Goal: Task Accomplishment & Management: Complete application form

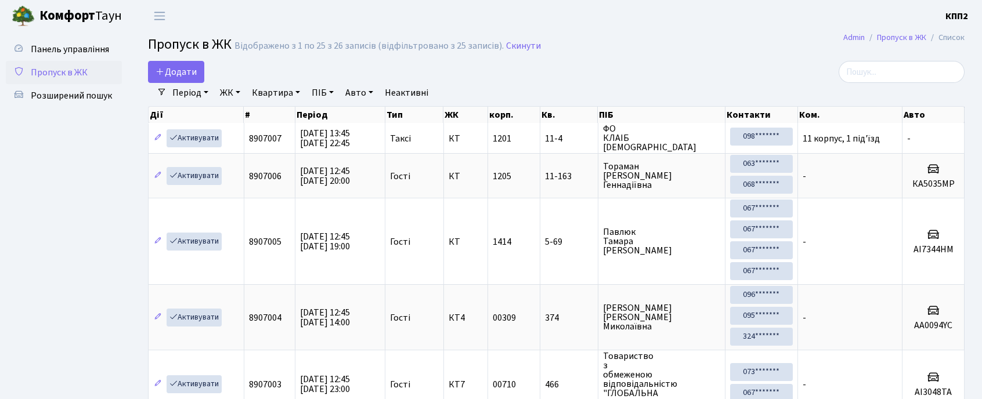
select select "25"
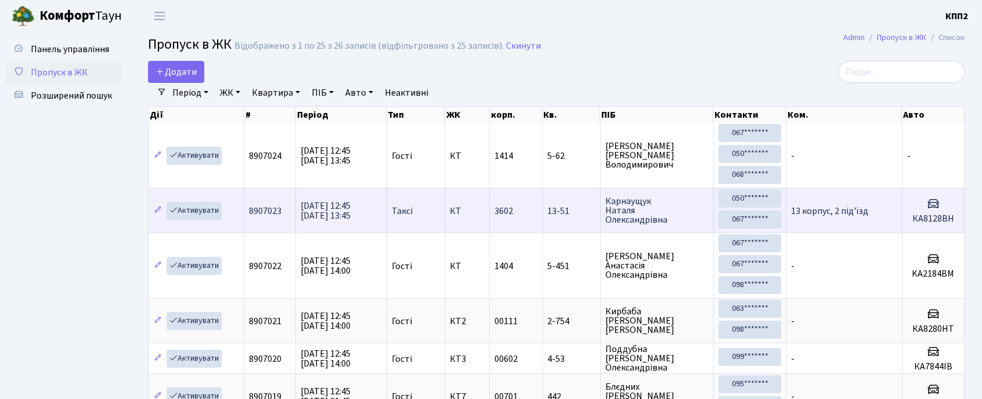
drag, startPoint x: 3, startPoint y: 124, endPoint x: 555, endPoint y: 216, distance: 560.1
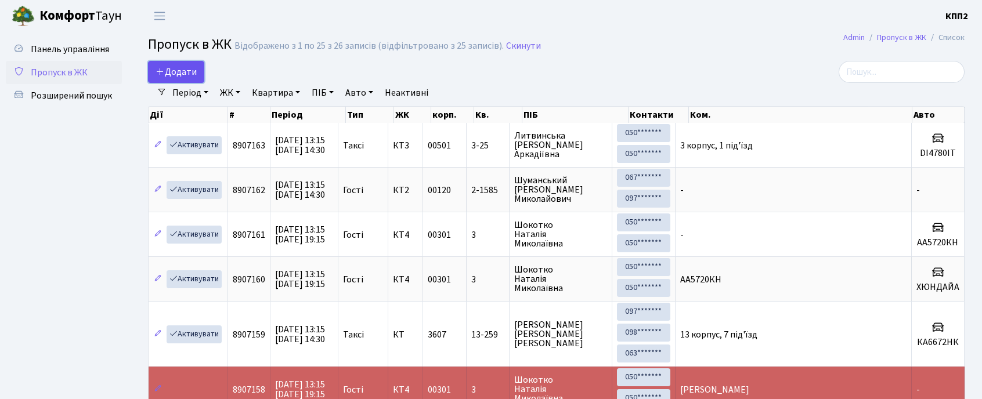
click at [194, 70] on span "Додати" at bounding box center [176, 72] width 41 height 13
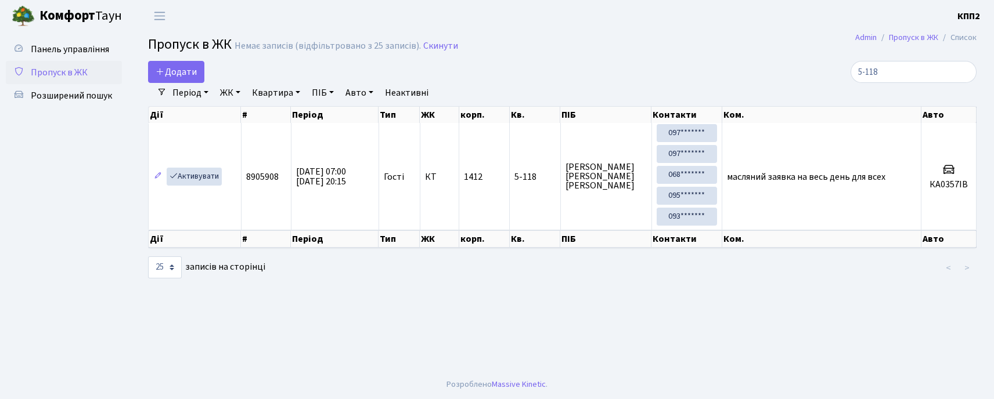
select select "25"
click at [923, 70] on input "5-118" at bounding box center [913, 72] width 126 height 22
type input "5"
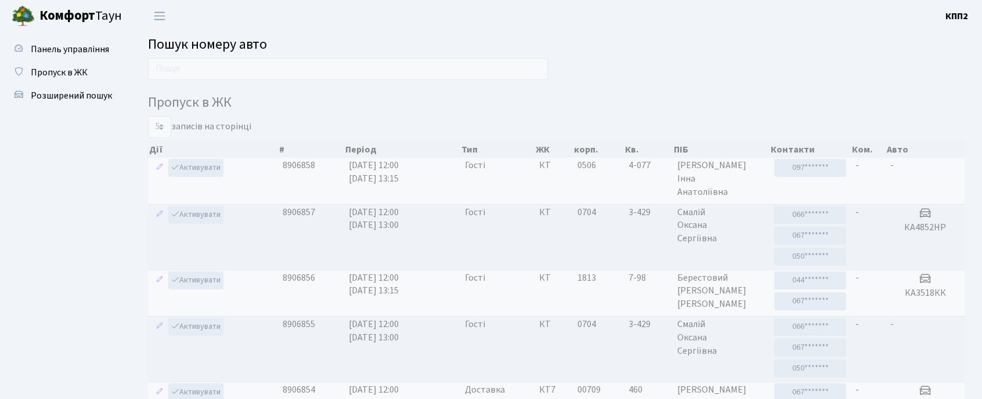
click at [325, 67] on input "text" at bounding box center [348, 69] width 400 height 22
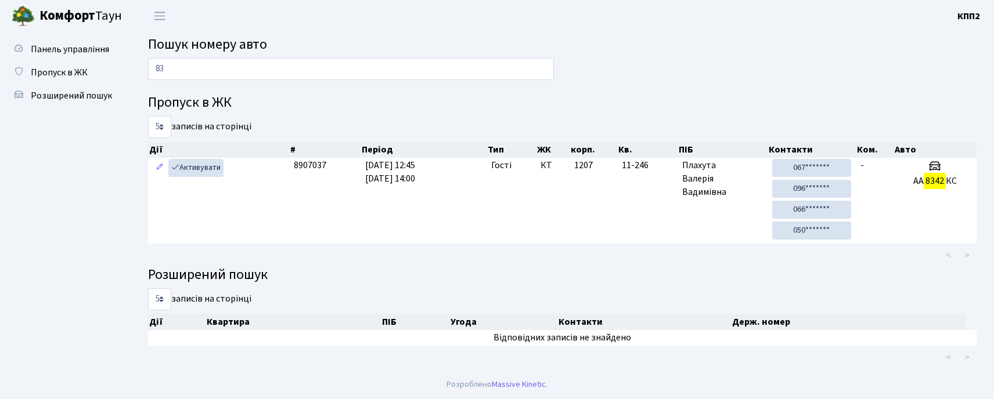
type input "8"
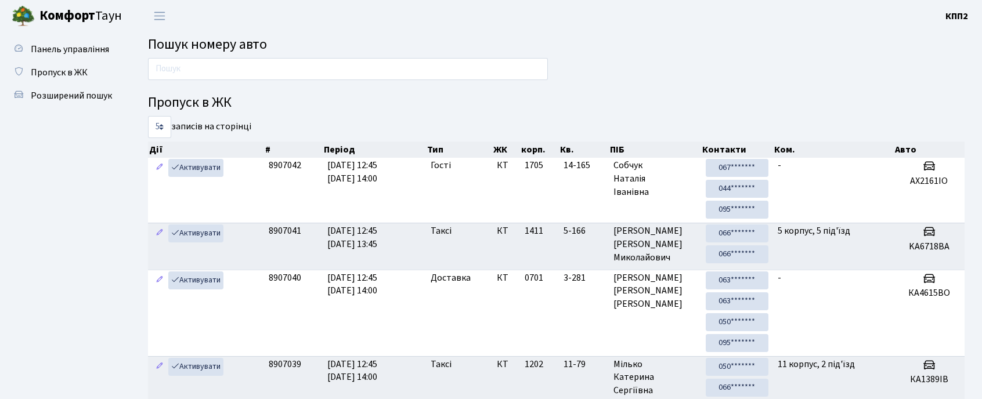
click at [307, 61] on input "text" at bounding box center [348, 69] width 400 height 22
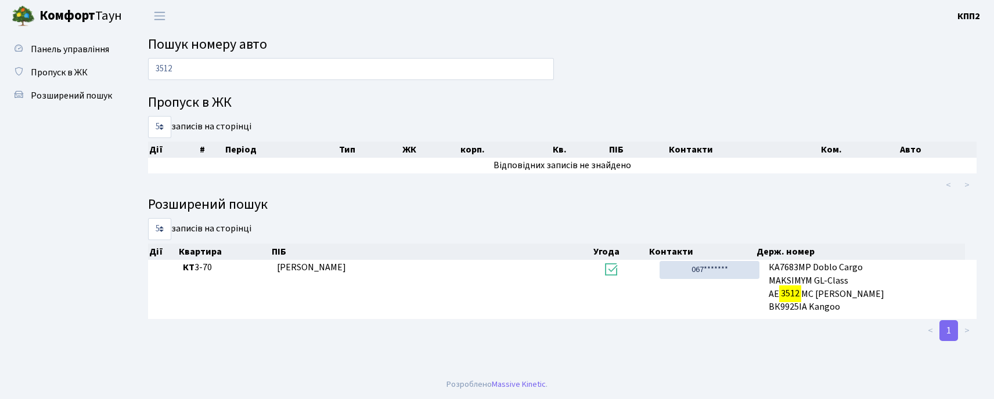
click at [431, 73] on input "3512" at bounding box center [351, 69] width 406 height 22
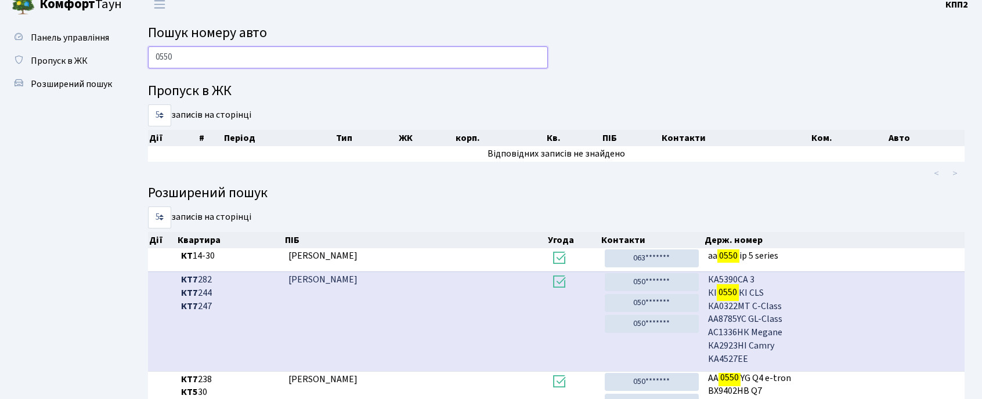
scroll to position [216, 0]
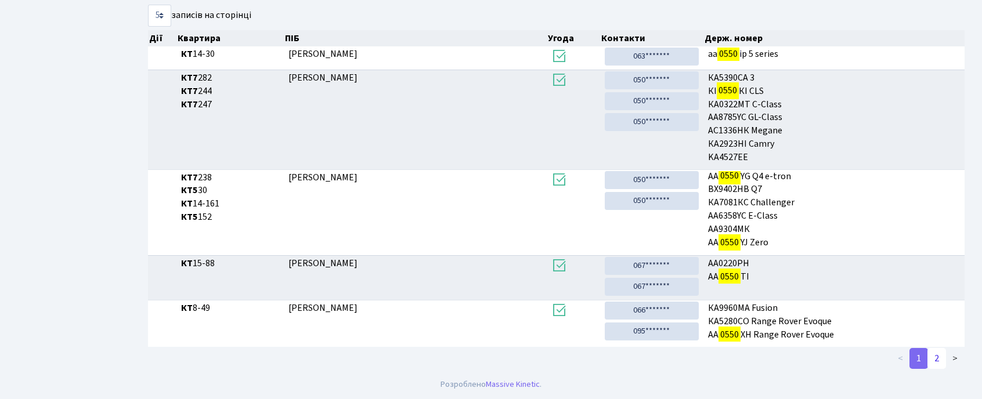
click at [943, 353] on link "2" at bounding box center [936, 358] width 19 height 21
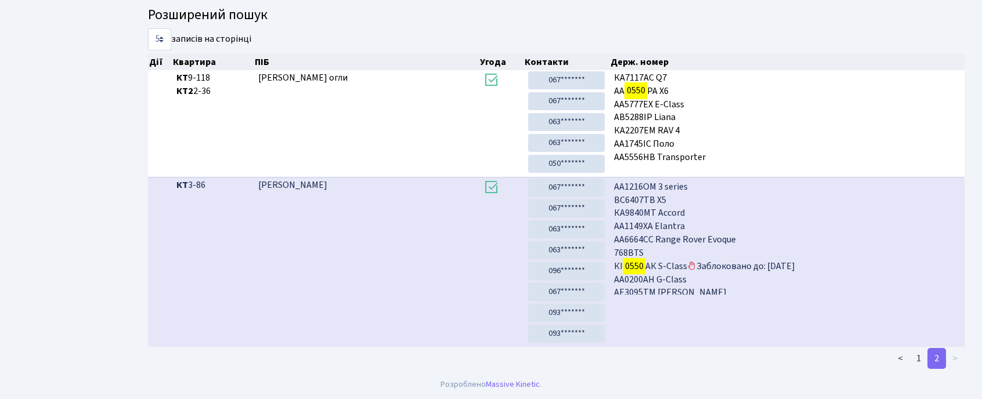
scroll to position [29, 0]
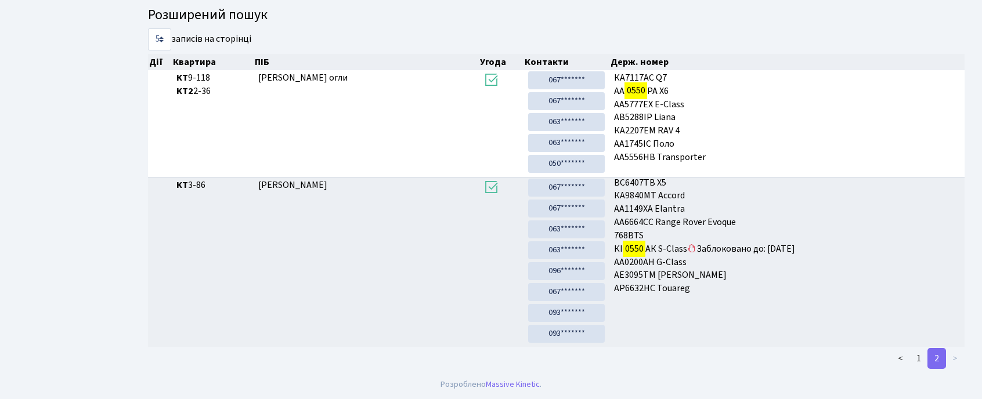
click at [955, 358] on li ">" at bounding box center [955, 358] width 19 height 21
click at [962, 356] on li ">" at bounding box center [955, 358] width 19 height 21
click at [959, 359] on li ">" at bounding box center [955, 358] width 19 height 21
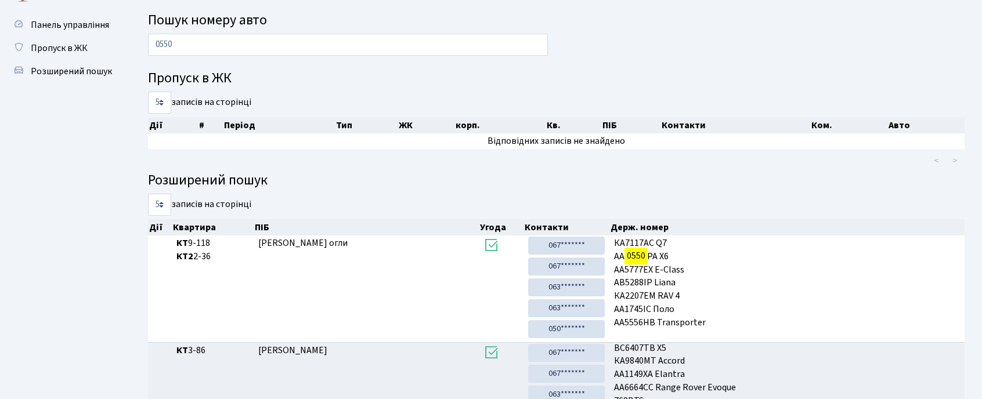
scroll to position [0, 0]
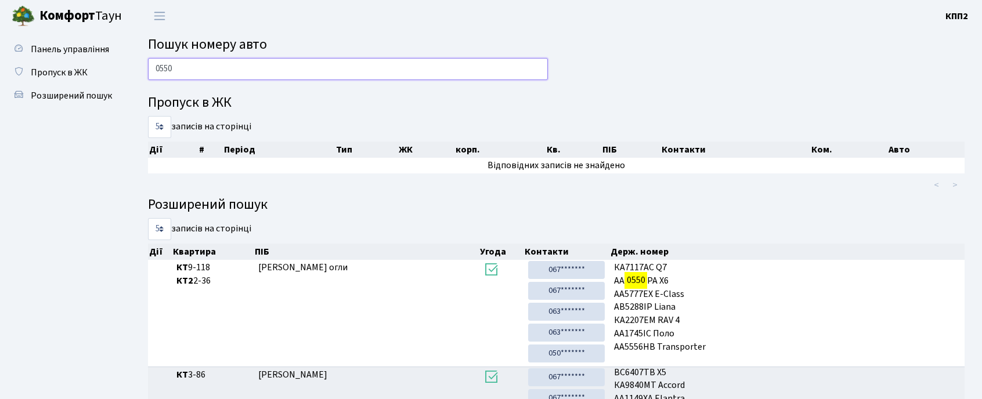
click at [201, 67] on input "0550" at bounding box center [348, 69] width 400 height 22
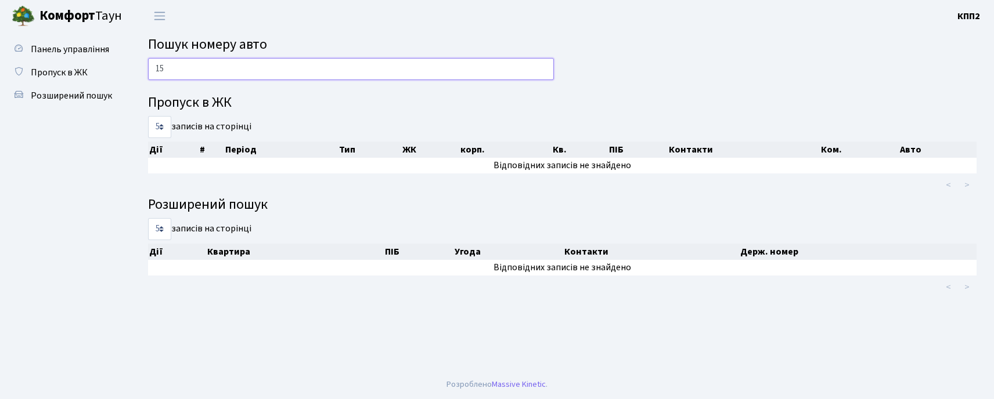
type input "1"
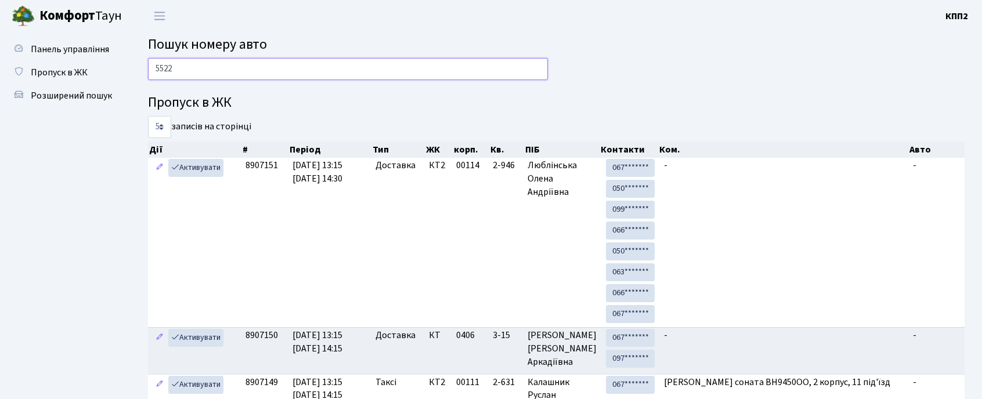
type input "5522"
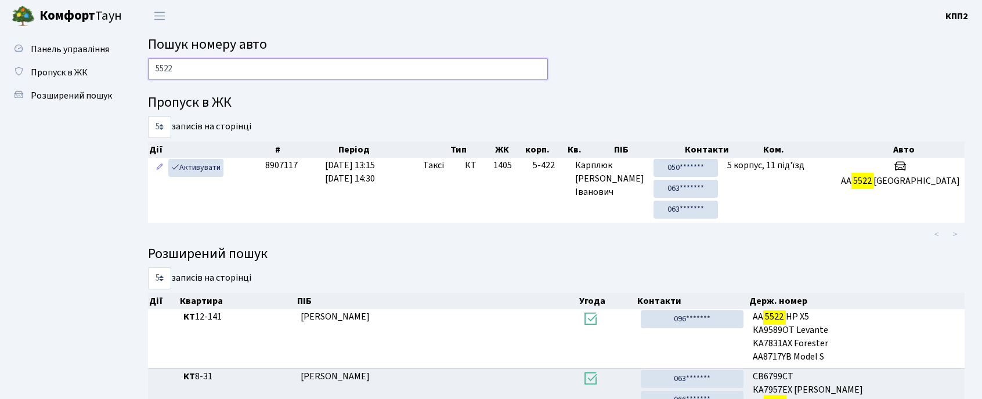
click at [193, 70] on input "5522" at bounding box center [348, 69] width 400 height 22
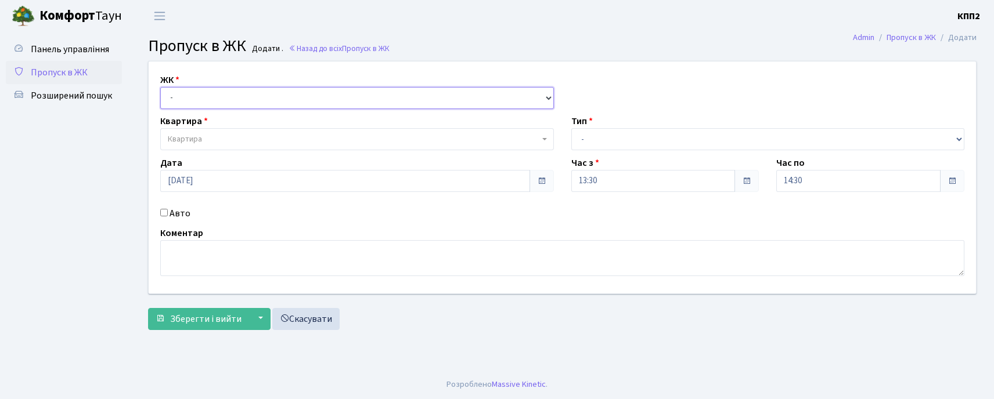
click at [182, 94] on select "- КТ, вул. Регенераторна, 4 КТ2, просп. Соборності, 17 КТ3, вул. Березнева, 16 …" at bounding box center [357, 98] width 394 height 22
select select "271"
click at [160, 87] on select "- КТ, вул. Регенераторна, 4 КТ2, просп. Соборності, 17 КТ3, вул. Березнева, 16 …" at bounding box center [357, 98] width 394 height 22
select select
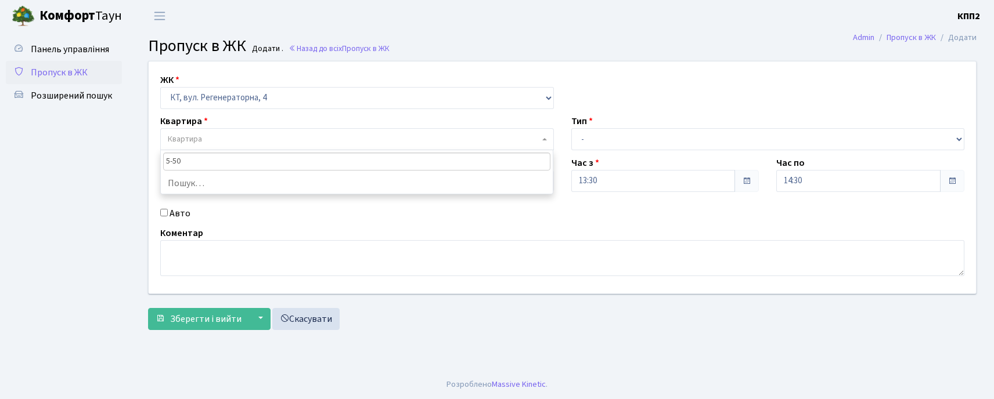
type input "5-509"
select select "2037"
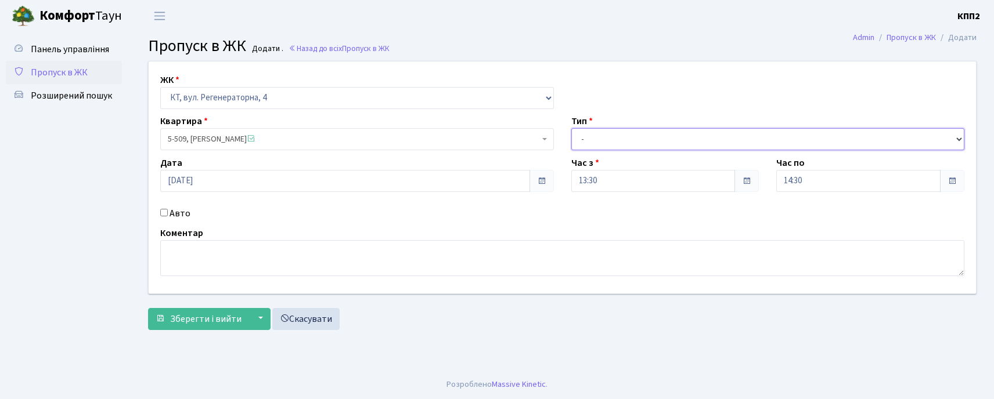
drag, startPoint x: 662, startPoint y: 139, endPoint x: 658, endPoint y: 145, distance: 7.1
click at [658, 145] on select "- Доставка Таксі Гості Сервіс" at bounding box center [768, 139] width 394 height 22
select select "1"
click at [571, 128] on select "- Доставка Таксі Гості Сервіс" at bounding box center [768, 139] width 394 height 22
click at [169, 210] on label "Авто" at bounding box center [179, 214] width 21 height 14
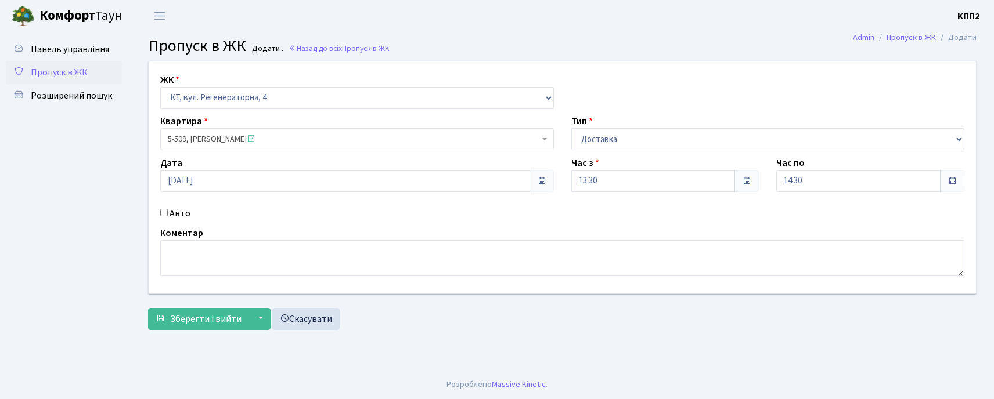
click at [168, 210] on input "Авто" at bounding box center [164, 213] width 8 height 8
checkbox input "true"
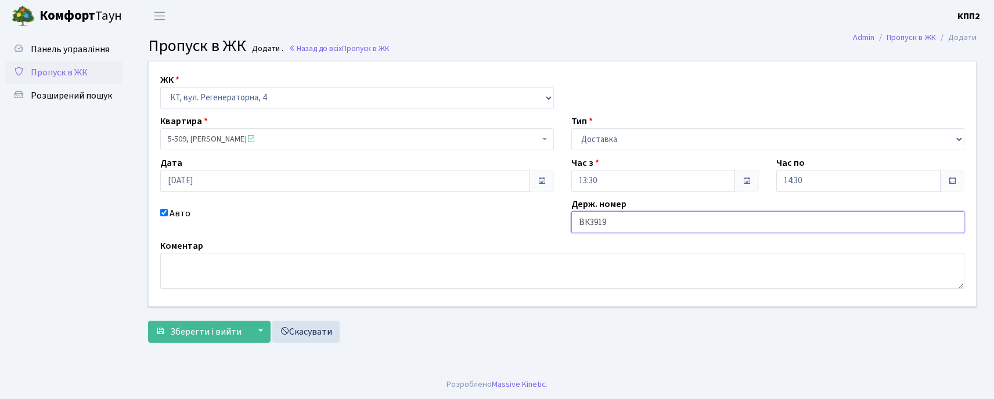
type input "ВК3919НТ"
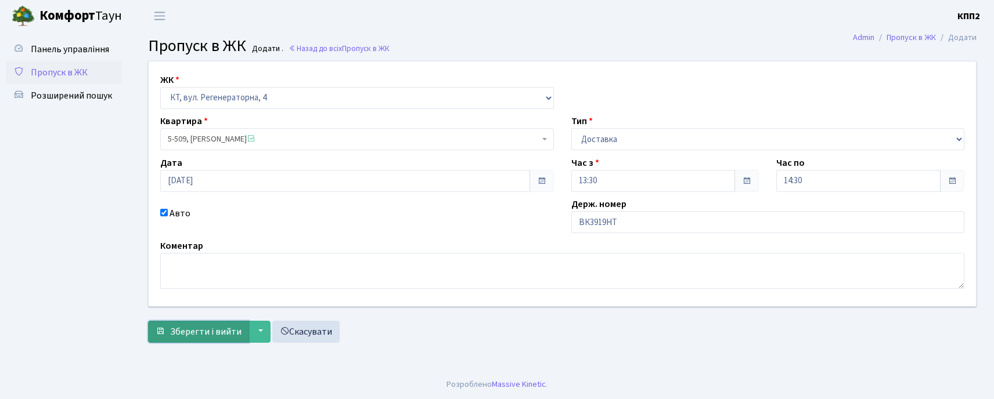
click at [200, 335] on span "Зберегти і вийти" at bounding box center [205, 332] width 71 height 13
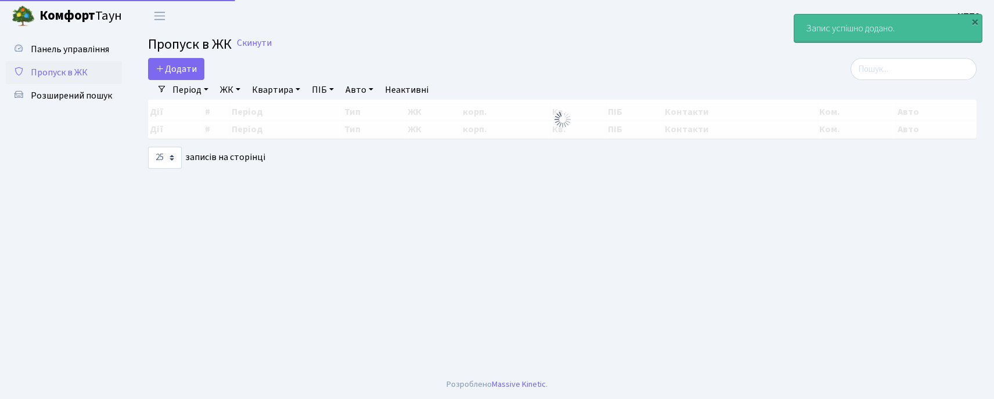
select select "25"
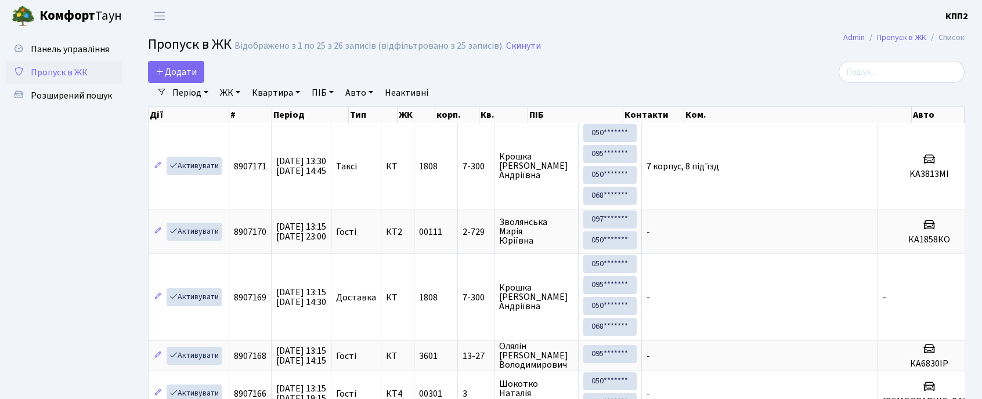
click at [901, 86] on div "Період [DATE] - [DATE] ЖК - КТ, вул. Регенераторна, 4 КТ2, просп. [STREET_ADDRE…" at bounding box center [561, 93] width 789 height 20
click at [908, 74] on input "search" at bounding box center [902, 72] width 126 height 22
type input "2-1753"
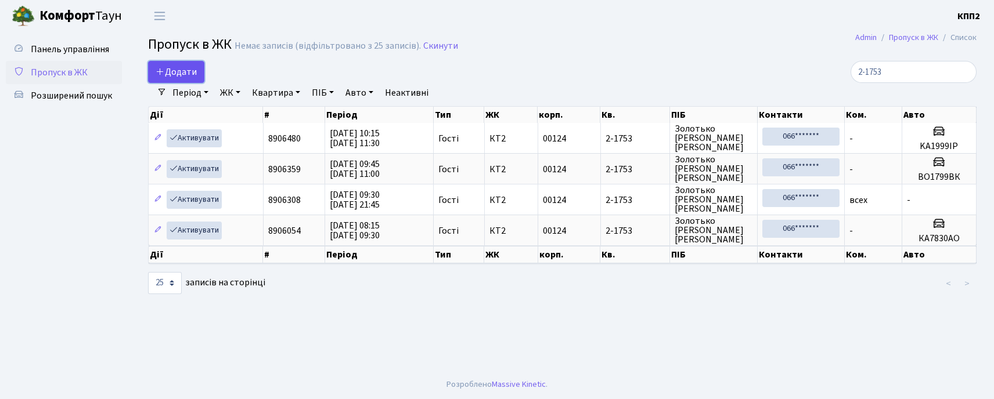
click at [151, 79] on link "Додати" at bounding box center [176, 72] width 56 height 22
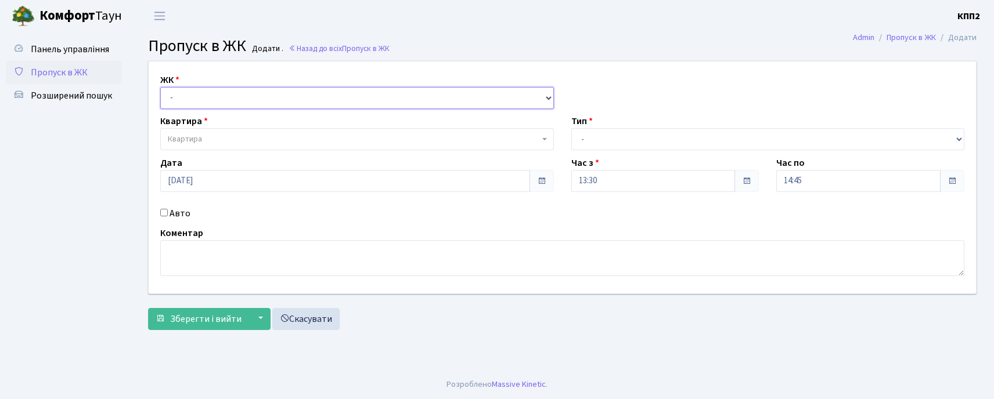
drag, startPoint x: 182, startPoint y: 95, endPoint x: 182, endPoint y: 107, distance: 12.2
click at [182, 103] on select "- КТ, вул. Регенераторна, 4 КТ2, просп. Соборності, 17 КТ3, вул. Березнева, 16 …" at bounding box center [357, 98] width 394 height 22
select select "271"
click at [160, 87] on select "- КТ, вул. Регенераторна, 4 КТ2, просп. Соборності, 17 КТ3, вул. Березнева, 16 …" at bounding box center [357, 98] width 394 height 22
select select
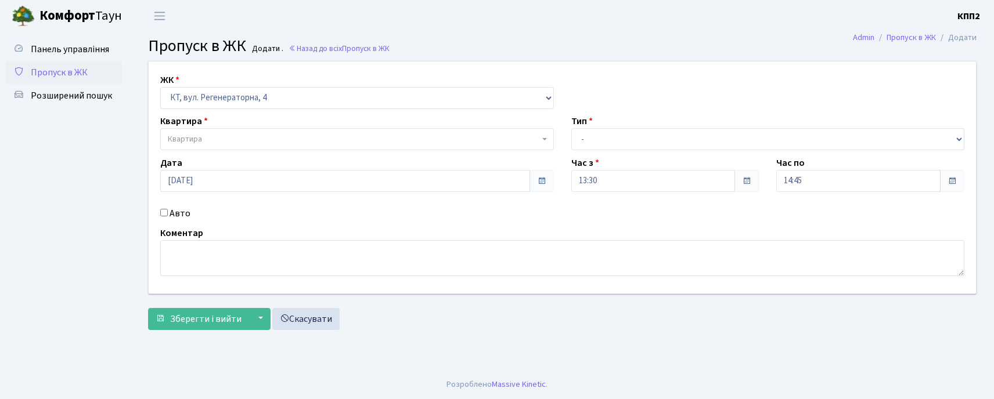
click at [182, 138] on span "Квартира" at bounding box center [185, 139] width 34 height 12
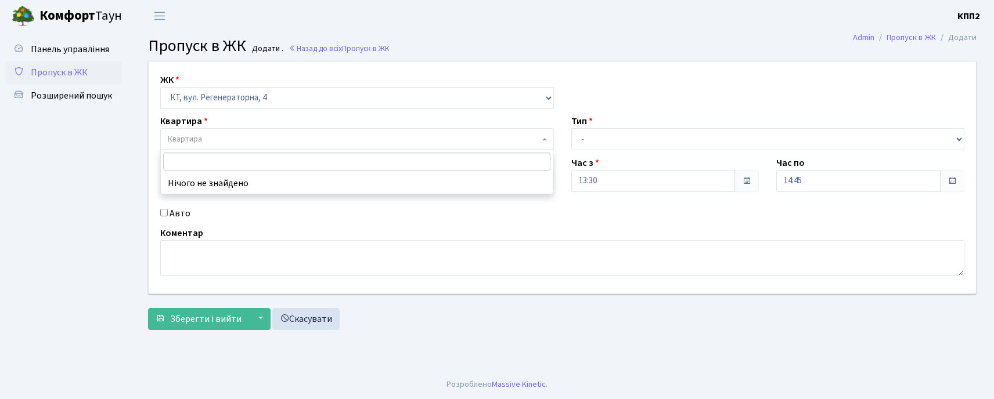
click at [175, 224] on div "ЖК - КТ, вул. Регенераторна, 4 КТ2, просп. Соборності, 17 КТ3, вул. Березнева, …" at bounding box center [562, 178] width 844 height 232
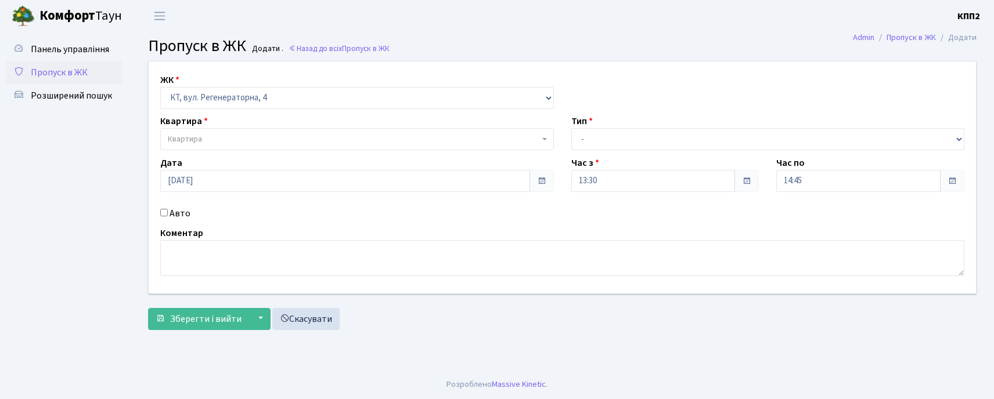
click at [174, 219] on label "Авто" at bounding box center [179, 214] width 21 height 14
click at [168, 216] on input "Авто" at bounding box center [164, 213] width 8 height 8
checkbox input "true"
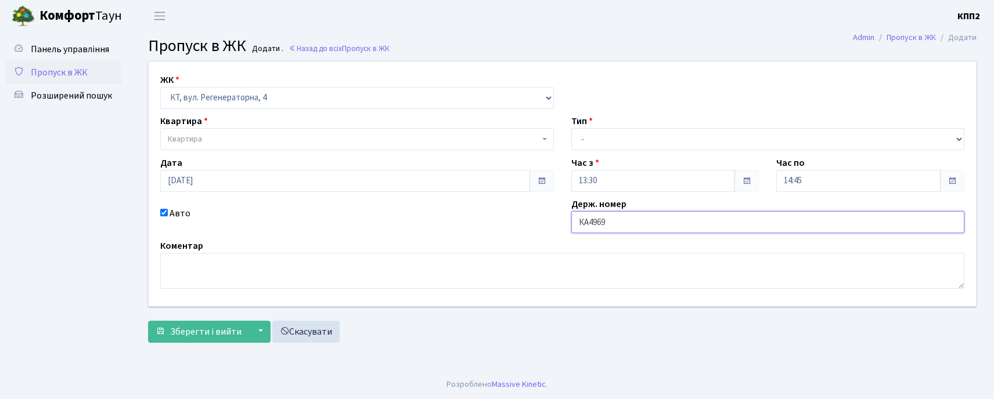
type input "КА4969НЕ"
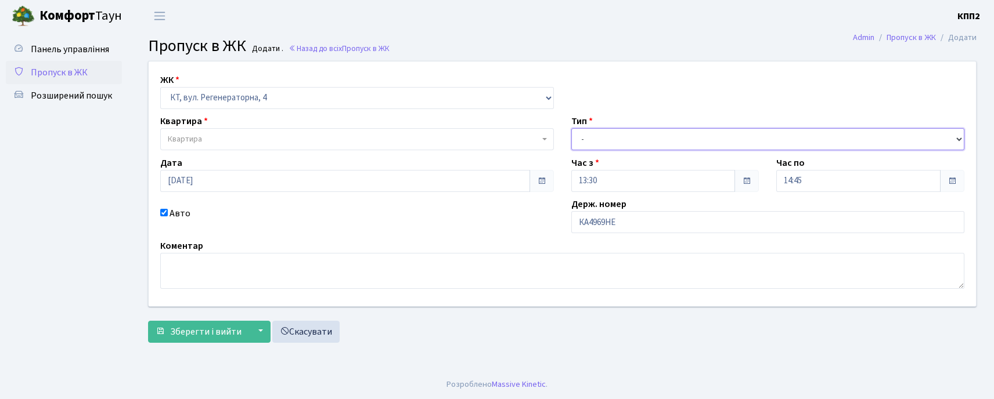
drag, startPoint x: 613, startPoint y: 133, endPoint x: 613, endPoint y: 150, distance: 16.8
click at [613, 133] on select "- Доставка Таксі Гості Сервіс" at bounding box center [768, 139] width 394 height 22
select select "3"
click at [571, 128] on select "- Доставка Таксі Гості Сервіс" at bounding box center [768, 139] width 394 height 22
click at [335, 137] on span "Квартира" at bounding box center [353, 139] width 371 height 12
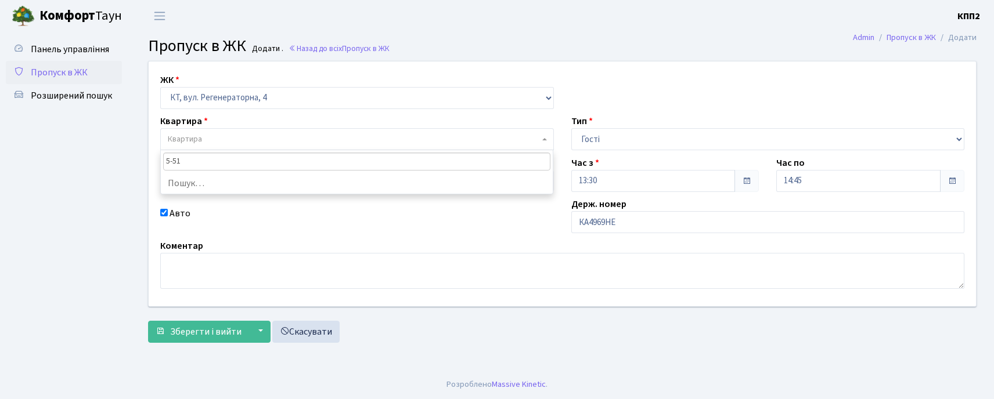
type input "5-517"
select select "2045"
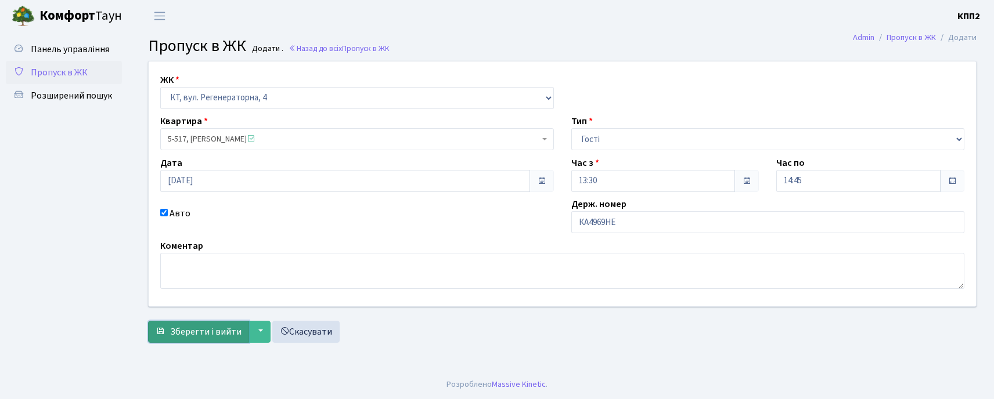
click at [198, 333] on span "Зберегти і вийти" at bounding box center [205, 332] width 71 height 13
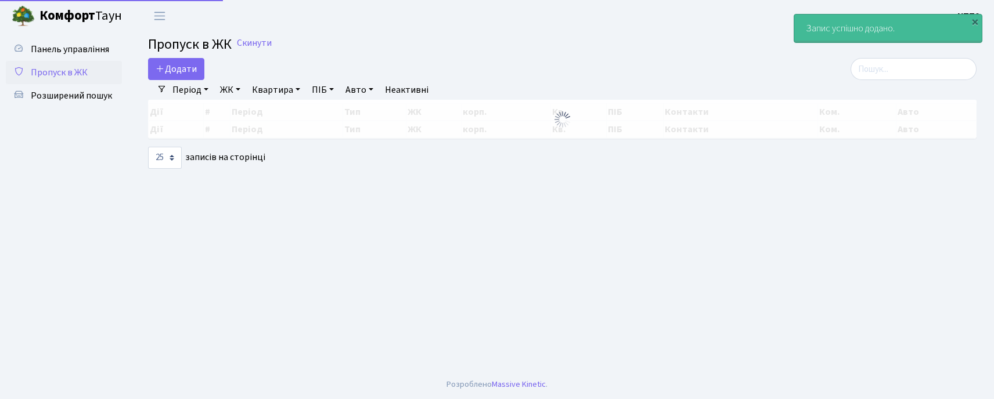
select select "25"
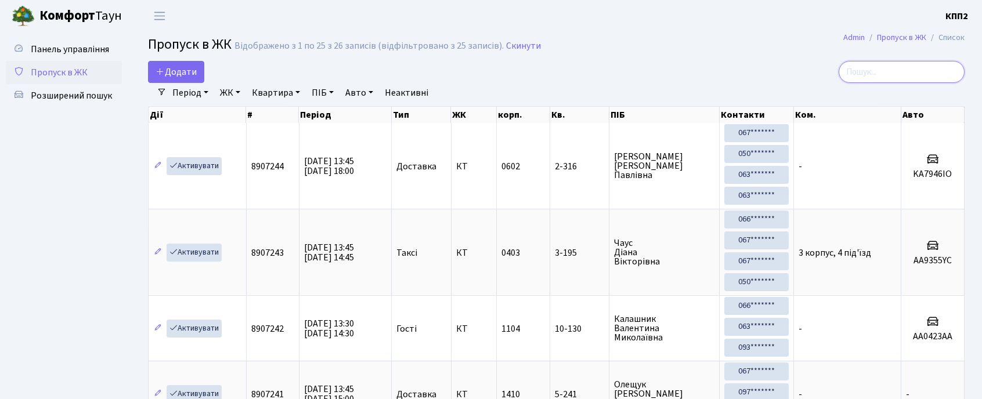
click at [915, 61] on input "search" at bounding box center [902, 72] width 126 height 22
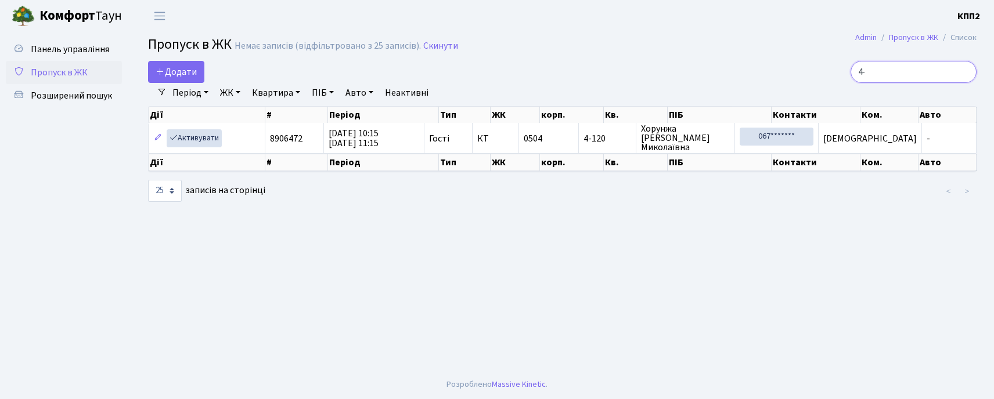
type input "4"
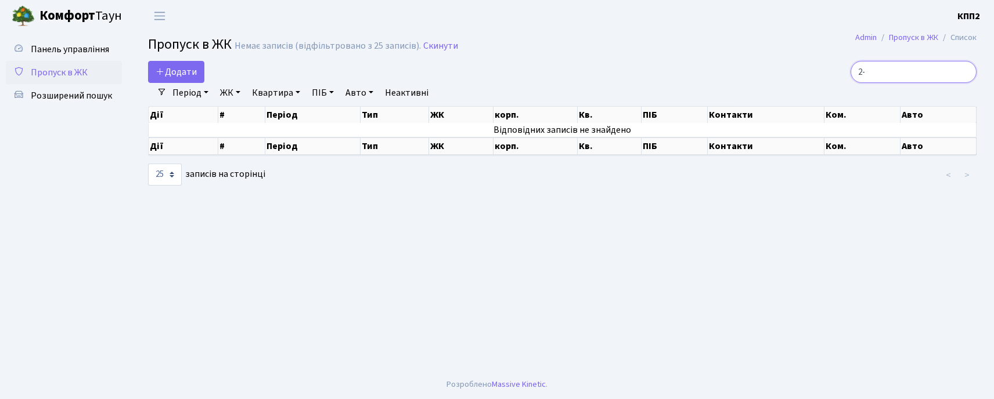
type input "2"
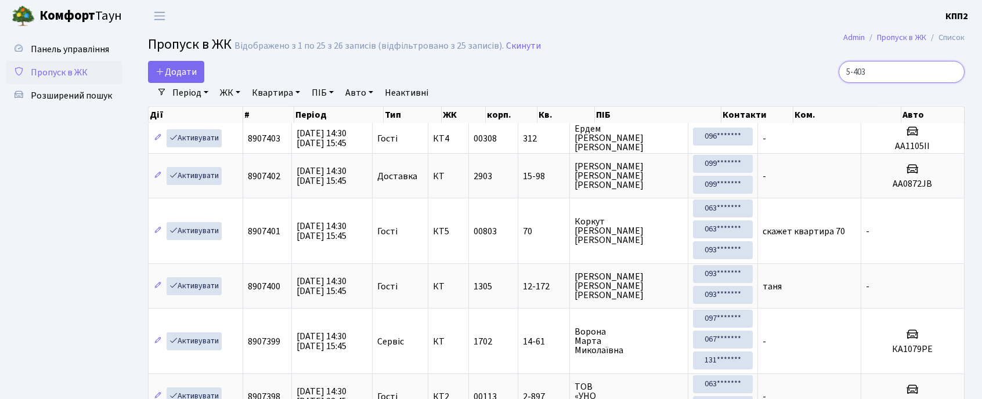
type input "5-403"
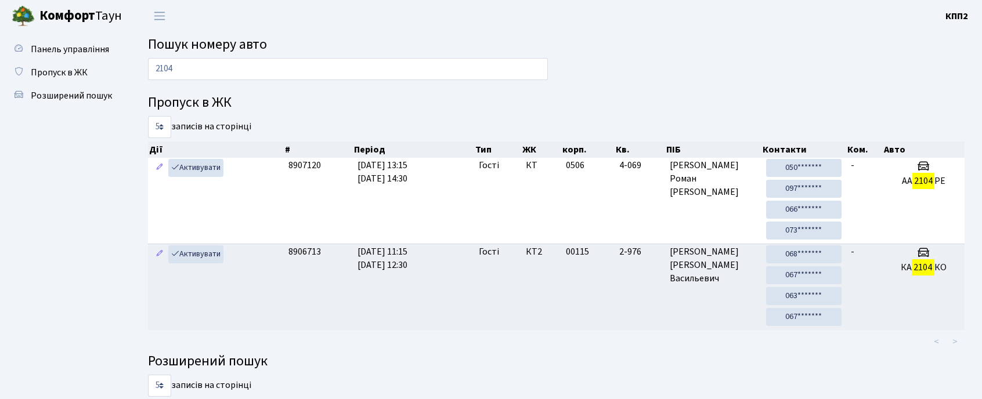
click at [215, 72] on input "2104" at bounding box center [348, 69] width 400 height 22
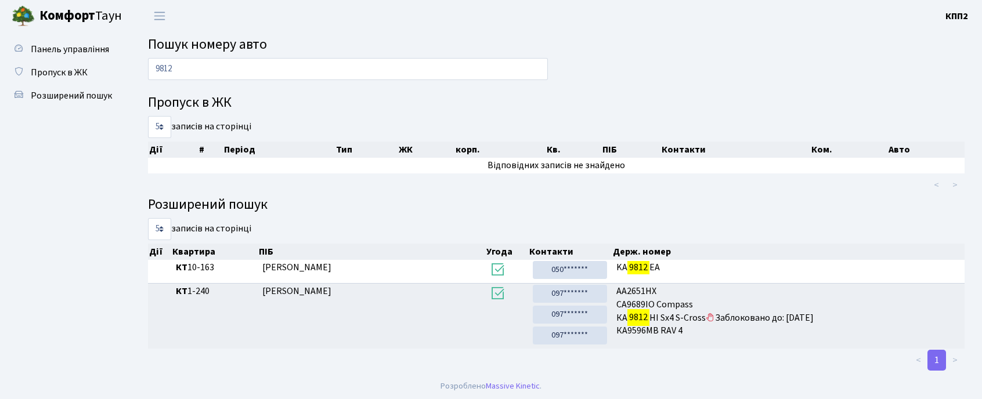
click at [196, 66] on input "9812" at bounding box center [348, 69] width 400 height 22
type input "8457"
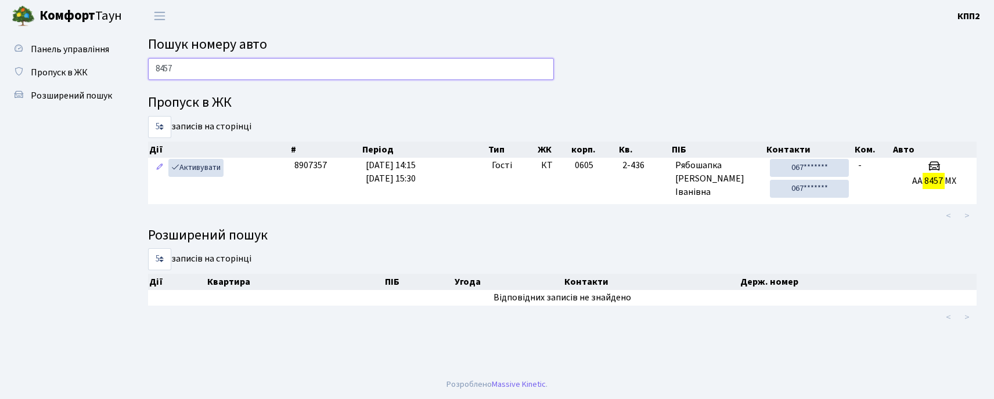
click at [205, 67] on input "8457" at bounding box center [351, 69] width 406 height 22
click at [204, 67] on input "8457" at bounding box center [351, 69] width 406 height 22
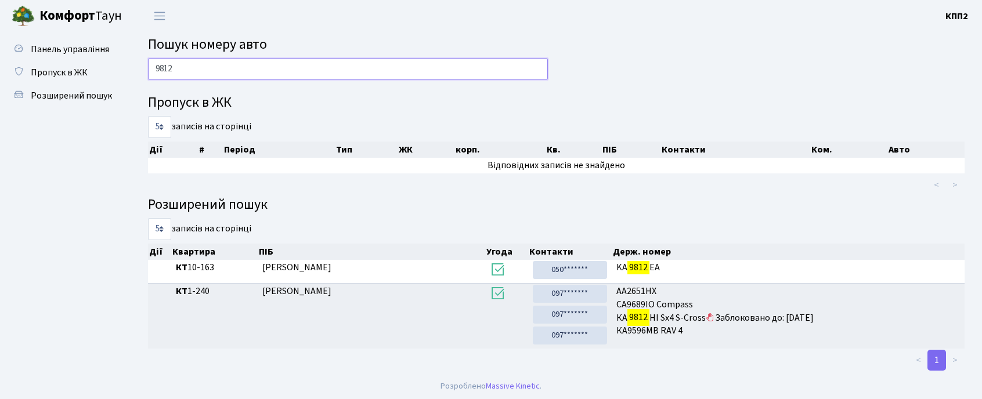
click at [261, 60] on input "9812" at bounding box center [348, 69] width 400 height 22
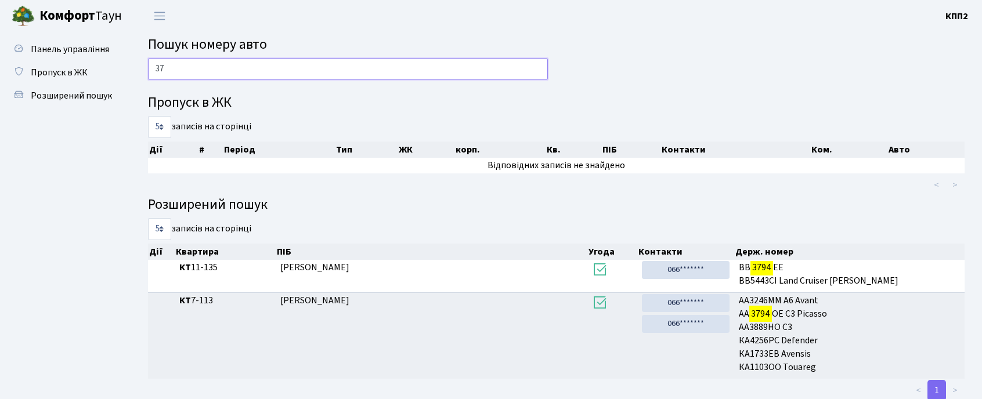
type input "3"
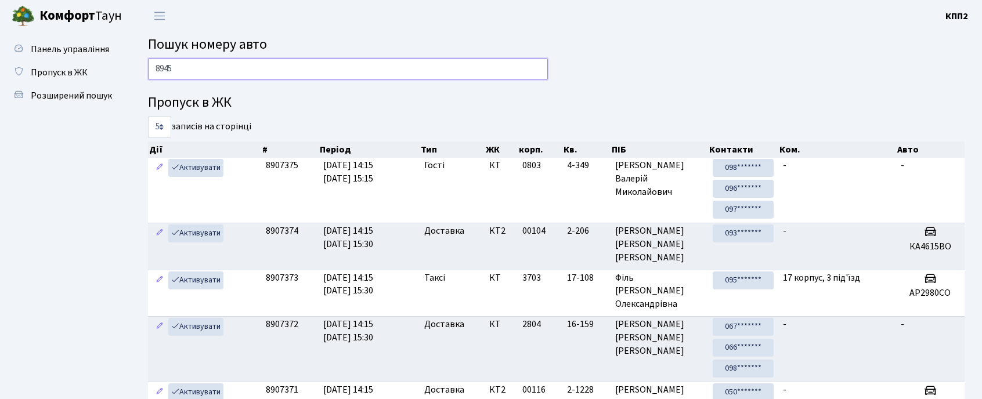
type input "8945"
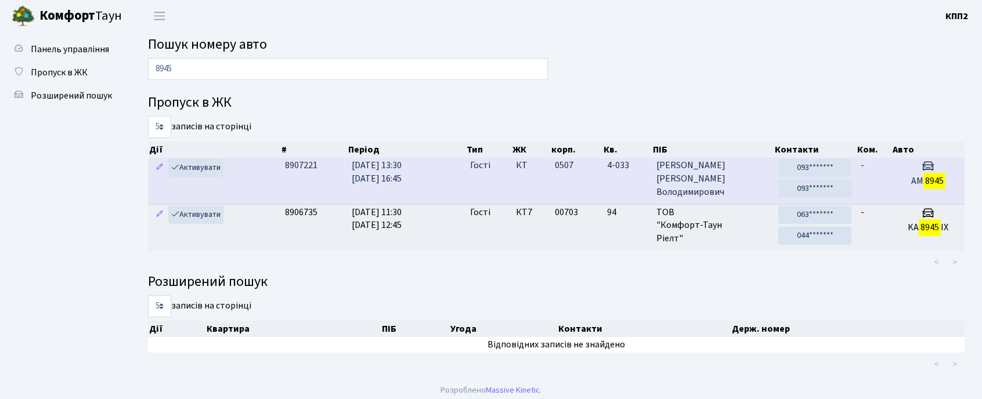
click at [492, 175] on td "Гості" at bounding box center [488, 181] width 46 height 46
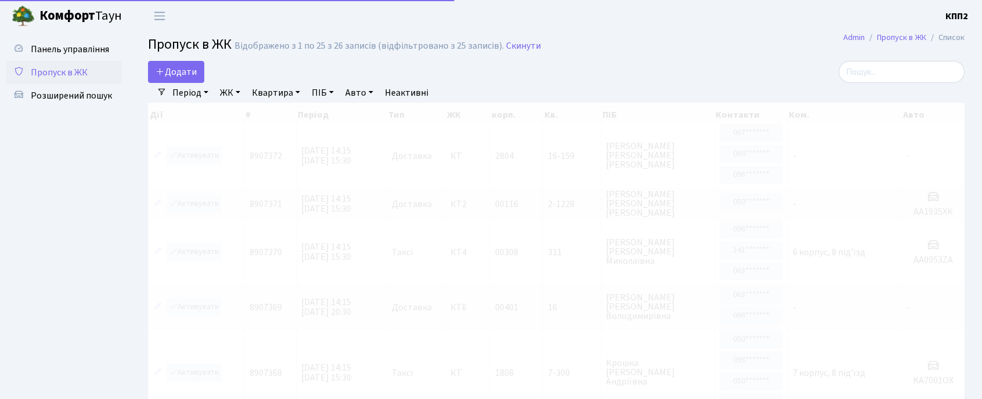
select select "25"
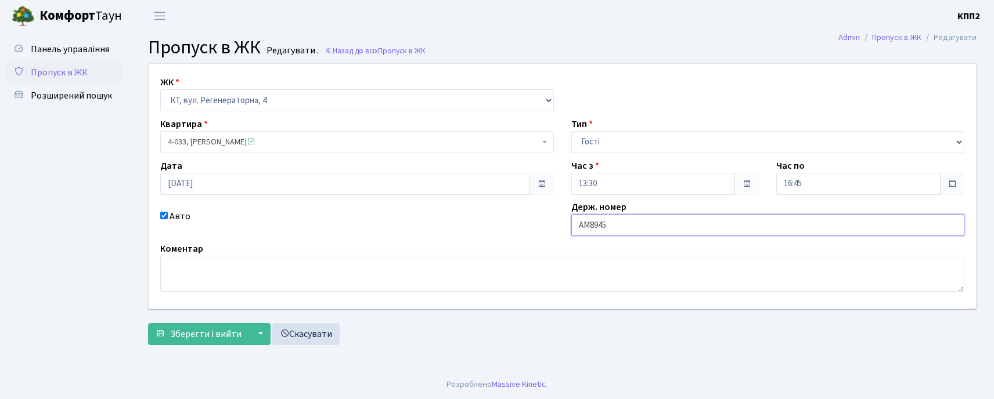
click at [662, 226] on input "АМ8945" at bounding box center [768, 225] width 394 height 22
type input "АМ8945ЕМ"
click at [187, 347] on div "ЖК - КТ, вул. Регенераторна, 4 КТ2, просп. [STREET_ADDRESS] [STREET_ADDRESS] [P…" at bounding box center [562, 207] width 846 height 288
click at [189, 334] on span "Зберегти і вийти" at bounding box center [205, 334] width 71 height 13
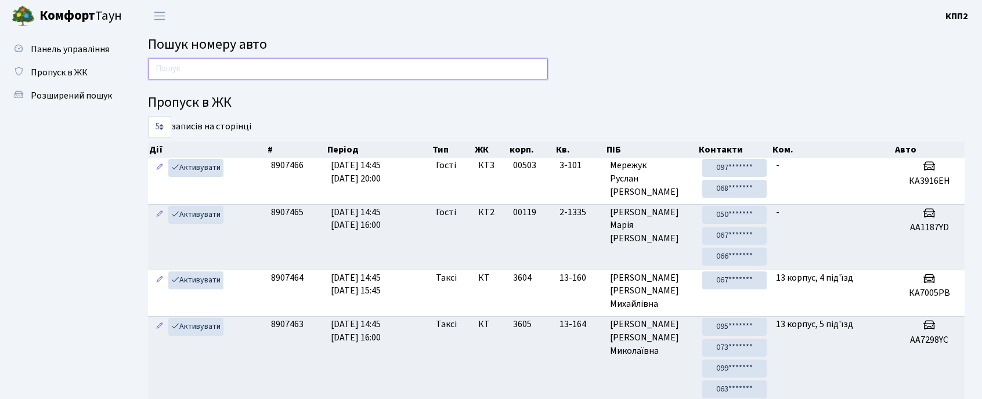
click at [202, 63] on input "text" at bounding box center [348, 69] width 400 height 22
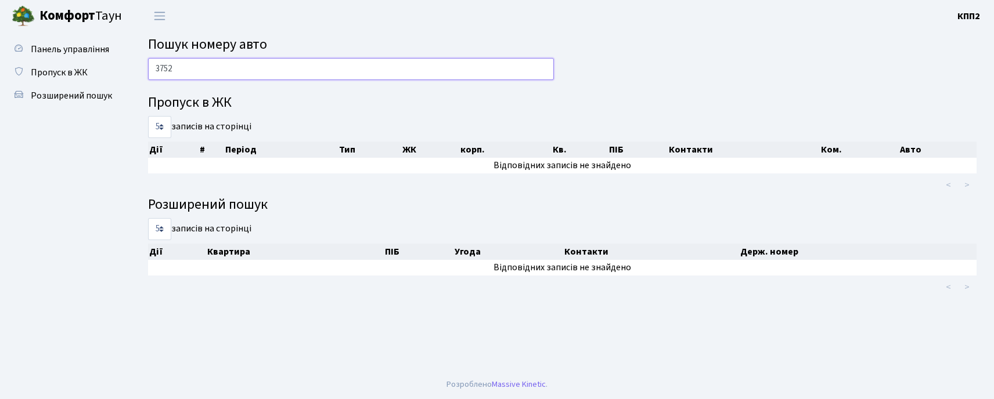
click at [181, 74] on input "3752" at bounding box center [351, 69] width 406 height 22
click at [180, 74] on input "3752" at bounding box center [351, 69] width 406 height 22
type input "3630"
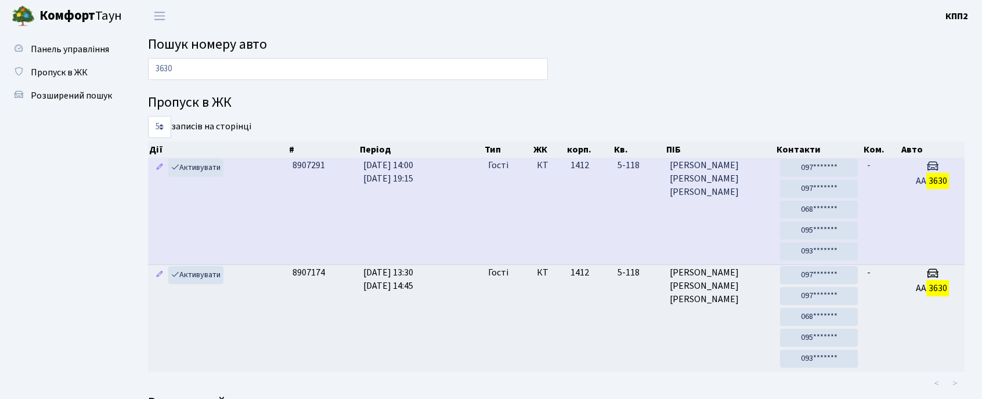
drag, startPoint x: 685, startPoint y: 205, endPoint x: 681, endPoint y: 212, distance: 8.4
click at [685, 205] on td "Медведєв Євгеній Геннадійович" at bounding box center [720, 211] width 110 height 107
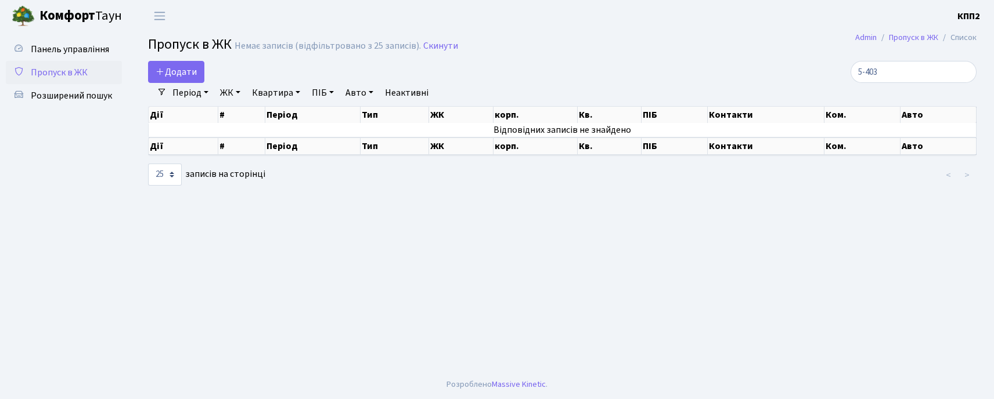
select select "25"
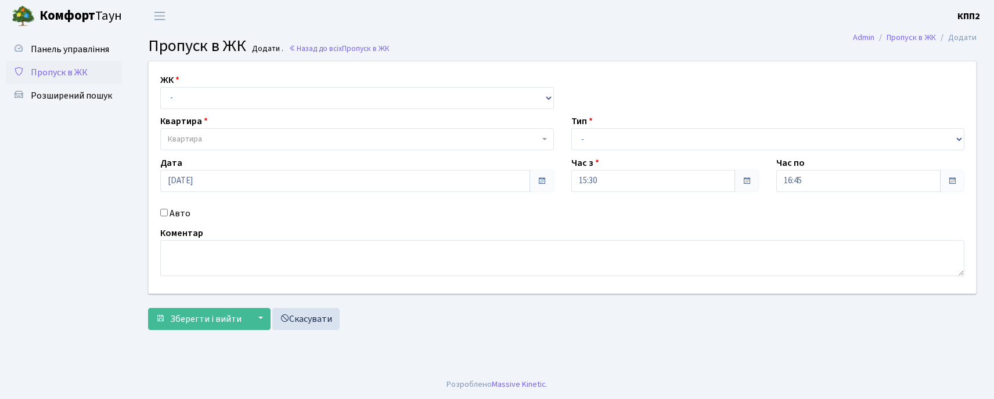
click at [175, 216] on label "Авто" at bounding box center [179, 214] width 21 height 14
click at [168, 216] on input "Авто" at bounding box center [164, 213] width 8 height 8
checkbox input "true"
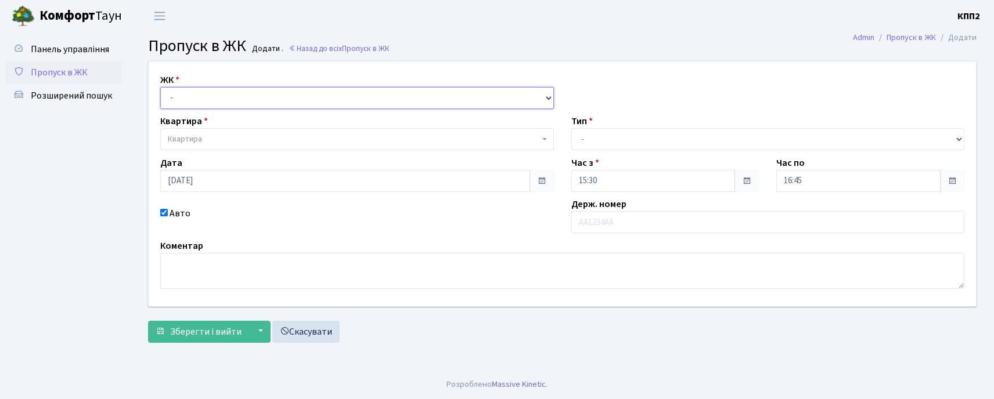
drag, startPoint x: 197, startPoint y: 88, endPoint x: 196, endPoint y: 105, distance: 16.9
click at [196, 101] on select "- КТ, вул. Регенераторна, 4 КТ2, просп. [STREET_ADDRESS] [STREET_ADDRESS] [PERS…" at bounding box center [357, 98] width 394 height 22
select select "302"
click at [160, 87] on select "- КТ, вул. Регенераторна, 4 КТ2, просп. Соборності, 17 КТ3, вул. Березнева, 16 …" at bounding box center [357, 98] width 394 height 22
select select
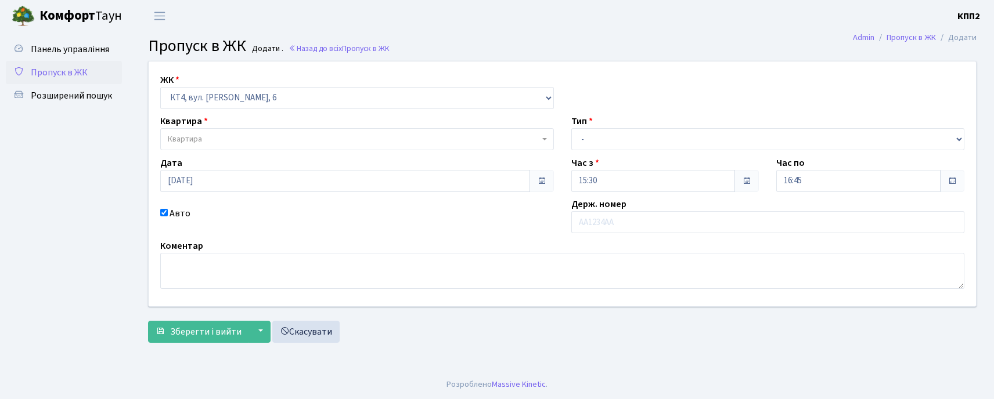
click at [212, 200] on div "ЖК - КТ, вул. Регенераторна, 4 КТ2, просп. Соборності, 17 КТ3, вул. Березнева, …" at bounding box center [562, 184] width 844 height 245
click at [625, 222] on input "text" at bounding box center [768, 222] width 394 height 22
type input "КА6017ІХ"
click at [287, 125] on div "Квартира Квартира" at bounding box center [356, 132] width 411 height 36
click at [286, 133] on span "Квартира" at bounding box center [357, 139] width 394 height 22
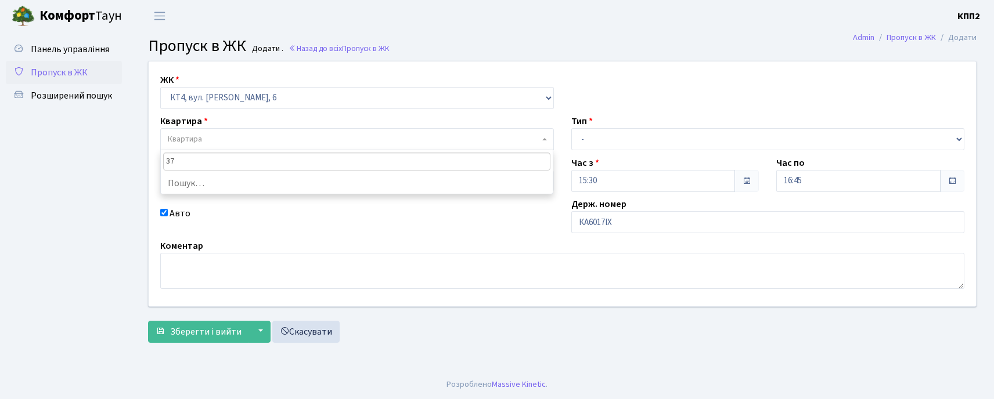
type input "373"
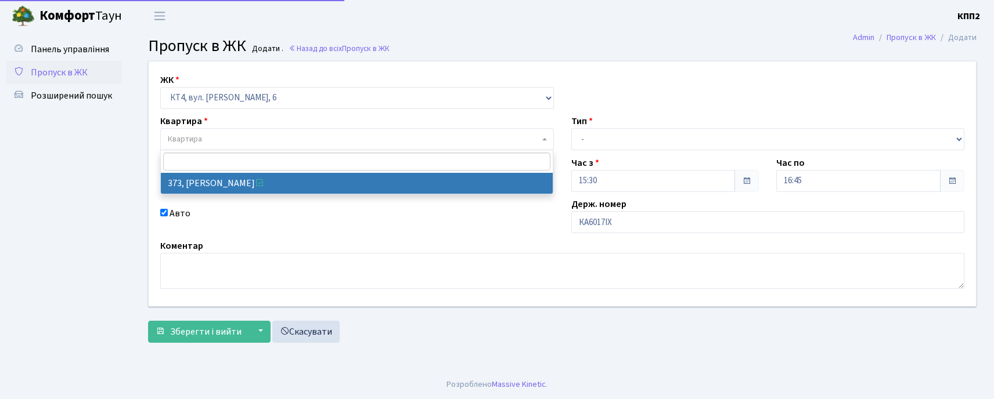
select select "17080"
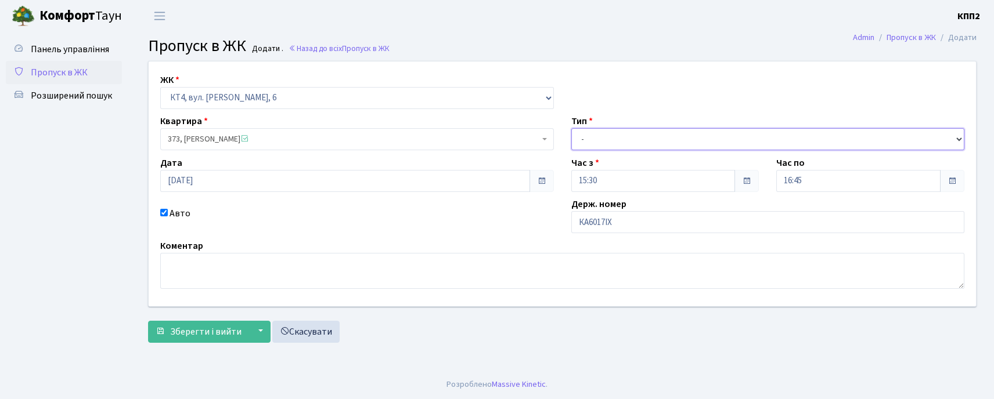
click at [597, 151] on div "ЖК - КТ, вул. Регенераторна, 4 КТ2, просп. Соборності, 17 КТ3, вул. Березнева, …" at bounding box center [562, 184] width 844 height 245
select select "2"
click at [571, 128] on select "- Доставка Таксі Гості Сервіс" at bounding box center [768, 139] width 394 height 22
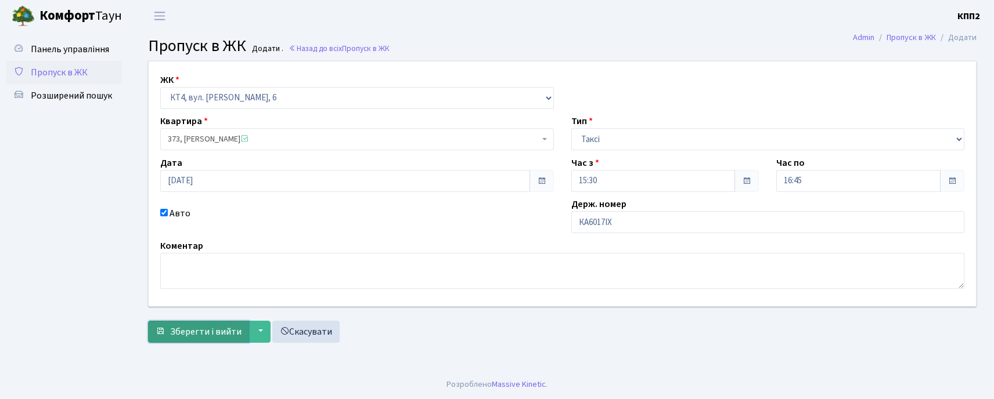
click at [237, 330] on span "Зберегти і вийти" at bounding box center [205, 332] width 71 height 13
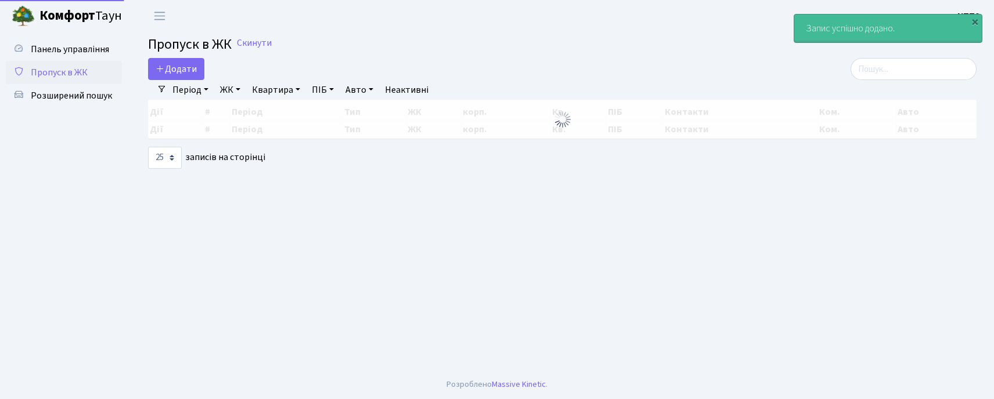
select select "25"
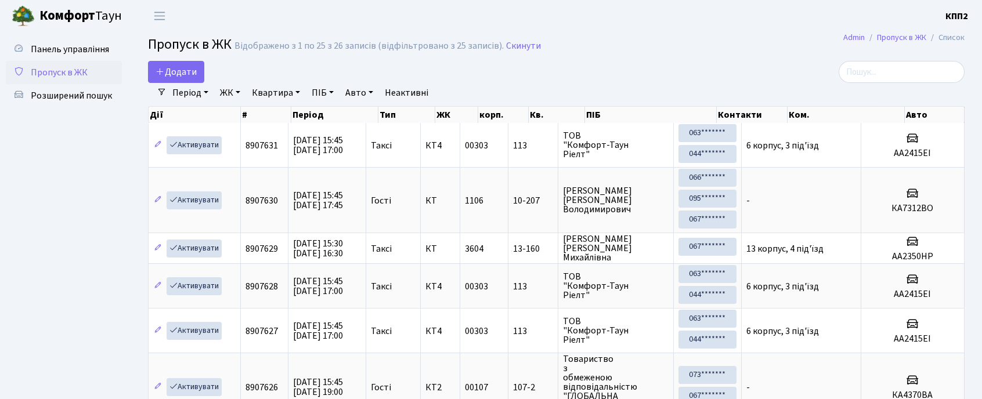
click at [874, 52] on h2 "Пропуск в ЖК Відображено з 1 по 25 з 26 записів (відфільтровано з 25 записів). …" at bounding box center [556, 47] width 817 height 20
click at [874, 73] on input "search" at bounding box center [902, 72] width 126 height 22
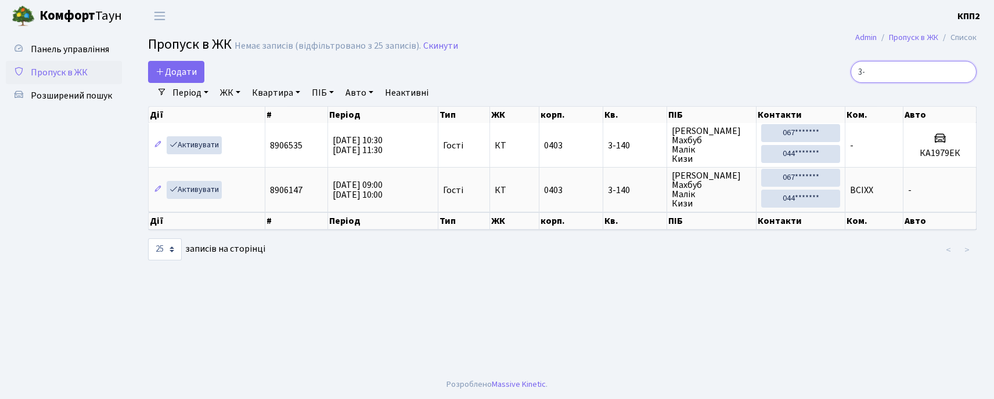
type input "3"
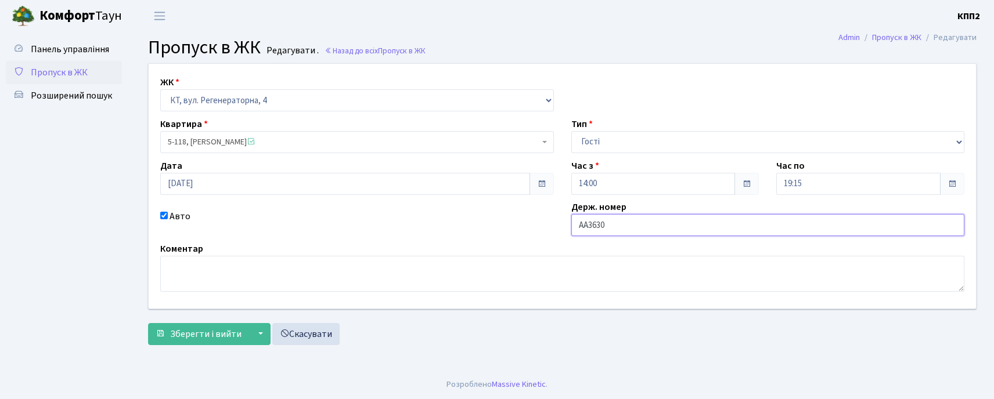
click at [690, 232] on input "АА3630" at bounding box center [768, 225] width 394 height 22
type input "АА3630КК"
click at [207, 334] on span "Зберегти і вийти" at bounding box center [205, 334] width 71 height 13
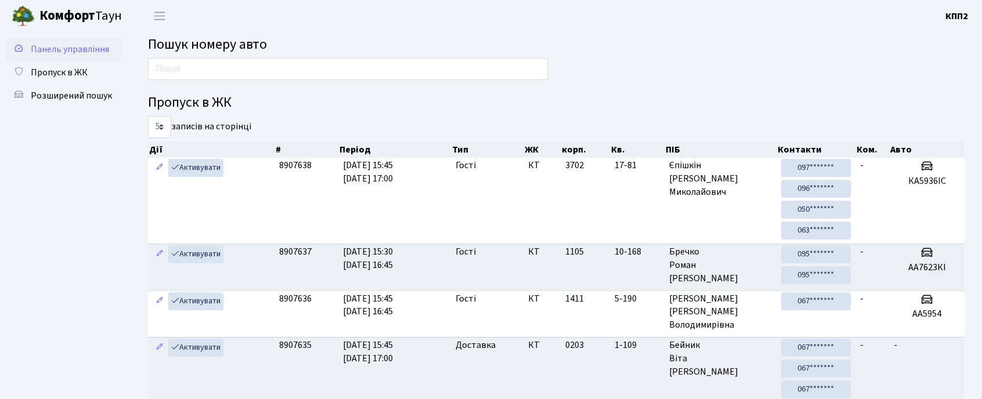
click at [81, 50] on span "Панель управління" at bounding box center [70, 49] width 78 height 13
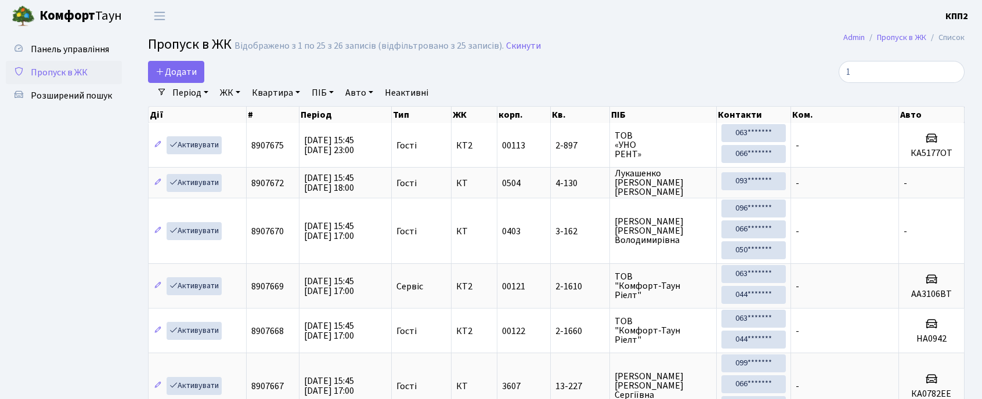
select select "25"
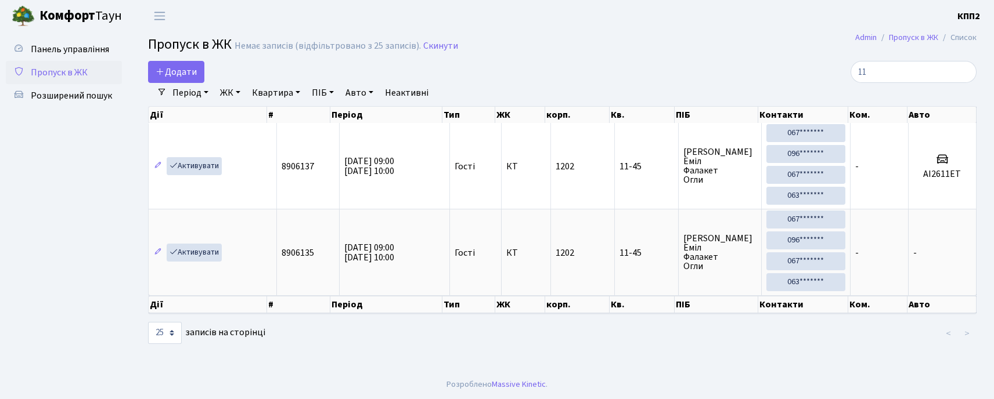
type input "1"
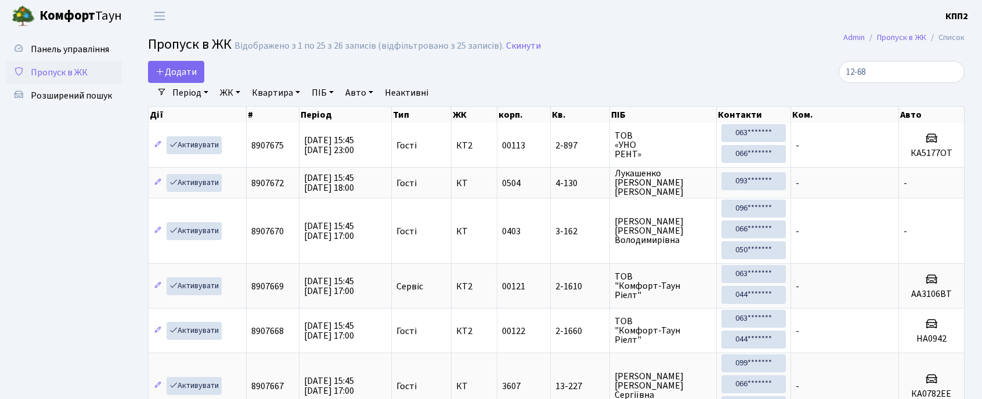
type input "12-68"
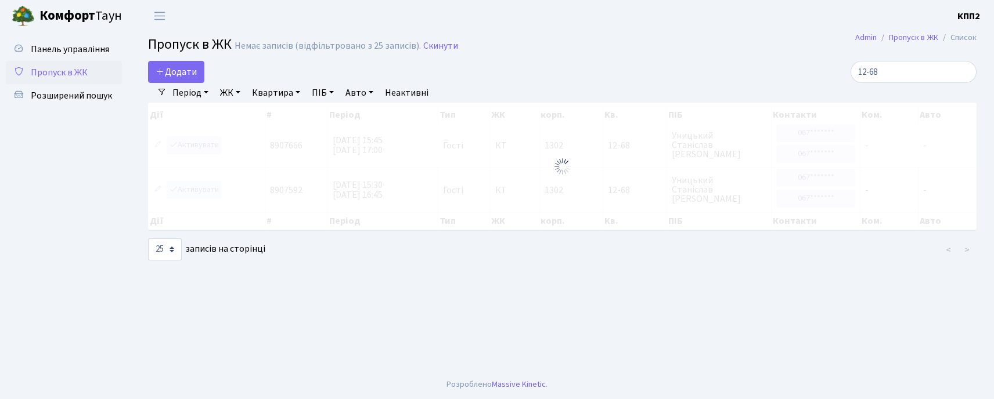
click at [901, 72] on input "12-68" at bounding box center [913, 72] width 126 height 22
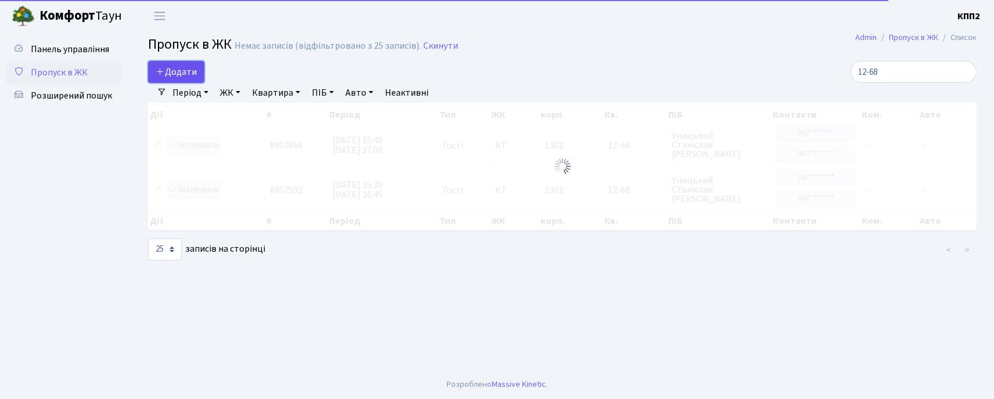
click at [154, 75] on link "Додати" at bounding box center [176, 72] width 56 height 22
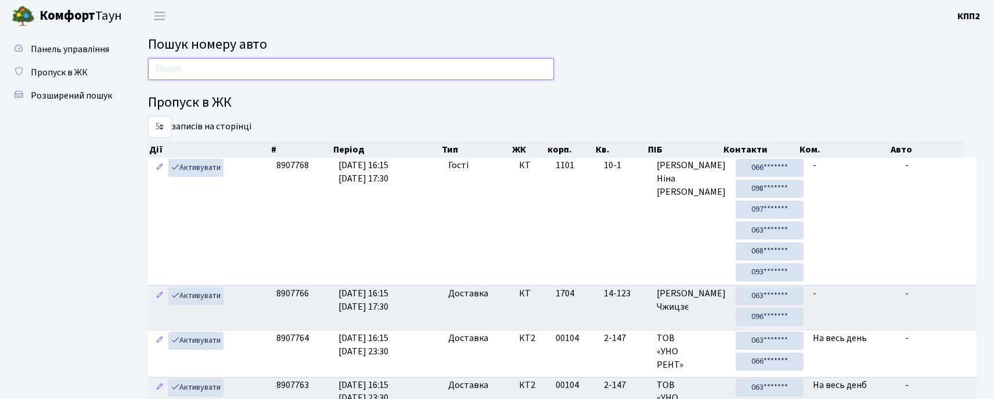
click at [229, 73] on input "text" at bounding box center [351, 69] width 406 height 22
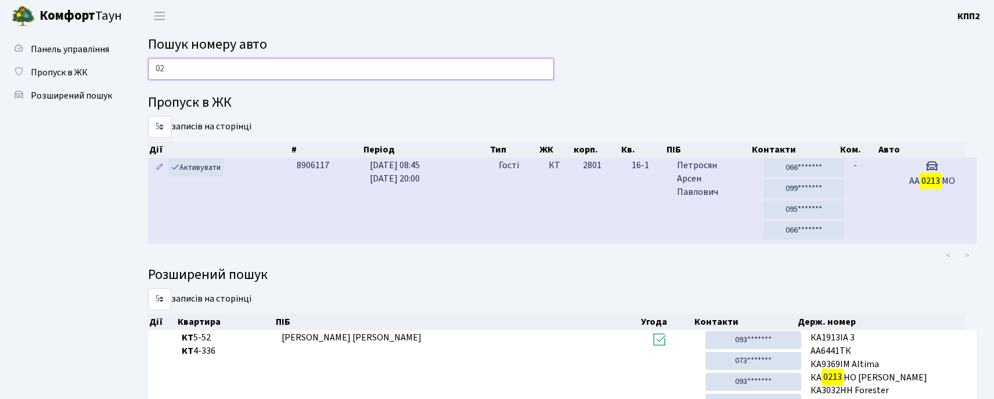
type input "0"
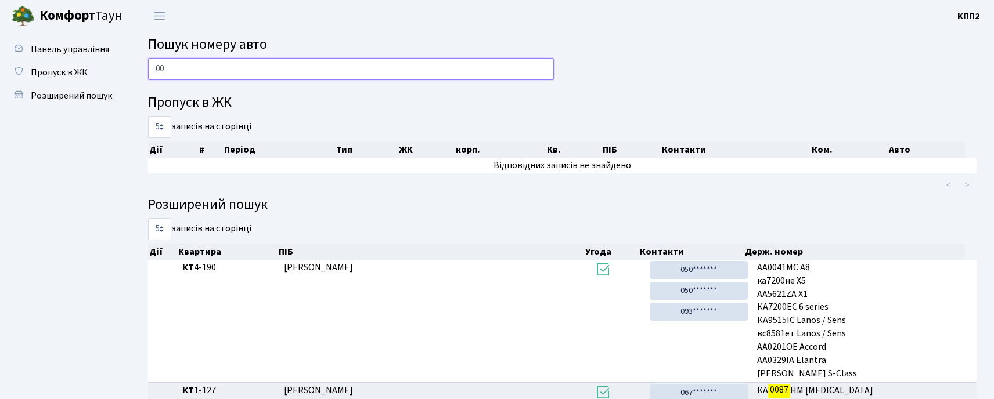
type input "0"
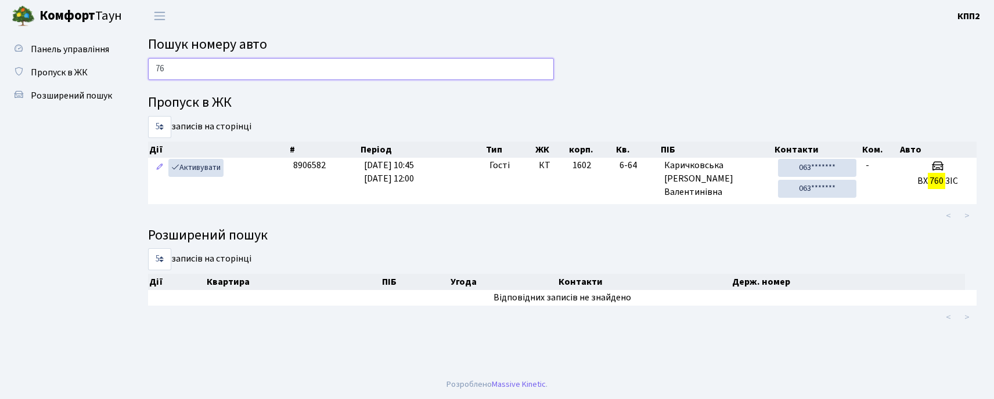
type input "7"
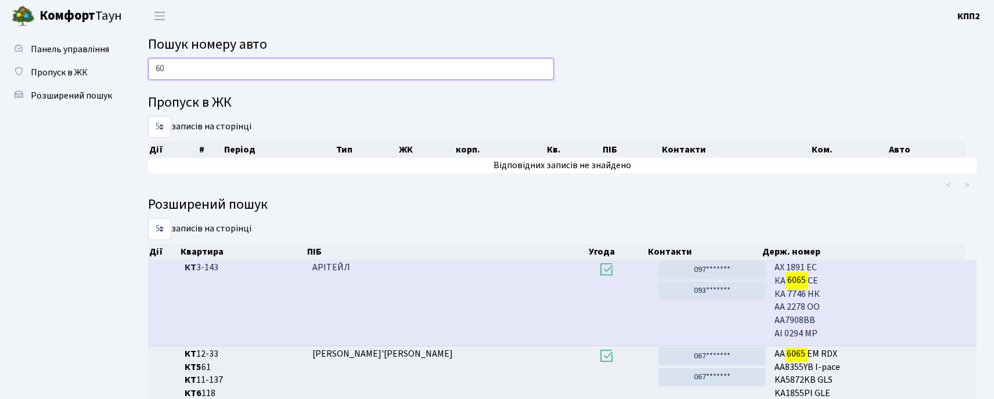
type input "6"
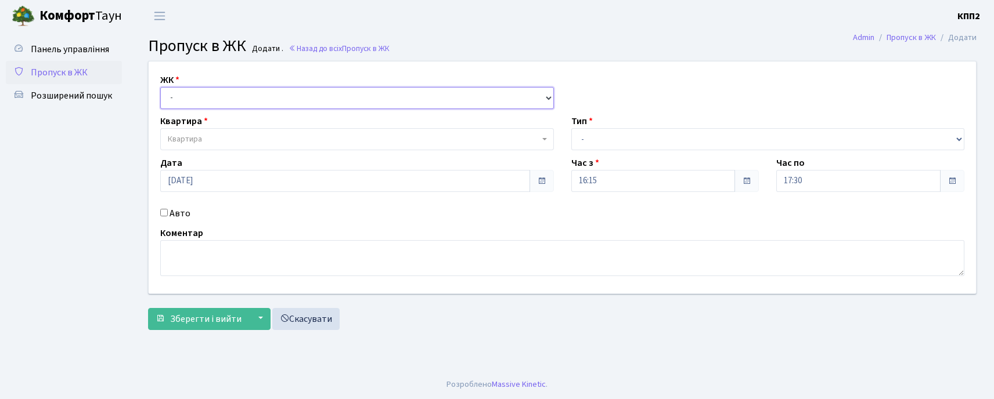
click at [200, 95] on select "- КТ, вул. Регенераторна, 4 КТ2, просп. [STREET_ADDRESS] [STREET_ADDRESS] [PERS…" at bounding box center [357, 98] width 394 height 22
select select "271"
click at [160, 87] on select "- КТ, вул. Регенераторна, 4 КТ2, просп. [STREET_ADDRESS] [STREET_ADDRESS] [PERS…" at bounding box center [357, 98] width 394 height 22
select select
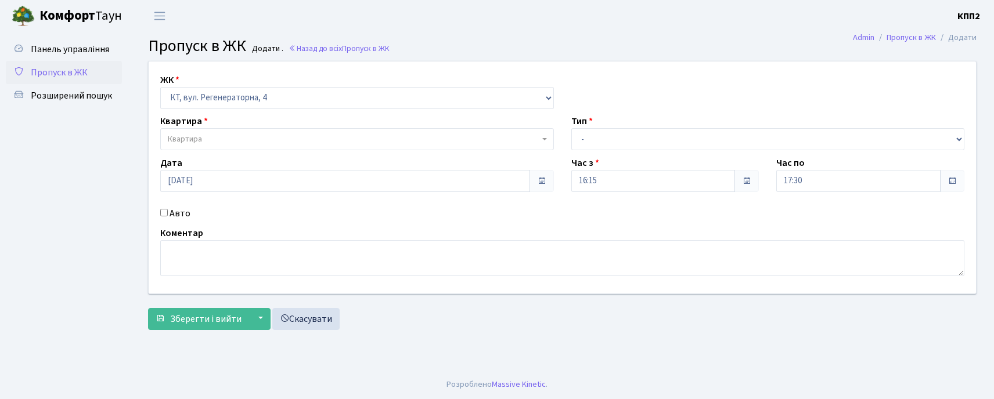
click at [168, 221] on div "ЖК - КТ, вул. Регенераторна, 4 КТ2, просп. [STREET_ADDRESS] [STREET_ADDRESS] [P…" at bounding box center [562, 178] width 844 height 232
click at [172, 217] on label "Авто" at bounding box center [179, 214] width 21 height 14
click at [168, 216] on input "Авто" at bounding box center [164, 213] width 8 height 8
checkbox input "true"
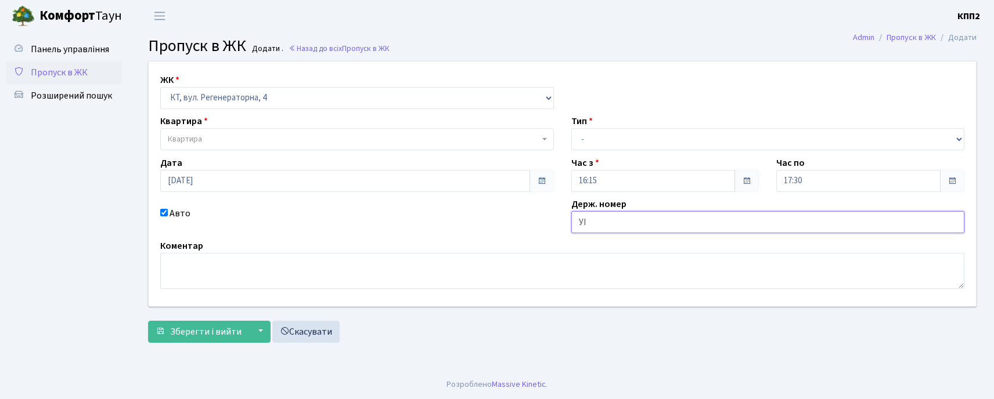
type input "У"
type input "E"
type input "EIAB8668"
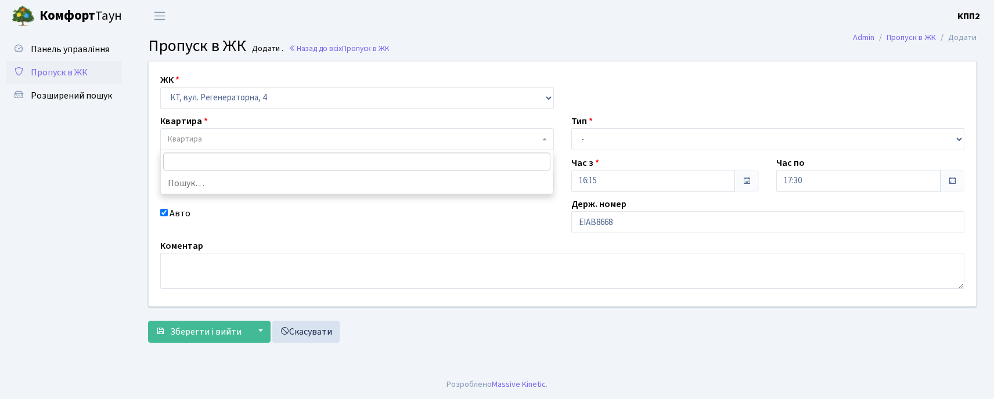
click at [258, 145] on span "Квартира" at bounding box center [353, 139] width 371 height 12
type input "5-438"
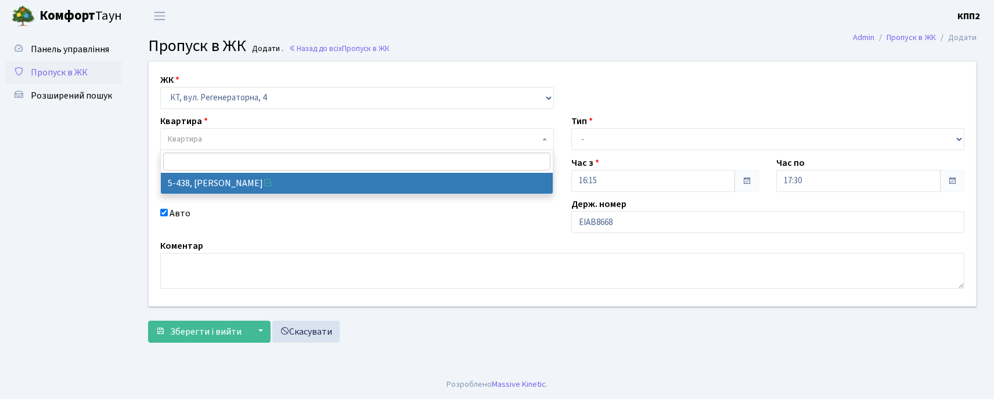
select select "2127"
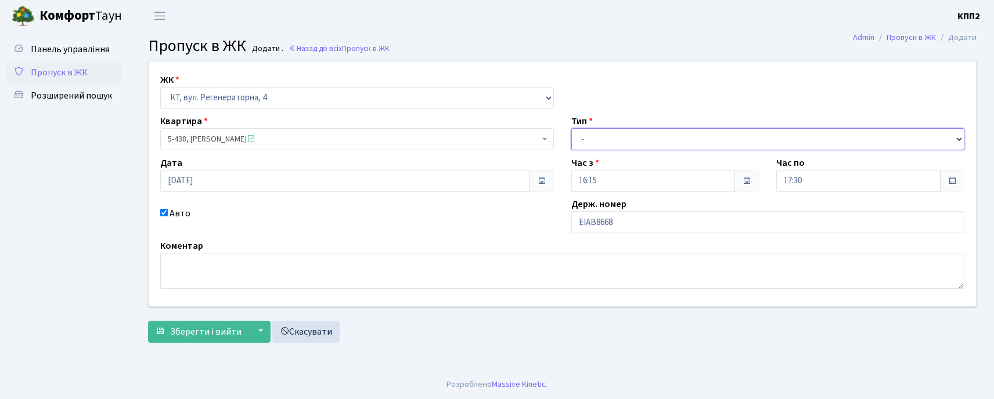
drag, startPoint x: 627, startPoint y: 140, endPoint x: 627, endPoint y: 147, distance: 7.0
click at [627, 140] on select "- Доставка Таксі Гості Сервіс" at bounding box center [768, 139] width 394 height 22
select select "3"
click at [571, 128] on select "- Доставка Таксі Гості Сервіс" at bounding box center [768, 139] width 394 height 22
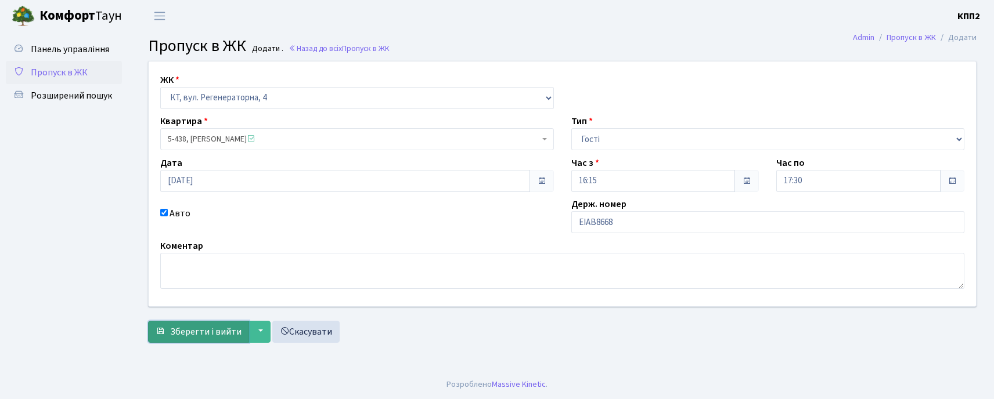
click at [179, 327] on span "Зберегти і вийти" at bounding box center [205, 332] width 71 height 13
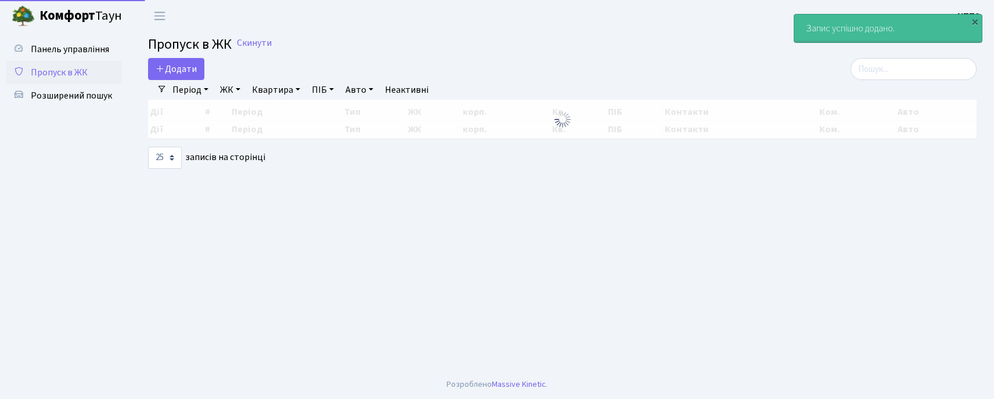
select select "25"
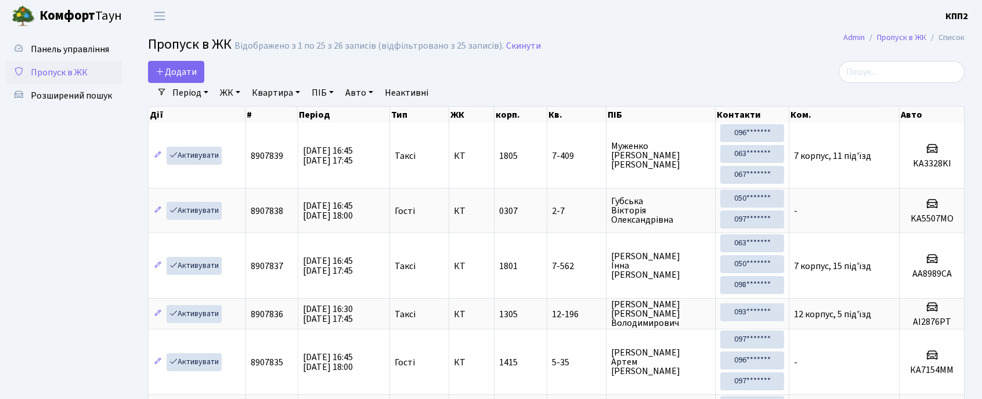
select select "25"
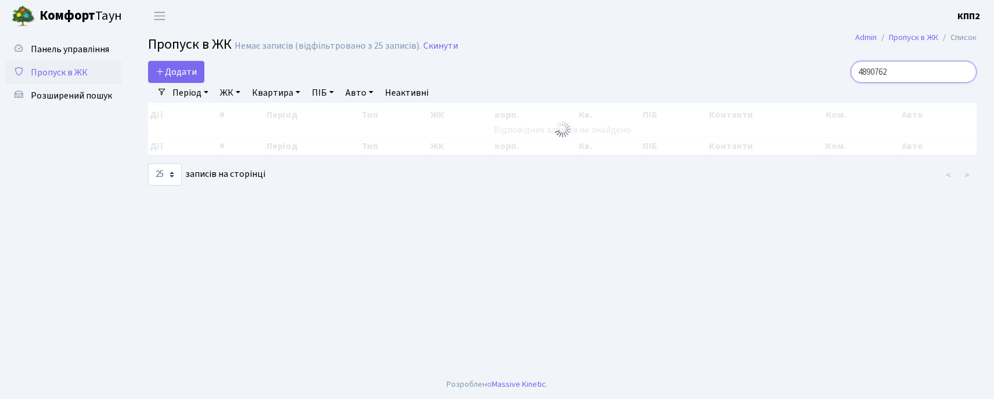
click at [873, 74] on input "4890762" at bounding box center [913, 72] width 126 height 22
click at [878, 79] on input "4890762" at bounding box center [913, 72] width 126 height 22
click at [874, 81] on input "4890762" at bounding box center [913, 72] width 126 height 22
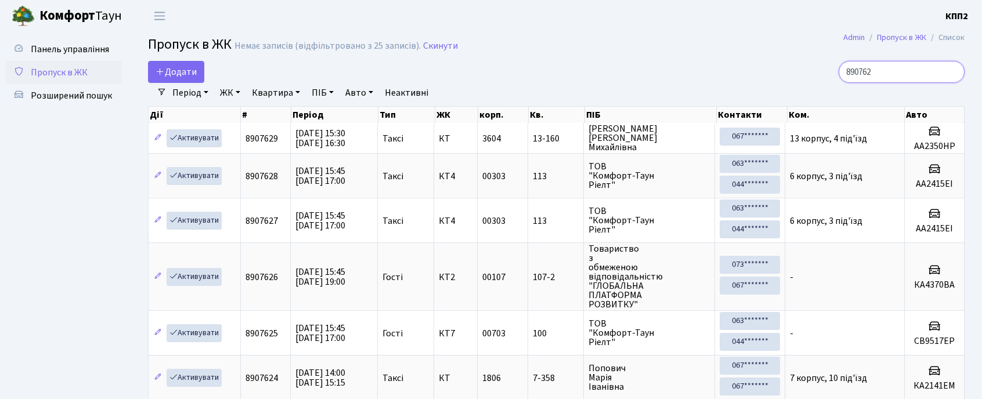
click at [881, 71] on input "890762" at bounding box center [902, 72] width 126 height 22
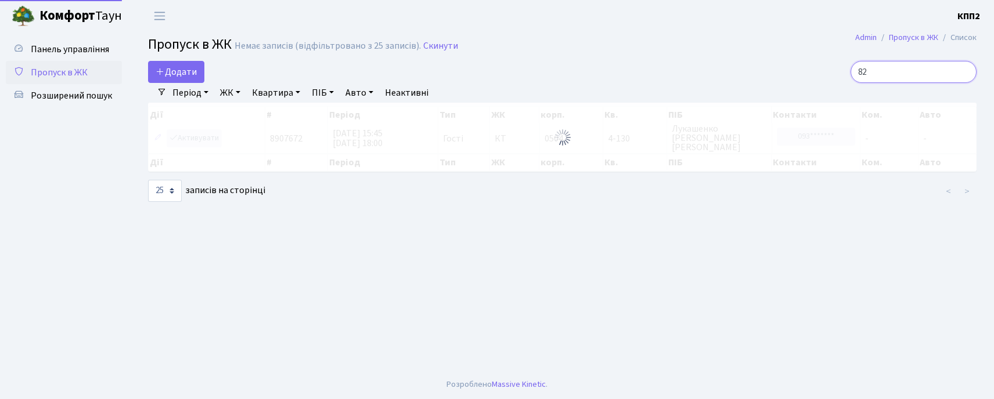
type input "2"
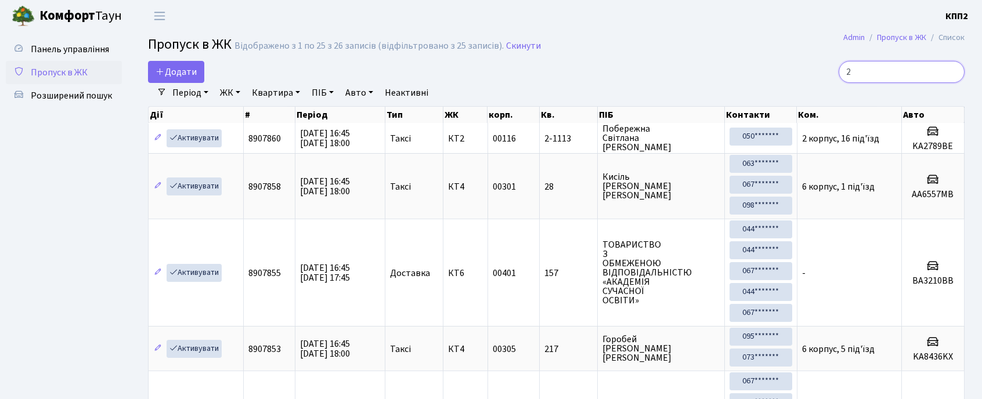
drag, startPoint x: 876, startPoint y: 74, endPoint x: 768, endPoint y: 77, distance: 108.0
click at [768, 77] on div "2" at bounding box center [834, 72] width 261 height 22
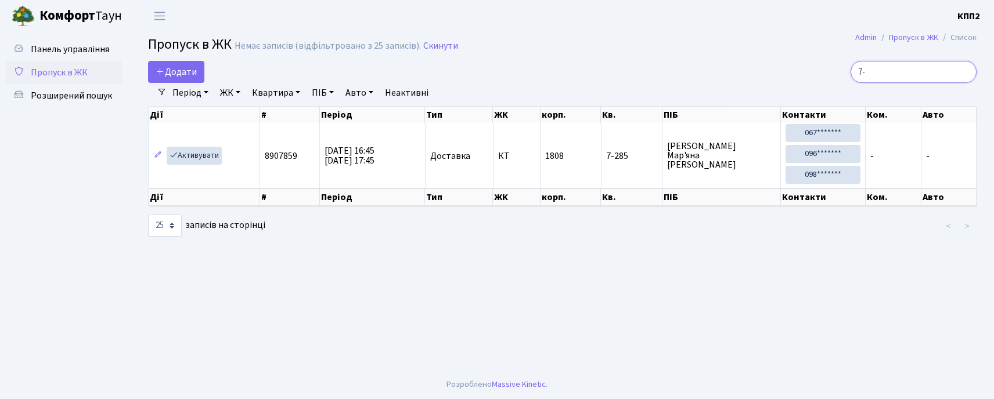
type input "7"
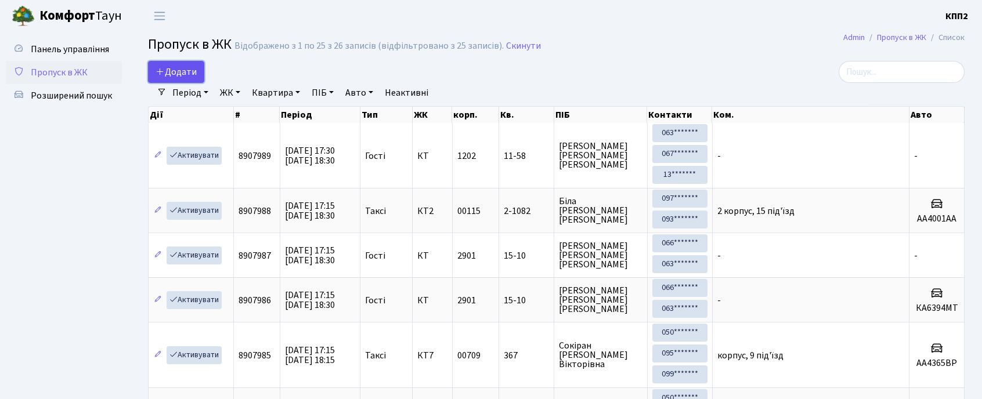
click at [169, 70] on span "Додати" at bounding box center [176, 72] width 41 height 13
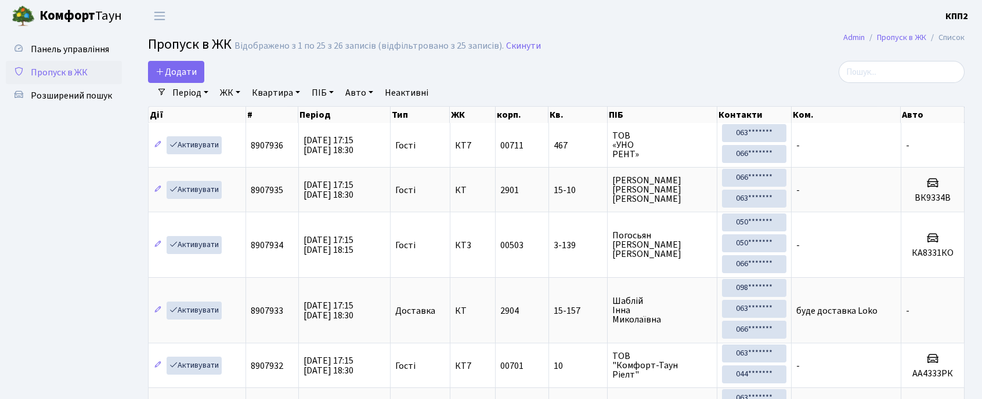
select select "25"
click at [49, 101] on span "Розширений пошук" at bounding box center [71, 95] width 81 height 13
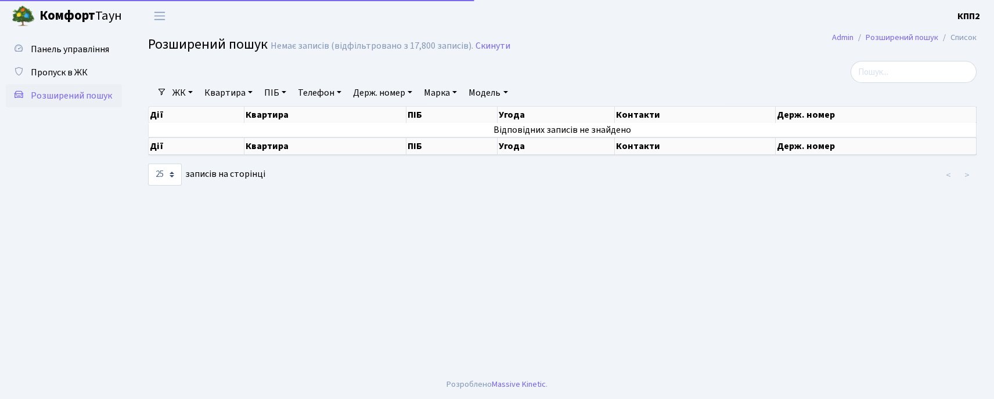
select select "25"
click at [230, 93] on link "Квартира" at bounding box center [228, 93] width 57 height 20
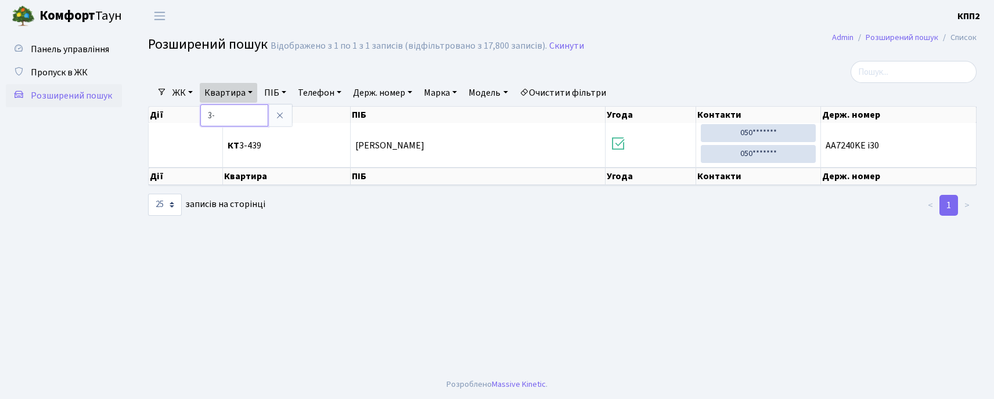
type input "3"
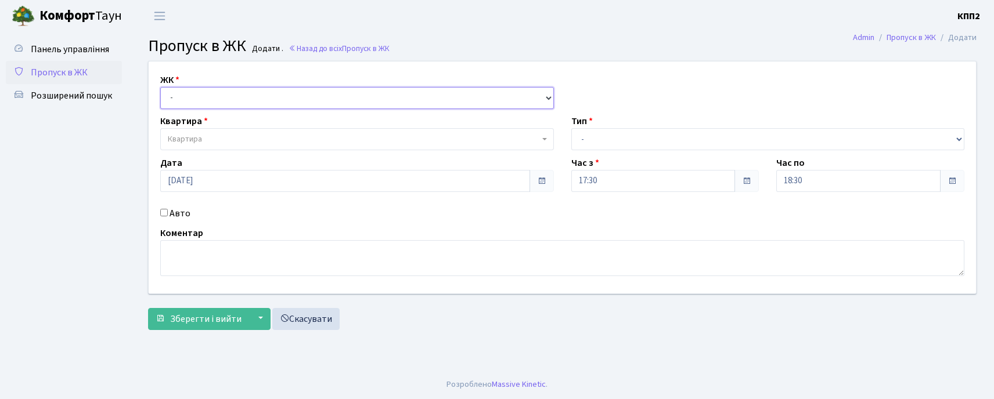
click at [232, 87] on select "- КТ, вул. Регенераторна, 4 КТ2, просп. Соборності, 17 КТ3, вул. Березнева, 16 …" at bounding box center [357, 98] width 394 height 22
select select "271"
click at [160, 87] on select "- КТ, вул. Регенераторна, 4 КТ2, просп. [STREET_ADDRESS] [STREET_ADDRESS] [PERS…" at bounding box center [357, 98] width 394 height 22
select select
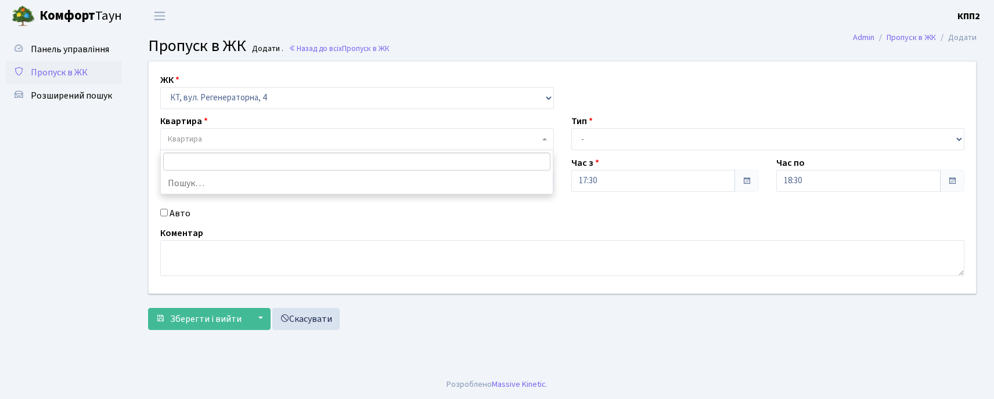
click at [240, 138] on span "Квартира" at bounding box center [353, 139] width 371 height 12
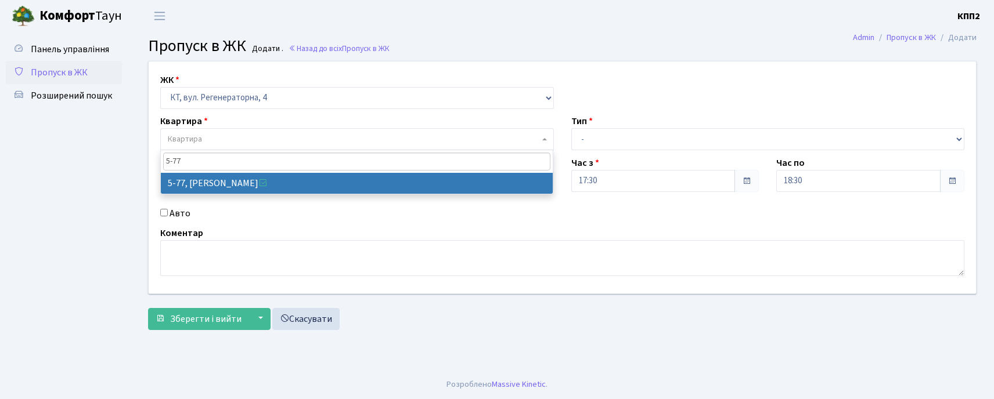
type input "5-77"
drag, startPoint x: 254, startPoint y: 189, endPoint x: 247, endPoint y: 191, distance: 7.9
select select "2487"
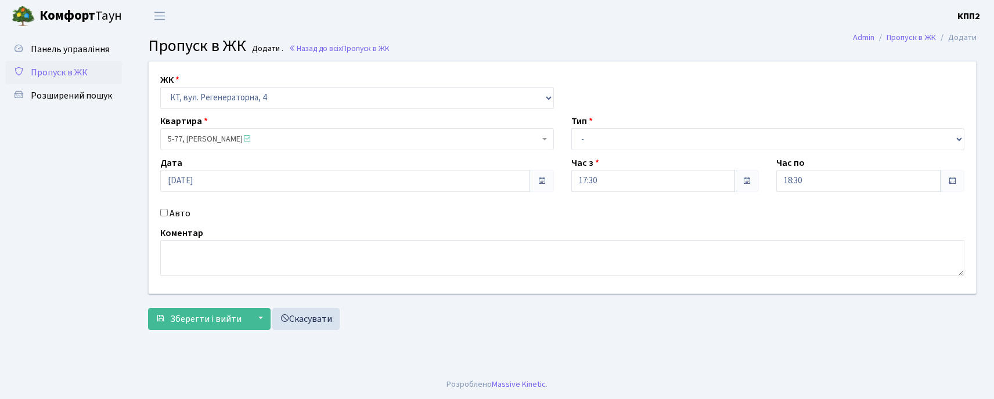
drag, startPoint x: 175, startPoint y: 214, endPoint x: 172, endPoint y: 195, distance: 18.8
click at [174, 214] on label "Авто" at bounding box center [179, 214] width 21 height 14
click at [168, 214] on input "Авто" at bounding box center [164, 213] width 8 height 8
checkbox input "true"
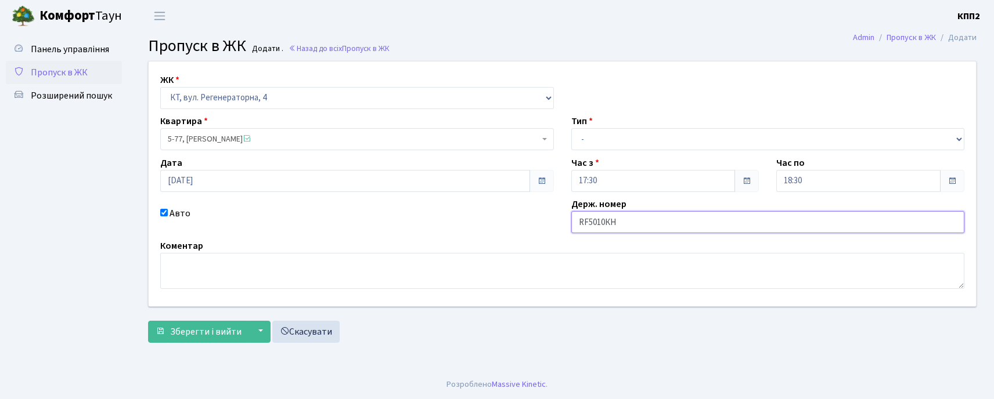
click at [584, 223] on input "RF5010КН" at bounding box center [768, 222] width 394 height 22
drag, startPoint x: 554, startPoint y: 205, endPoint x: 601, endPoint y: 223, distance: 50.7
click at [554, 207] on div "ЖК - КТ, вул. Регенераторна, 4 КТ2, просп. Соборності, 17 КТ3, вул. Березнева, …" at bounding box center [562, 184] width 844 height 245
click at [587, 223] on input "RF5010КН" at bounding box center [768, 222] width 394 height 22
type input "КА5010КН"
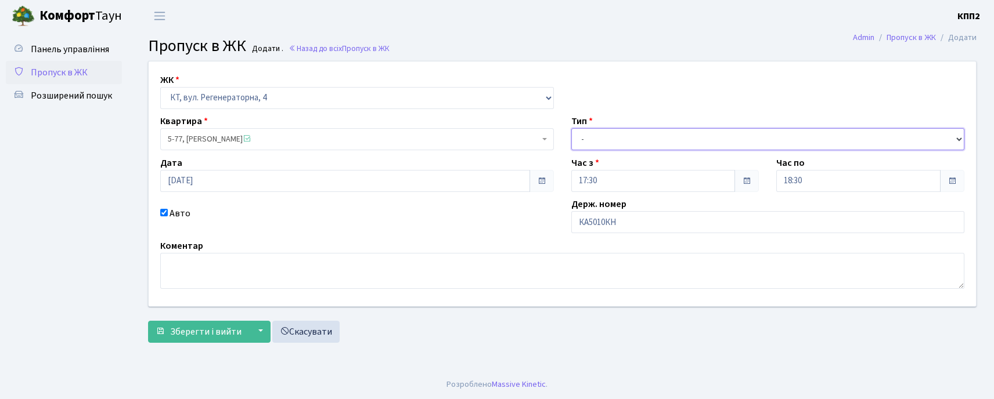
drag, startPoint x: 611, startPoint y: 140, endPoint x: 623, endPoint y: 152, distance: 16.8
click at [623, 152] on div "ЖК - КТ, вул. Регенераторна, 4 КТ2, просп. Соборності, 17 КТ3, вул. Березнева, …" at bounding box center [562, 184] width 844 height 245
select select "2"
click at [571, 128] on select "- Доставка Таксі Гості Сервіс" at bounding box center [768, 139] width 394 height 22
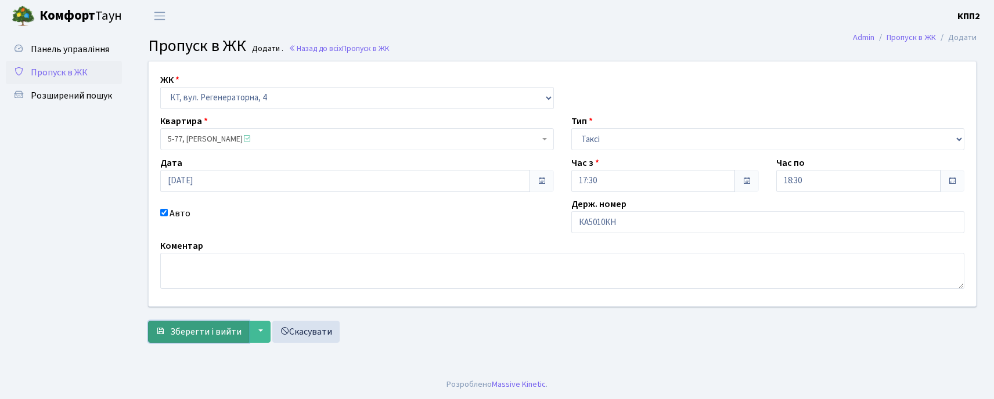
click at [204, 334] on span "Зберегти і вийти" at bounding box center [205, 332] width 71 height 13
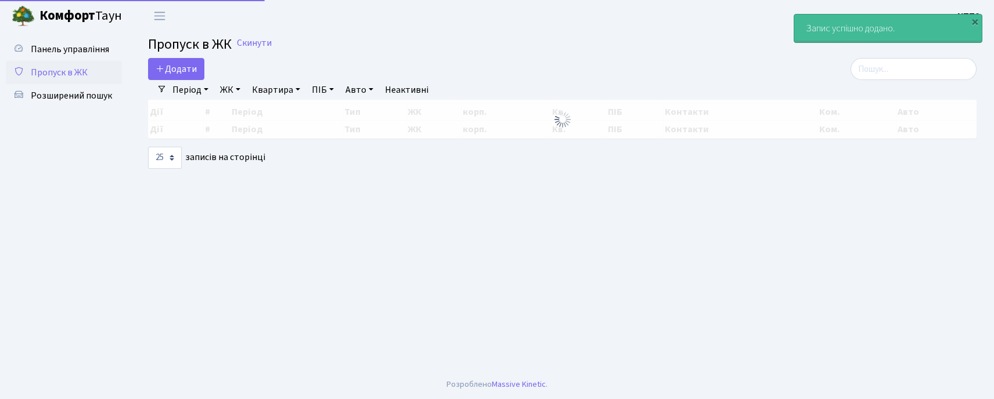
select select "25"
click at [916, 68] on input "search" at bounding box center [913, 69] width 126 height 22
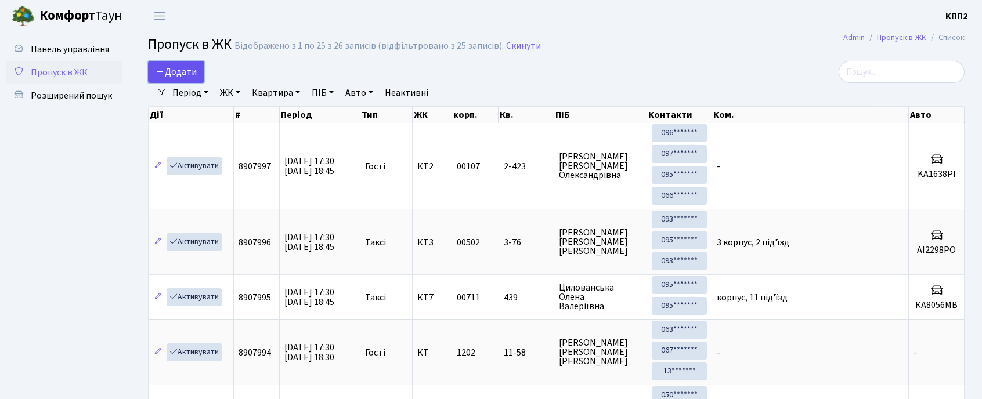
click at [198, 67] on link "Додати" at bounding box center [176, 72] width 56 height 22
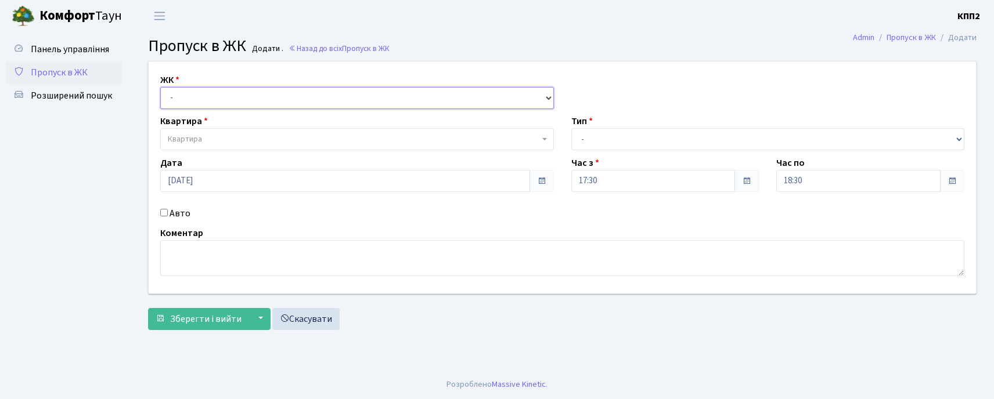
drag, startPoint x: 0, startPoint y: 0, endPoint x: 219, endPoint y: 96, distance: 238.9
click at [218, 94] on select "- КТ, вул. Регенераторна, 4 КТ2, просп. [STREET_ADDRESS] [STREET_ADDRESS] [PERS…" at bounding box center [357, 98] width 394 height 22
select select "271"
click at [160, 87] on select "- КТ, вул. Регенераторна, 4 КТ2, просп. Соборності, 17 КТ3, вул. Березнева, 16 …" at bounding box center [357, 98] width 394 height 22
select select
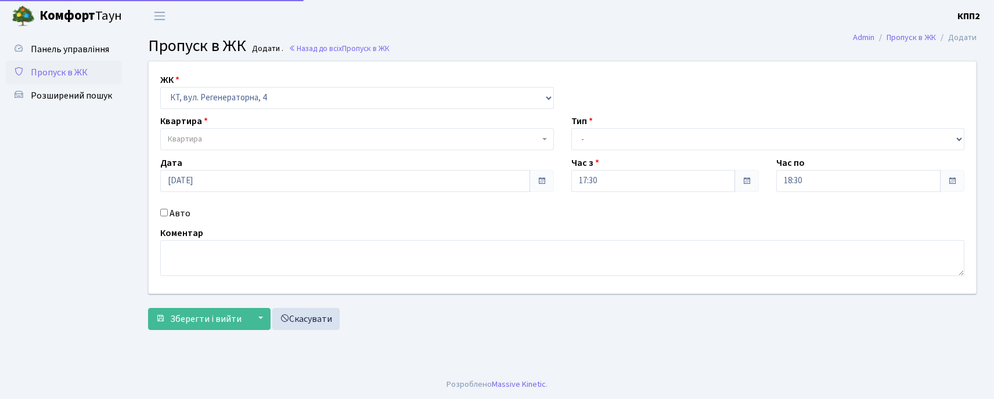
drag, startPoint x: 235, startPoint y: 136, endPoint x: 231, endPoint y: 124, distance: 12.8
click at [233, 136] on span "Квартира" at bounding box center [353, 139] width 371 height 12
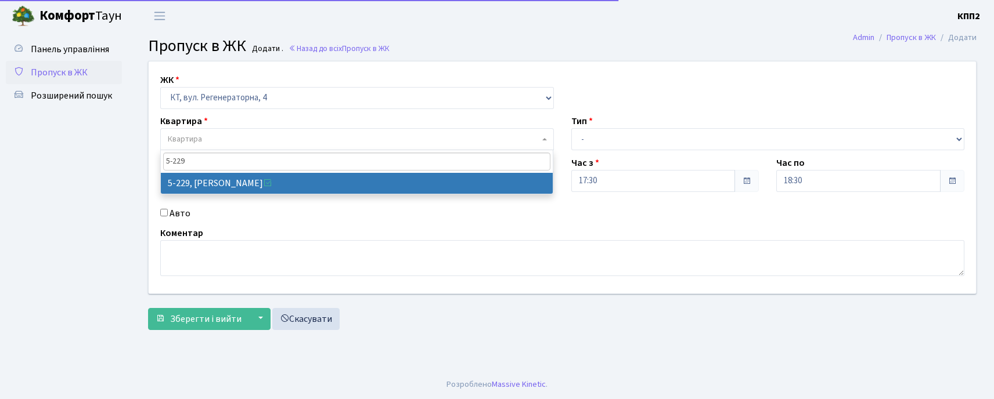
type input "5-229"
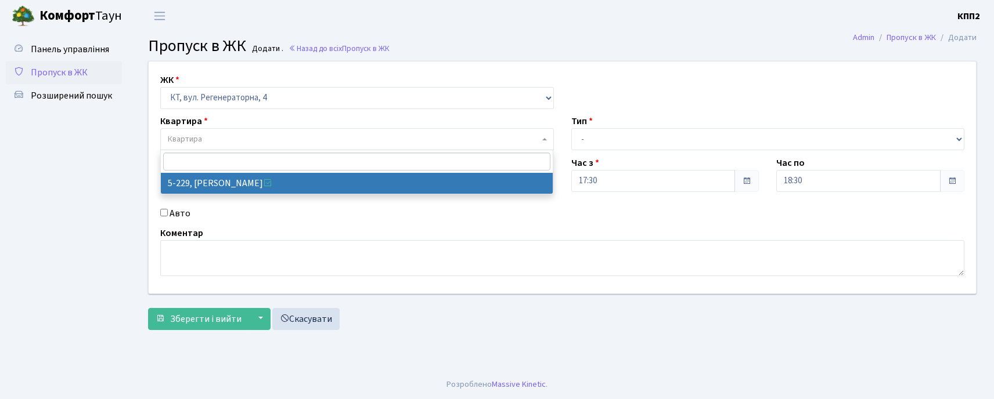
select select "2307"
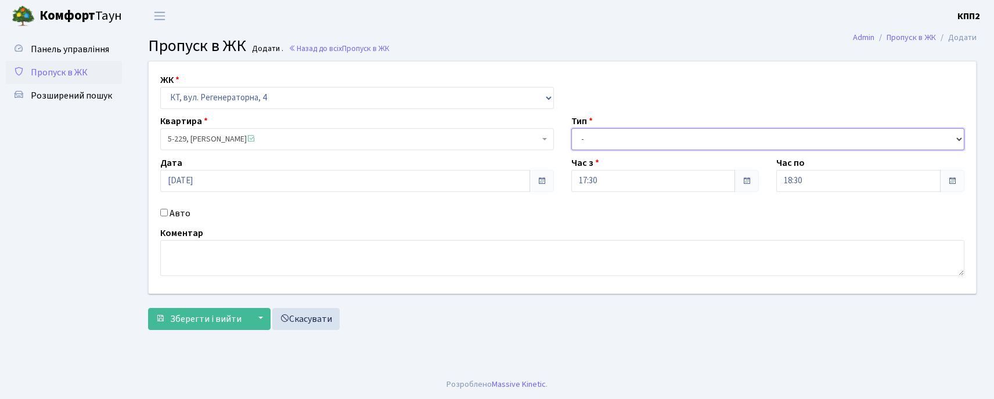
click at [612, 140] on select "- Доставка Таксі Гості Сервіс" at bounding box center [768, 139] width 394 height 22
select select "3"
click at [571, 128] on select "- Доставка Таксі Гості Сервіс" at bounding box center [768, 139] width 394 height 22
click at [184, 214] on label "Авто" at bounding box center [179, 214] width 21 height 14
click at [168, 214] on input "Авто" at bounding box center [164, 213] width 8 height 8
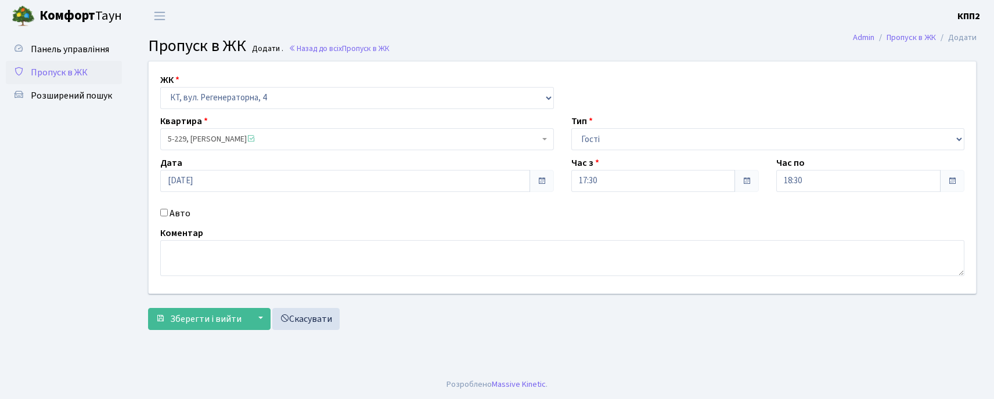
checkbox input "true"
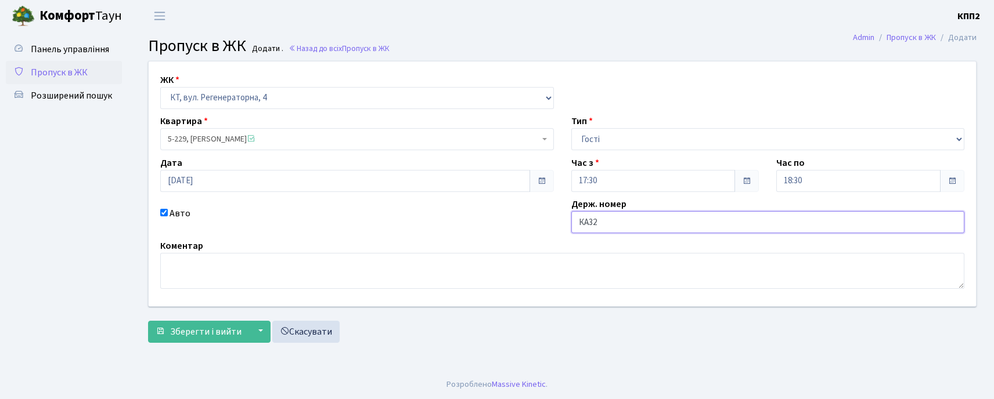
type input "КА323"
click at [148, 321] on button "Зберегти і вийти" at bounding box center [198, 332] width 101 height 22
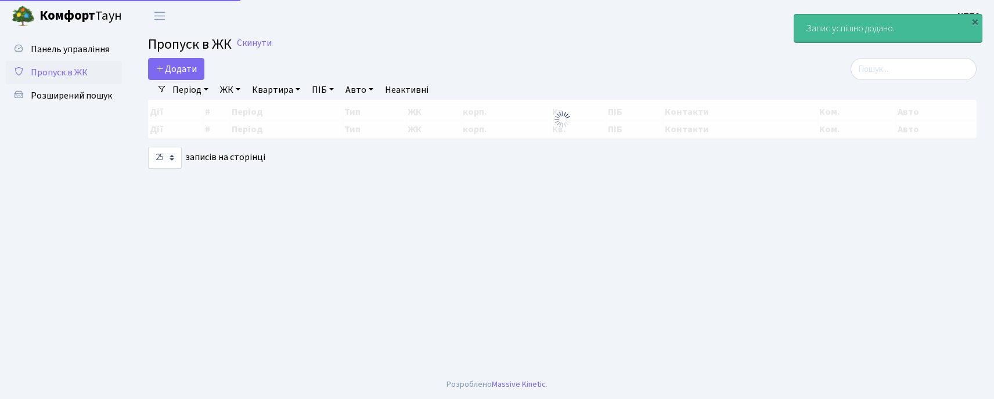
select select "25"
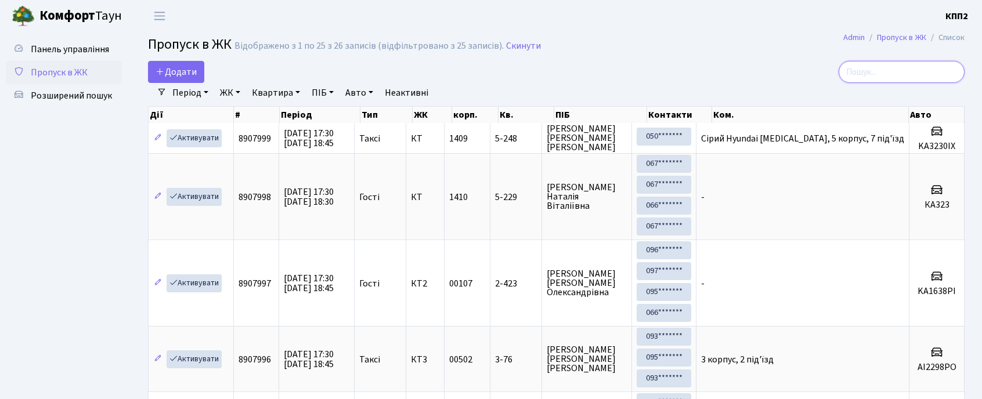
click at [871, 74] on input "search" at bounding box center [902, 72] width 126 height 22
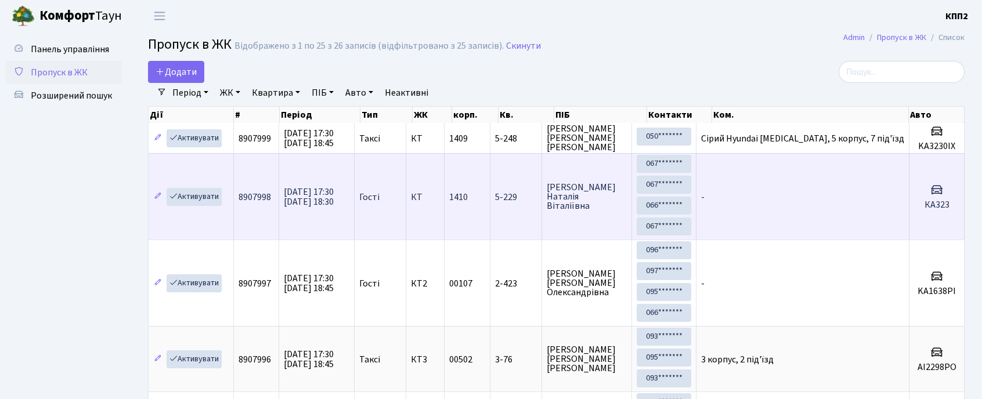
click at [746, 182] on td "-" at bounding box center [802, 196] width 213 height 86
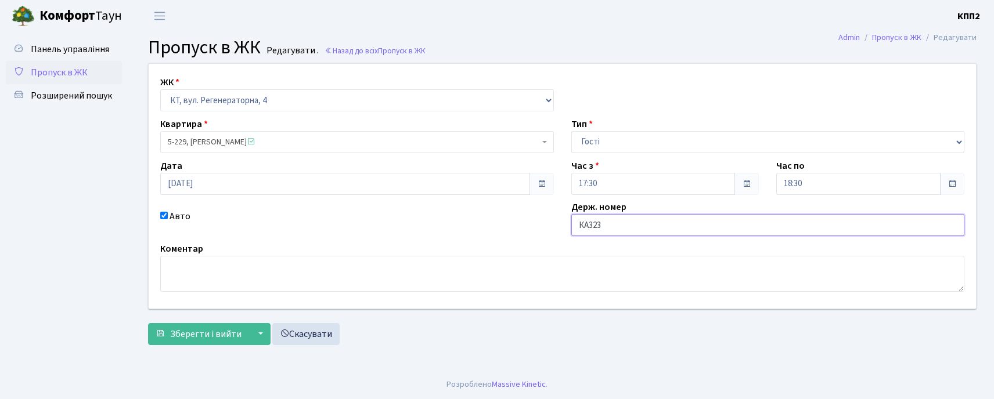
click at [637, 231] on input "КА323" at bounding box center [768, 225] width 394 height 22
type input "КА3230ІХ"
click at [232, 338] on span "Зберегти і вийти" at bounding box center [205, 334] width 71 height 13
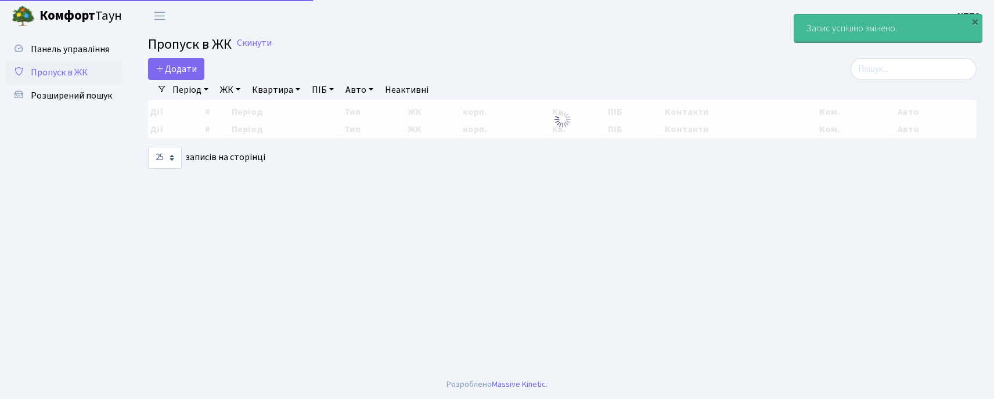
select select "25"
click at [885, 70] on input "search" at bounding box center [913, 69] width 126 height 22
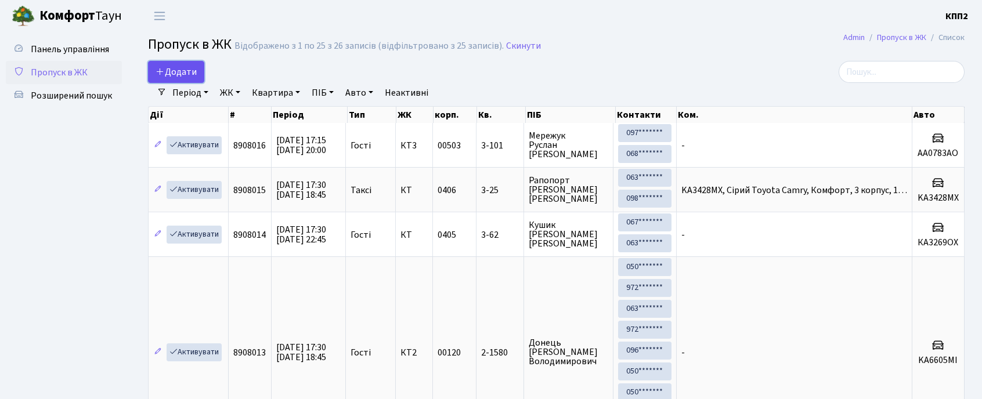
click at [184, 68] on span "Додати" at bounding box center [176, 72] width 41 height 13
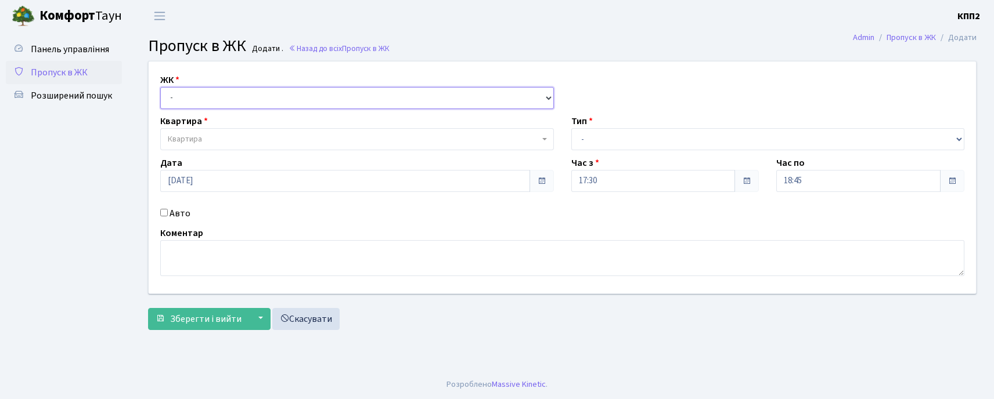
drag, startPoint x: 0, startPoint y: 0, endPoint x: 216, endPoint y: 96, distance: 237.0
click at [212, 88] on select "- КТ, вул. Регенераторна, 4 КТ2, просп. [STREET_ADDRESS] [STREET_ADDRESS] [PERS…" at bounding box center [357, 98] width 394 height 22
select select "302"
click at [160, 87] on select "- КТ, вул. Регенераторна, 4 КТ2, просп. [STREET_ADDRESS] [STREET_ADDRESS] [PERS…" at bounding box center [357, 98] width 394 height 22
select select
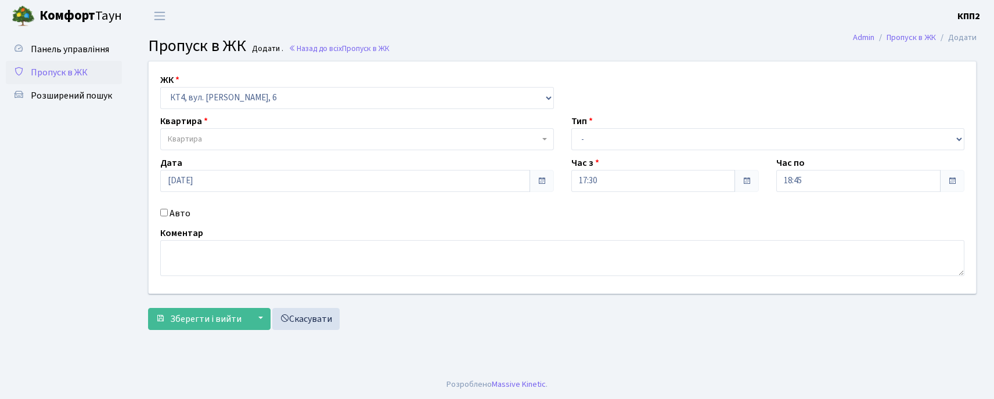
click at [170, 218] on label "Авто" at bounding box center [179, 214] width 21 height 14
click at [168, 216] on input "Авто" at bounding box center [164, 213] width 8 height 8
checkbox input "true"
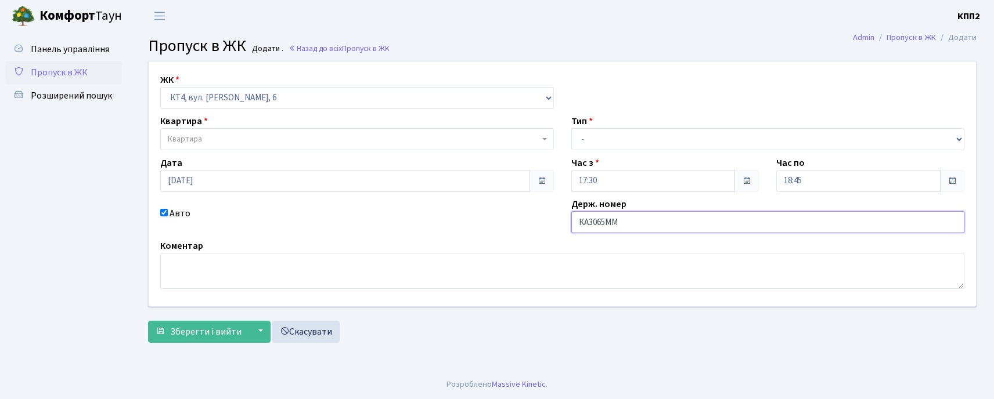
type input "КА3065ММ"
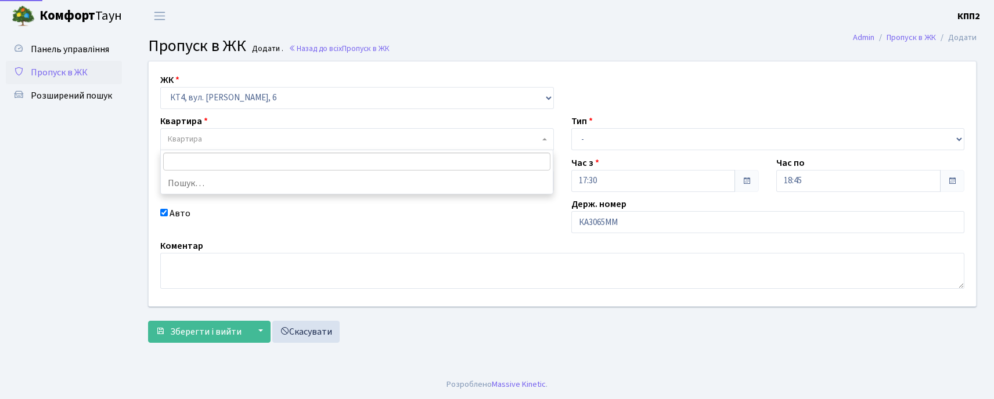
click at [405, 143] on span "Квартира" at bounding box center [353, 139] width 371 height 12
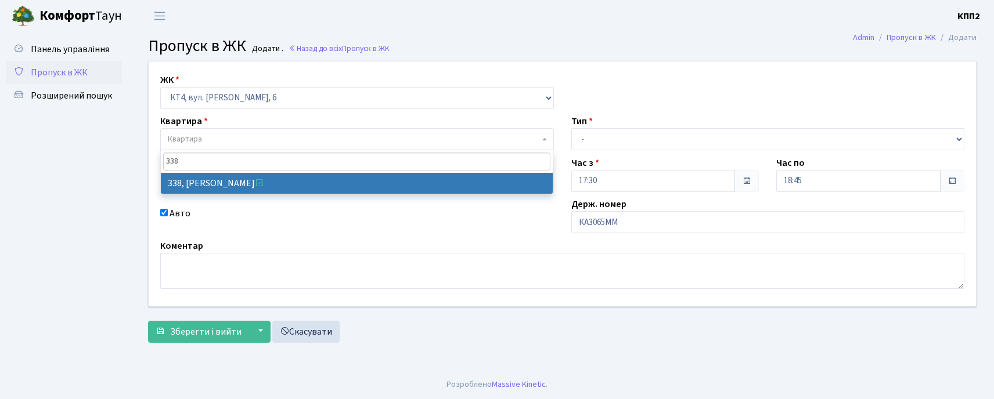
type input "338"
select select "17045"
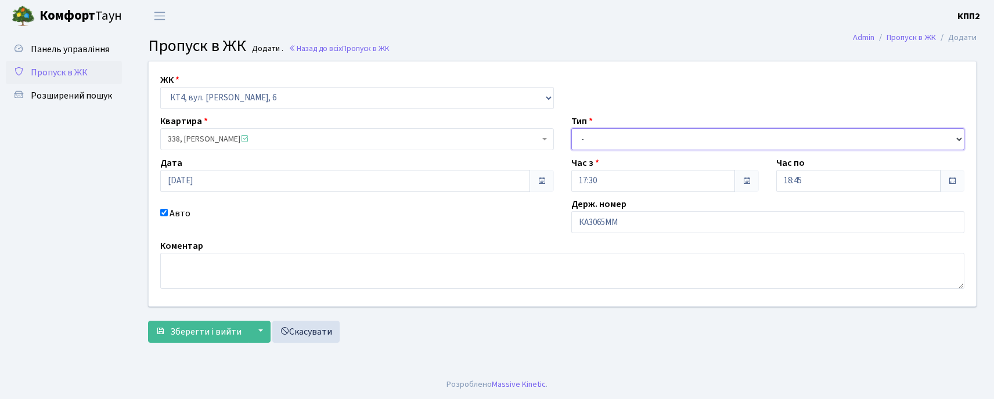
click at [634, 140] on select "- Доставка Таксі Гості Сервіс" at bounding box center [768, 139] width 394 height 22
select select "2"
click at [571, 128] on select "- Доставка Таксі Гості Сервіс" at bounding box center [768, 139] width 394 height 22
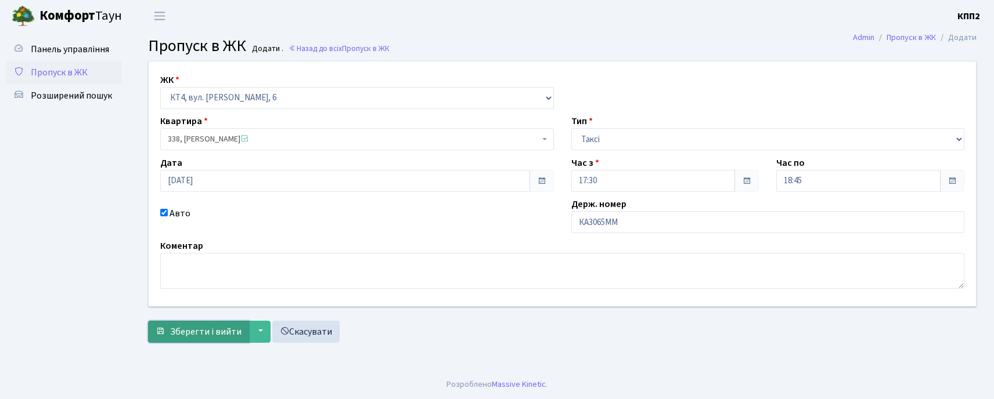
click at [216, 334] on span "Зберегти і вийти" at bounding box center [205, 332] width 71 height 13
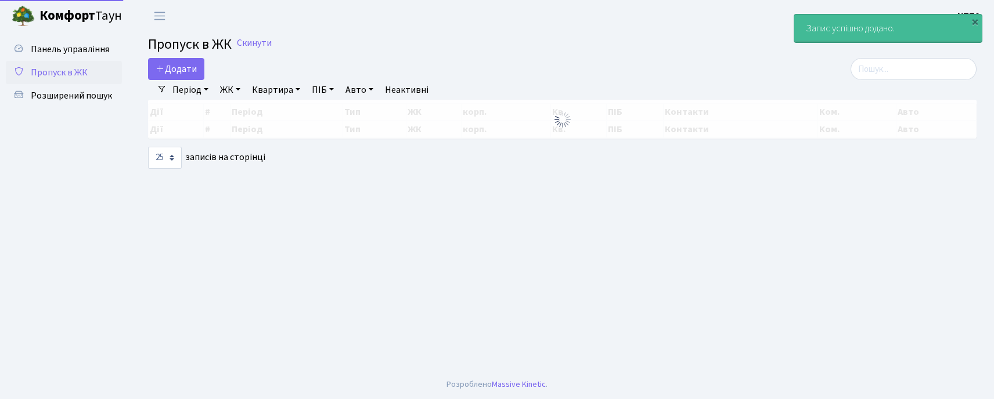
select select "25"
click at [904, 72] on input "search" at bounding box center [913, 69] width 126 height 22
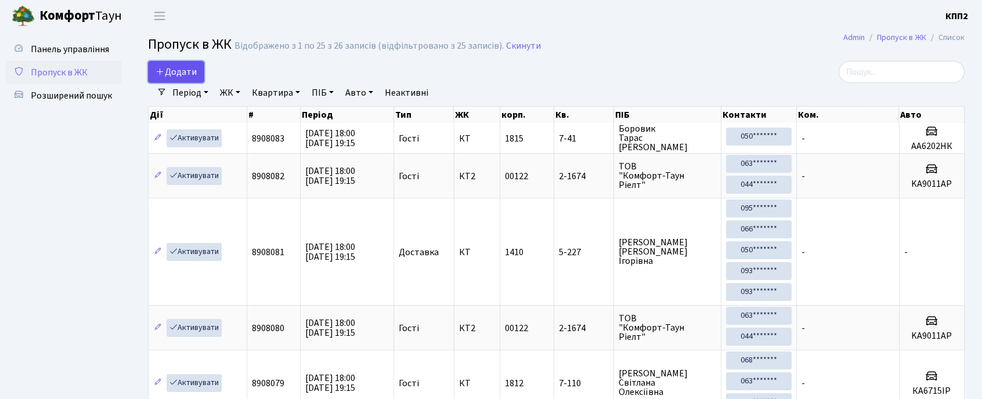
click at [165, 65] on link "Додати" at bounding box center [176, 72] width 56 height 22
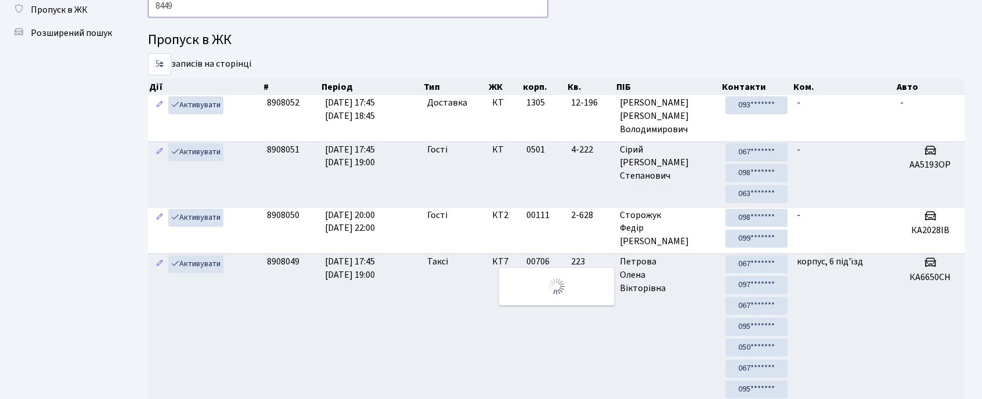
scroll to position [45, 0]
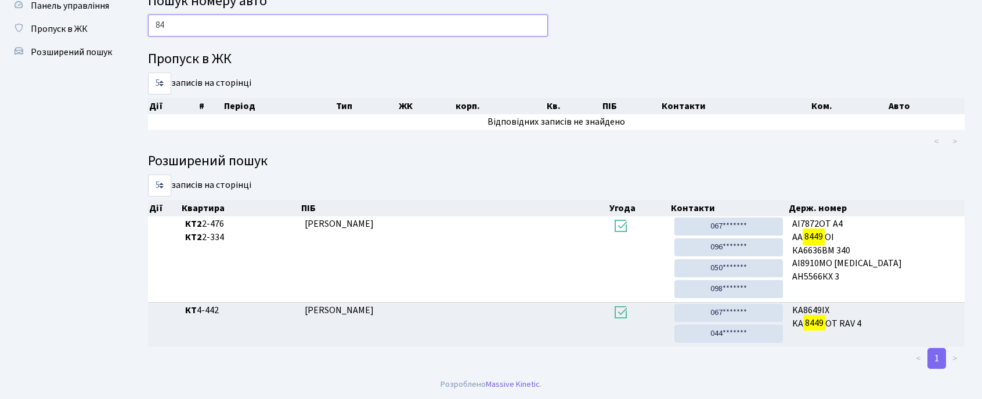
type input "8"
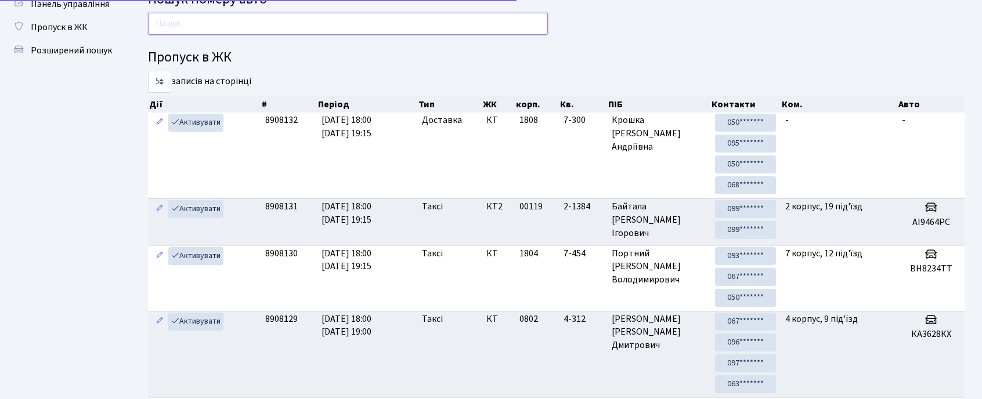
scroll to position [63, 0]
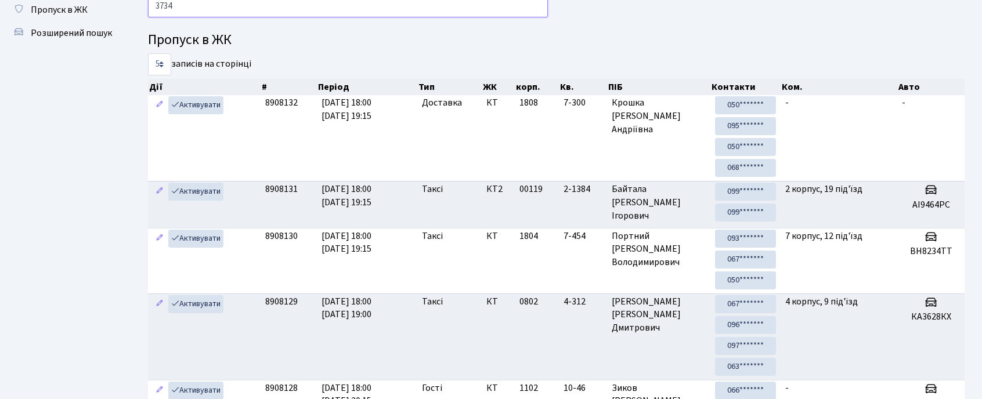
type input "3734"
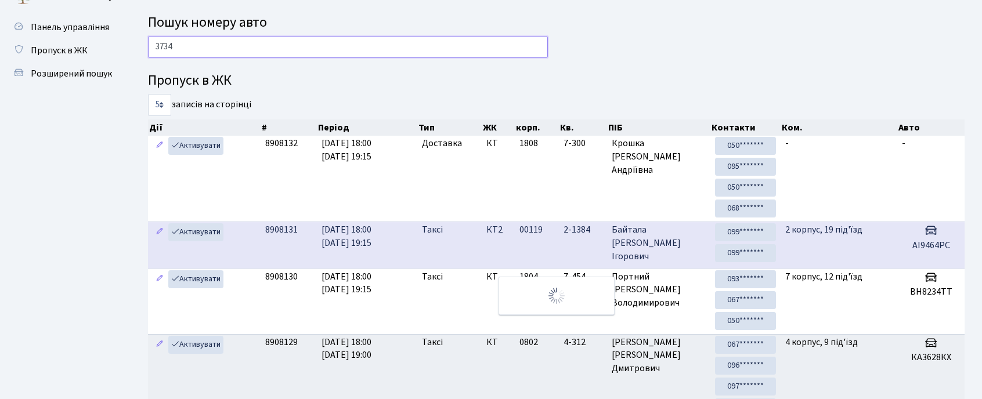
scroll to position [0, 0]
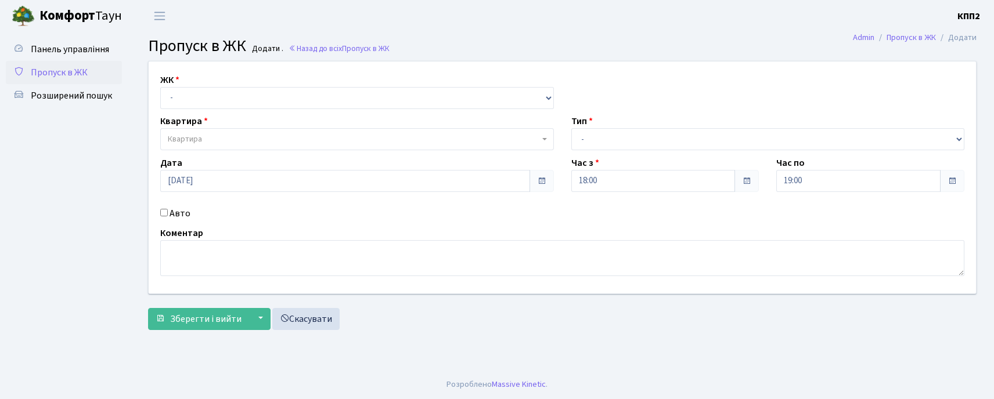
click at [201, 91] on select "- КТ, вул. Регенераторна, 4 КТ2, просп. [STREET_ADDRESS] [STREET_ADDRESS] [PERS…" at bounding box center [357, 98] width 394 height 22
select select "271"
click at [160, 87] on select "- КТ, вул. Регенераторна, 4 КТ2, просп. [STREET_ADDRESS] [STREET_ADDRESS] [PERS…" at bounding box center [357, 98] width 394 height 22
select select
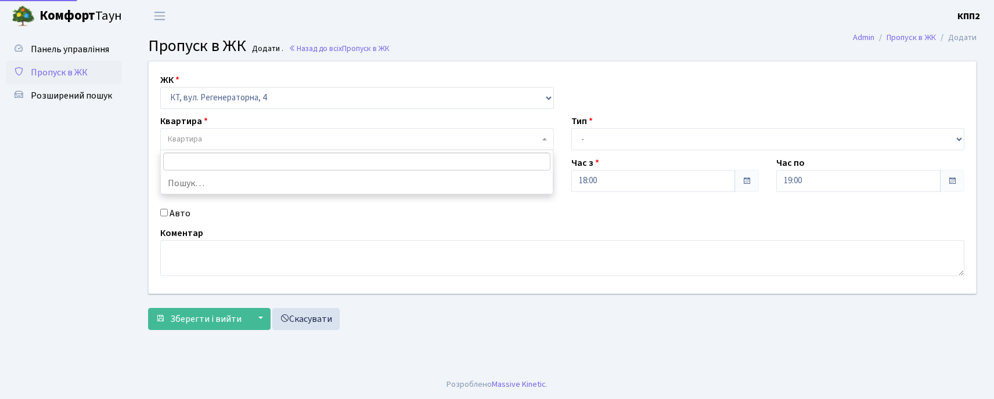
click at [219, 130] on span "Квартира" at bounding box center [357, 139] width 394 height 22
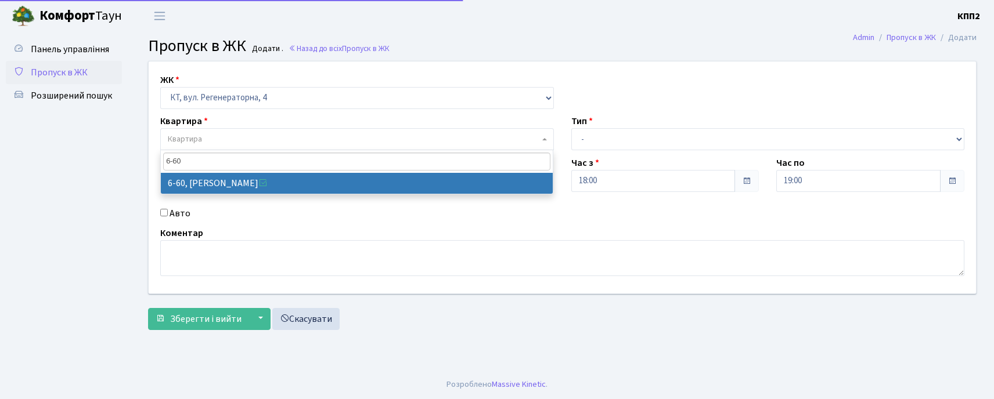
type input "6-60"
select select "5285"
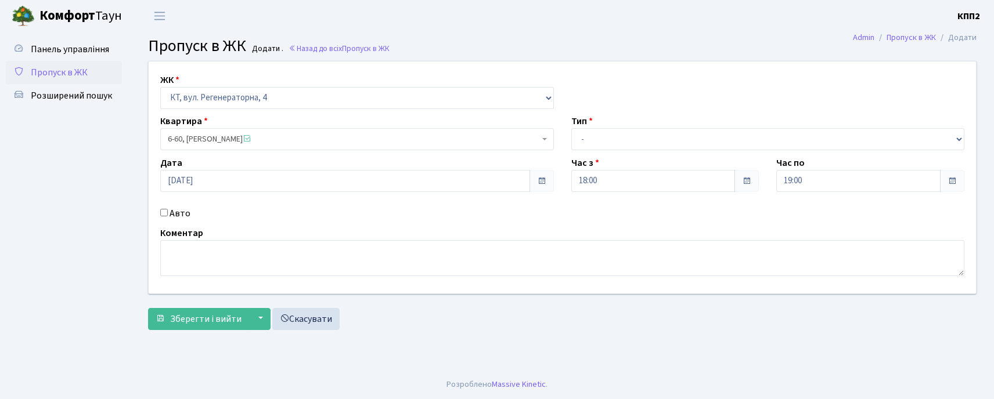
click at [179, 216] on label "Авто" at bounding box center [179, 214] width 21 height 14
click at [168, 216] on input "Авто" at bounding box center [164, 213] width 8 height 8
checkbox input "true"
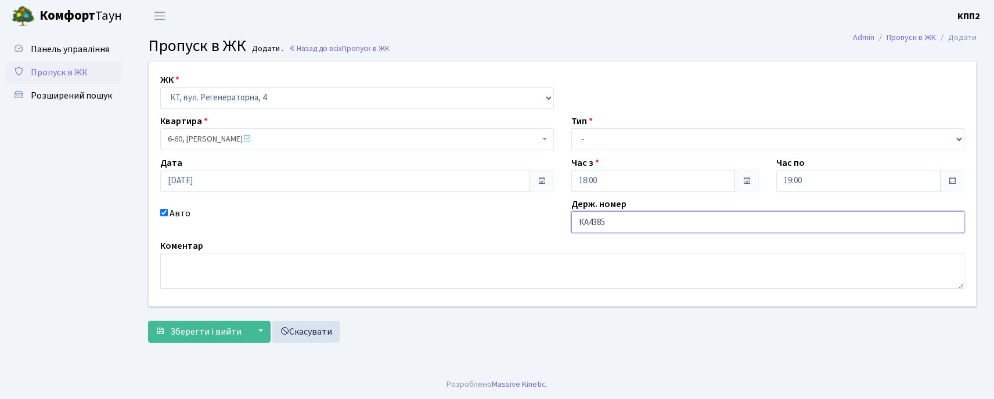
type input "КА4385ІВ"
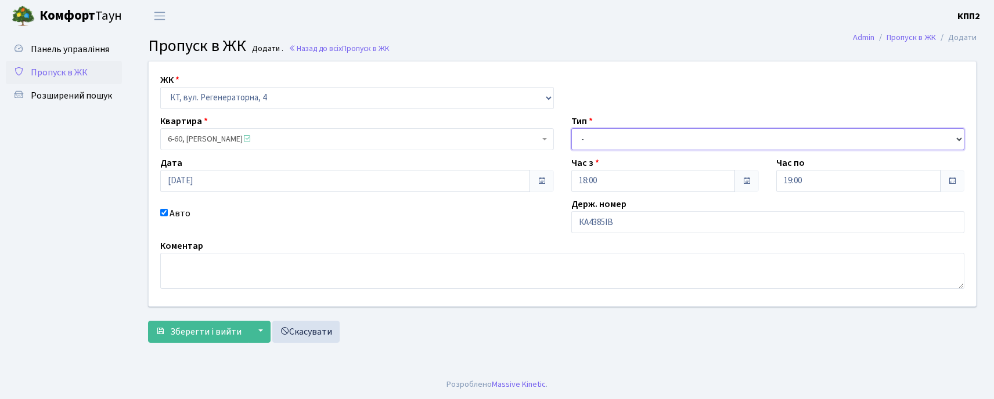
click at [600, 149] on select "- Доставка Таксі Гості Сервіс" at bounding box center [768, 139] width 394 height 22
select select "3"
click at [571, 128] on select "- Доставка Таксі Гості Сервіс" at bounding box center [768, 139] width 394 height 22
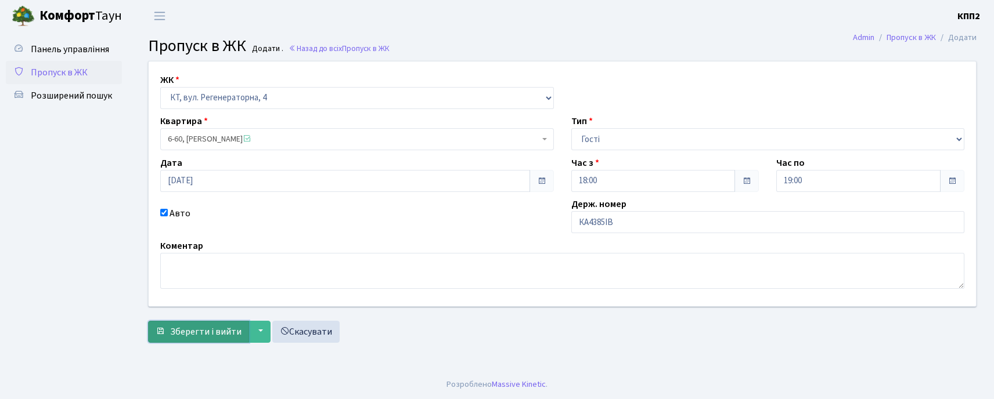
click at [196, 331] on span "Зберегти і вийти" at bounding box center [205, 332] width 71 height 13
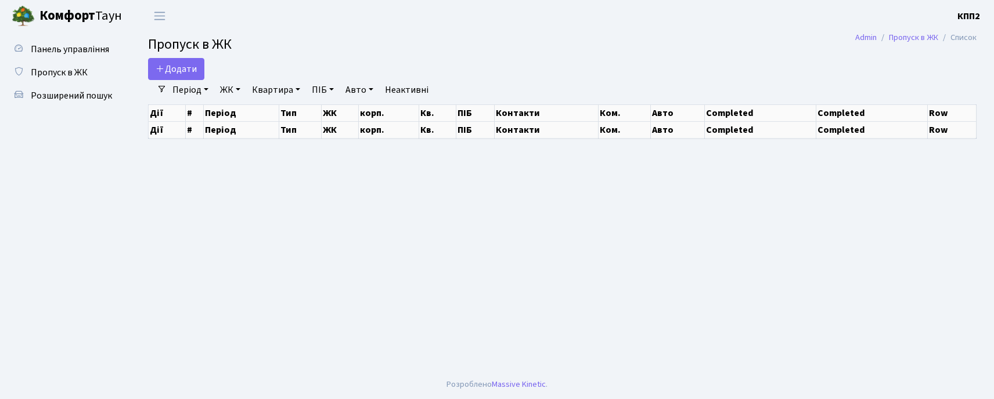
select select "25"
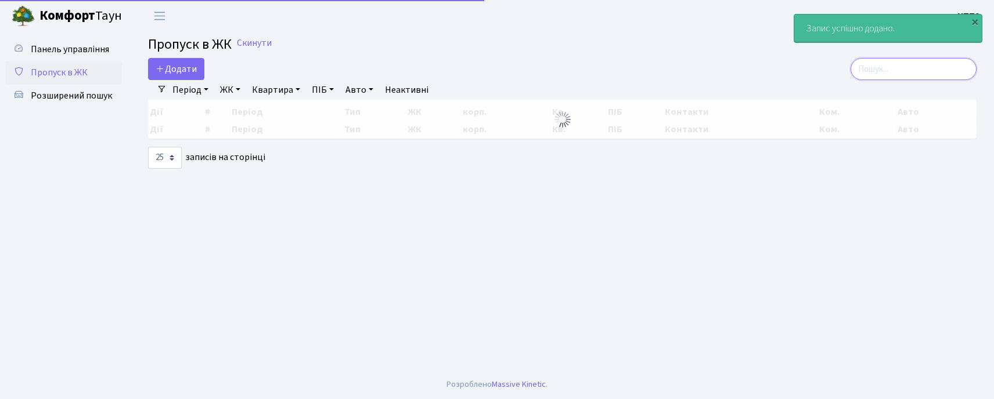
click at [930, 67] on input "search" at bounding box center [913, 69] width 126 height 22
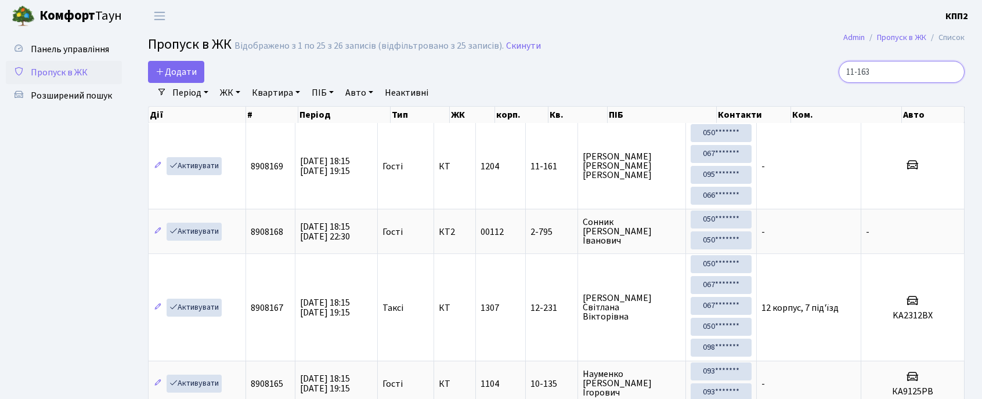
type input "11-163"
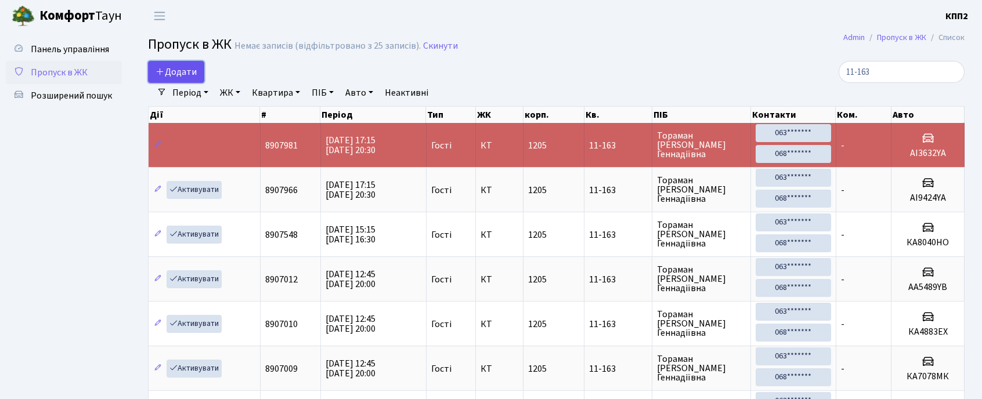
click at [183, 72] on span "Додати" at bounding box center [176, 72] width 41 height 13
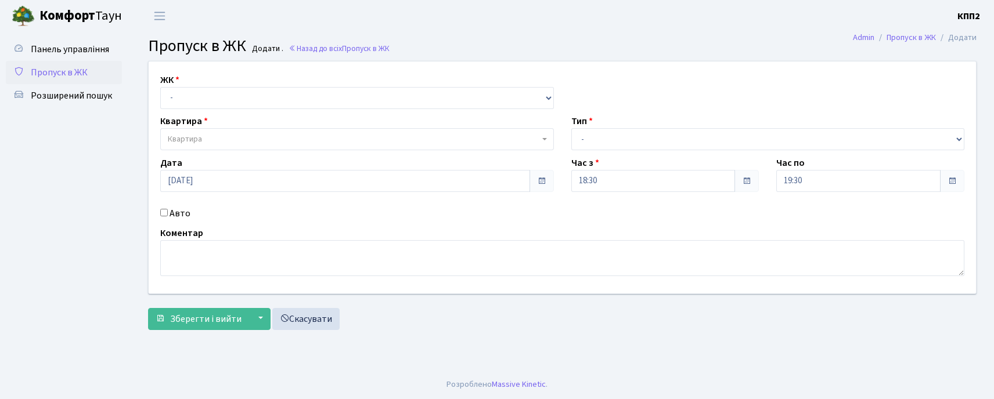
click at [193, 96] on select "- КТ, вул. Регенераторна, 4 КТ2, просп. [STREET_ADDRESS] [STREET_ADDRESS] [PERS…" at bounding box center [357, 98] width 394 height 22
select select "271"
click at [160, 87] on select "- КТ, вул. Регенераторна, 4 КТ2, просп. [STREET_ADDRESS] [STREET_ADDRESS] [PERS…" at bounding box center [357, 98] width 394 height 22
select select
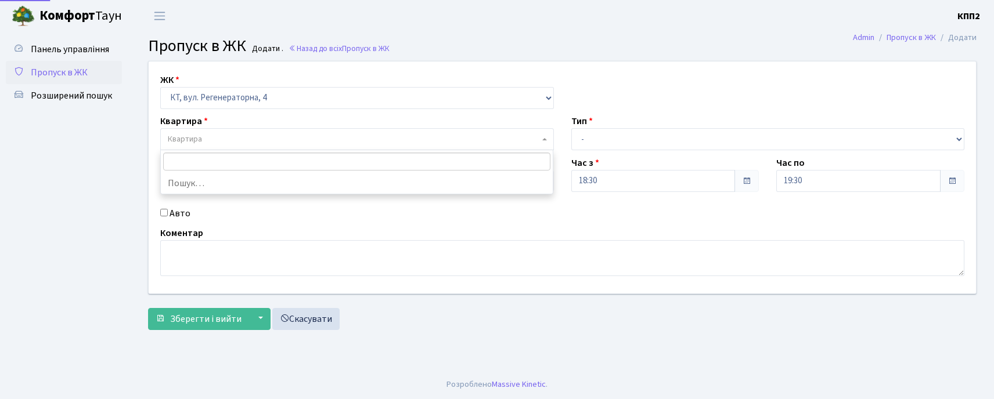
click at [204, 140] on span "Квартира" at bounding box center [353, 139] width 371 height 12
type input "14-203"
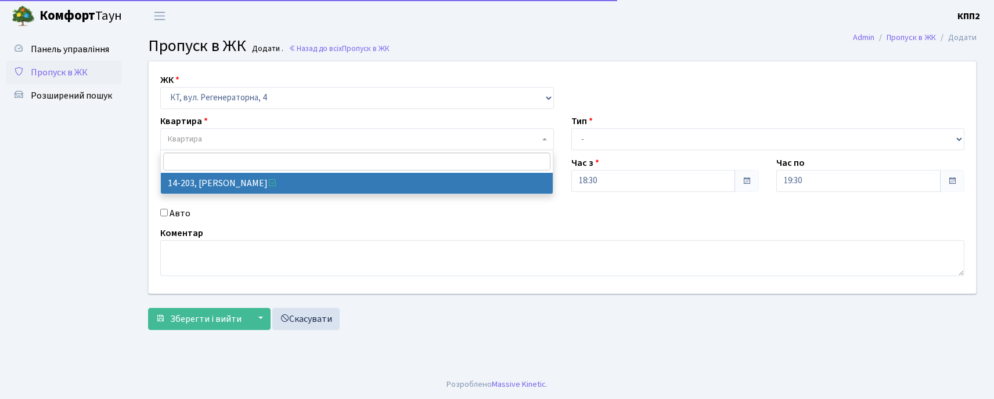
select select "7580"
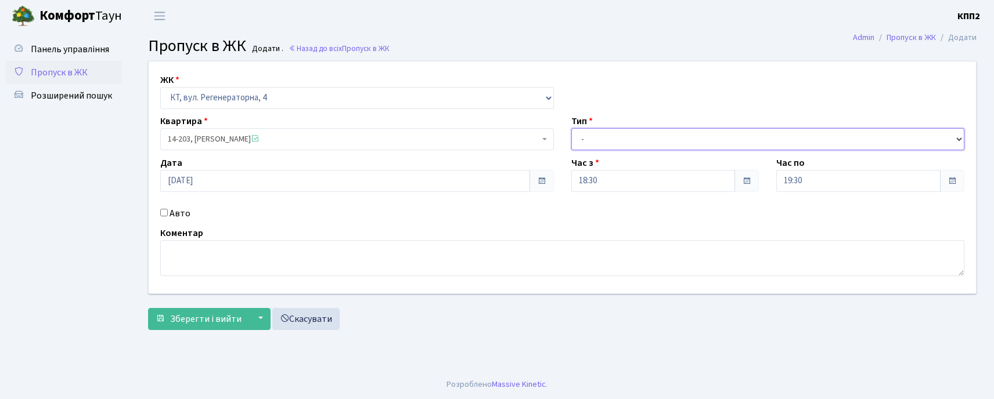
drag, startPoint x: 589, startPoint y: 140, endPoint x: 588, endPoint y: 149, distance: 8.7
click at [588, 139] on select "- Доставка Таксі Гості Сервіс" at bounding box center [768, 139] width 394 height 22
select select "2"
click at [571, 128] on select "- Доставка Таксі Гості Сервіс" at bounding box center [768, 139] width 394 height 22
click at [179, 214] on label "Авто" at bounding box center [179, 214] width 21 height 14
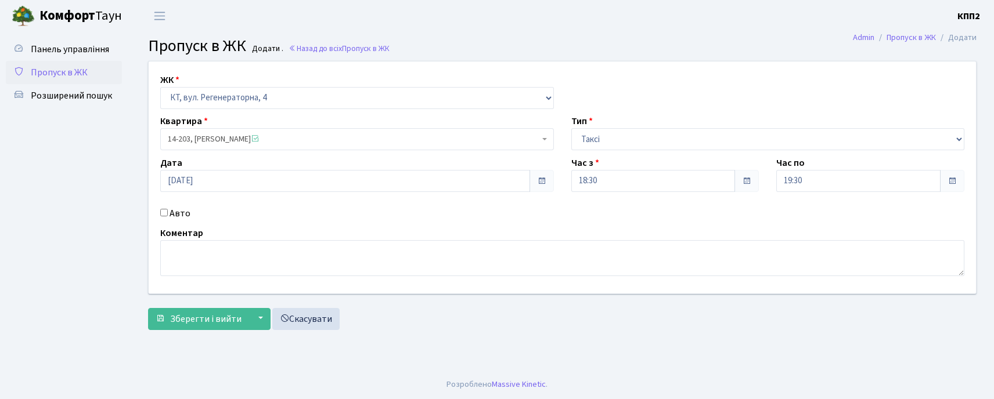
click at [168, 214] on input "Авто" at bounding box center [164, 213] width 8 height 8
checkbox input "true"
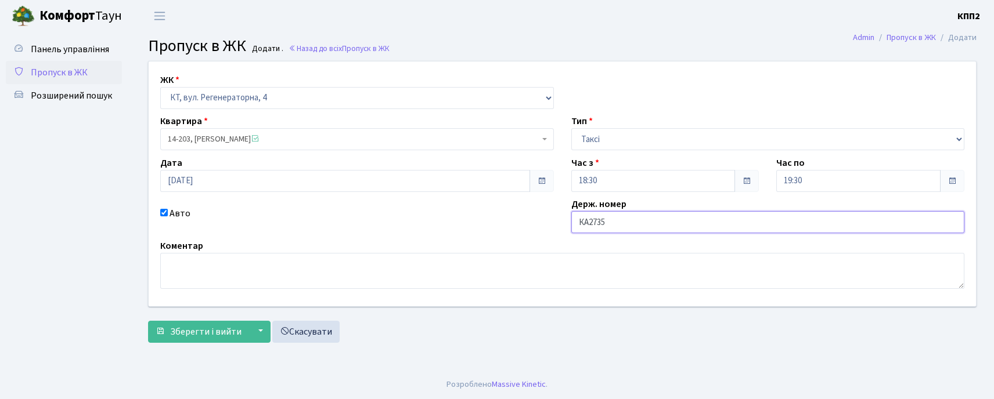
type input "КА2735ОХ"
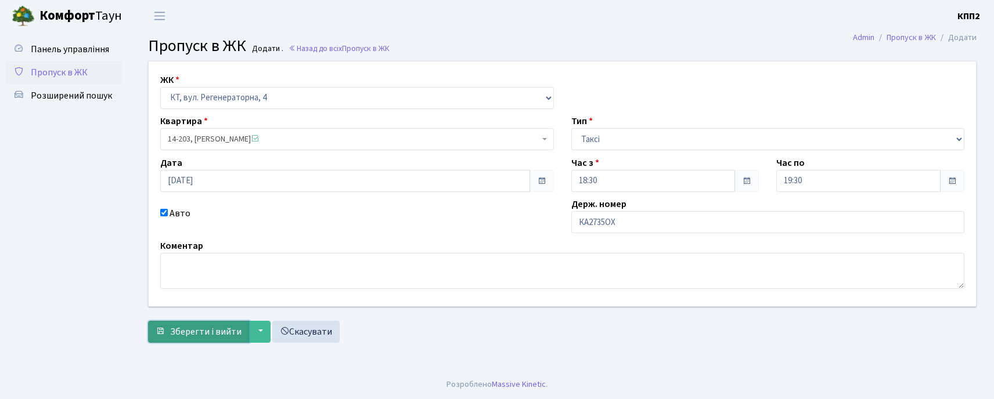
click at [205, 331] on span "Зберегти і вийти" at bounding box center [205, 332] width 71 height 13
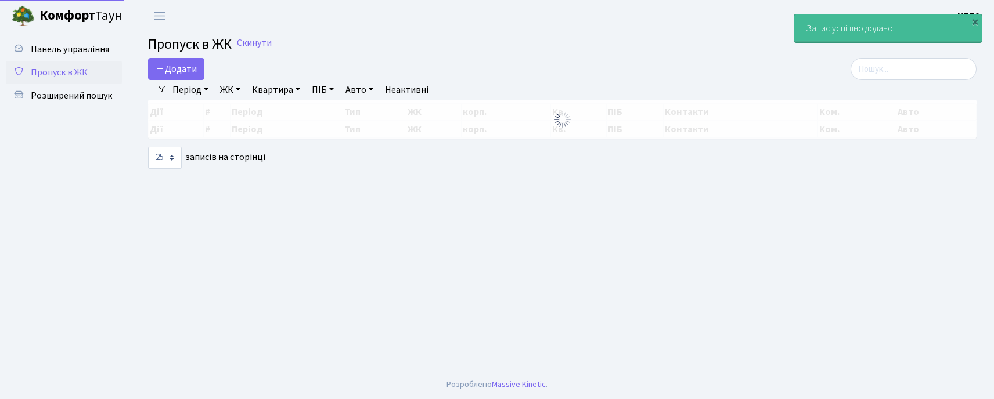
select select "25"
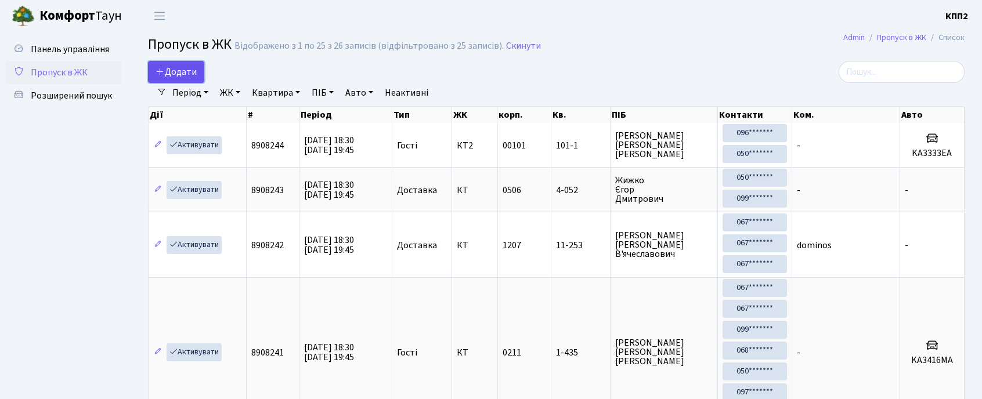
click at [187, 73] on span "Додати" at bounding box center [176, 72] width 41 height 13
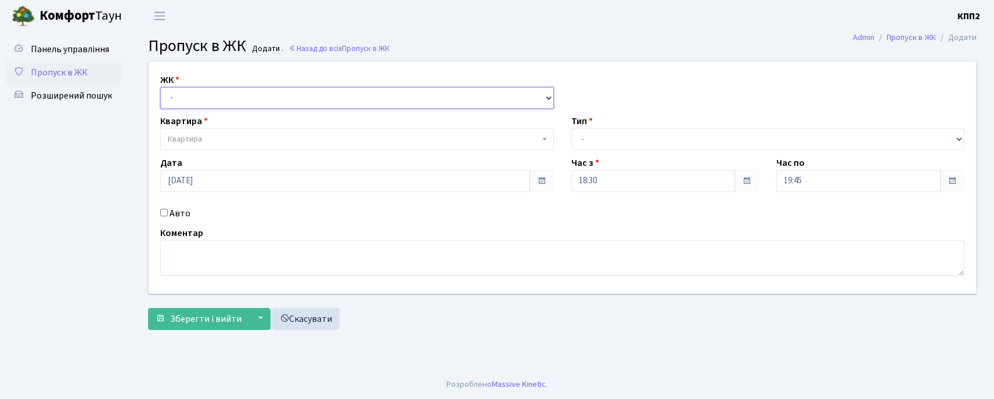
drag, startPoint x: 228, startPoint y: 94, endPoint x: 228, endPoint y: 103, distance: 9.3
click at [228, 96] on select "- КТ, вул. Регенераторна, 4 КТ2, просп. Соборності, 17 КТ3, вул. Березнева, 16 …" at bounding box center [357, 98] width 394 height 22
select select "271"
click at [160, 87] on select "- КТ, вул. Регенераторна, 4 КТ2, просп. Соборності, 17 КТ3, вул. Березнева, 16 …" at bounding box center [357, 98] width 394 height 22
select select
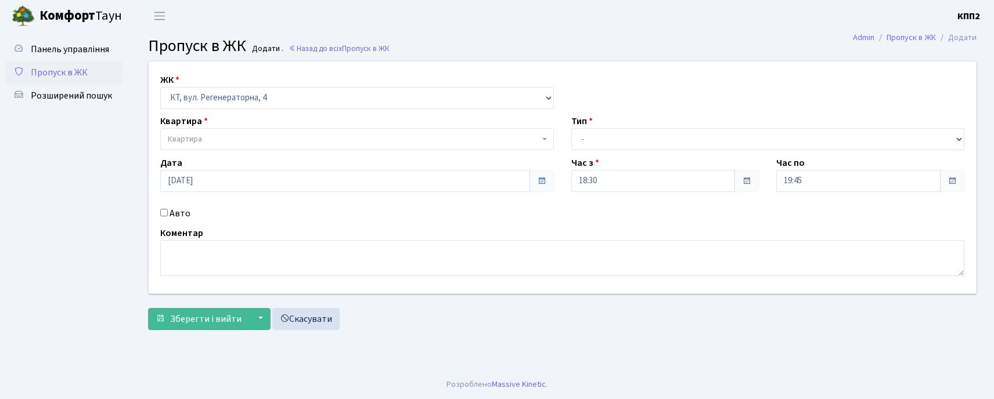
click at [230, 136] on span "Квартира" at bounding box center [353, 139] width 371 height 12
type input "14-203"
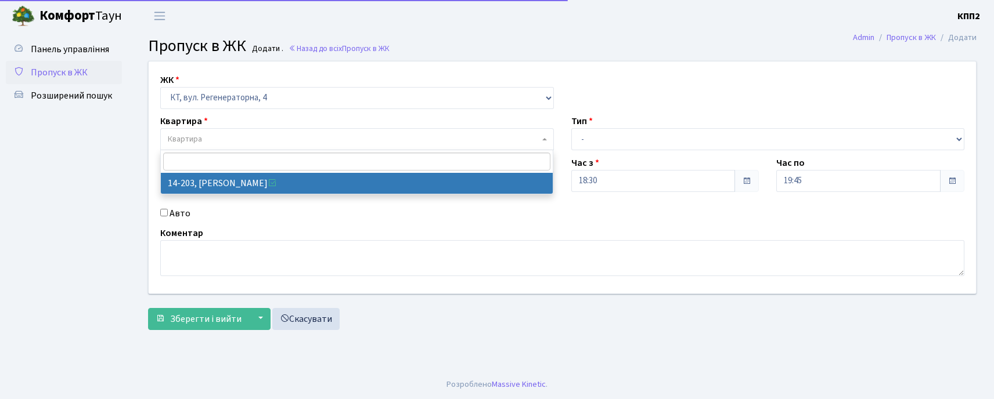
select select "7580"
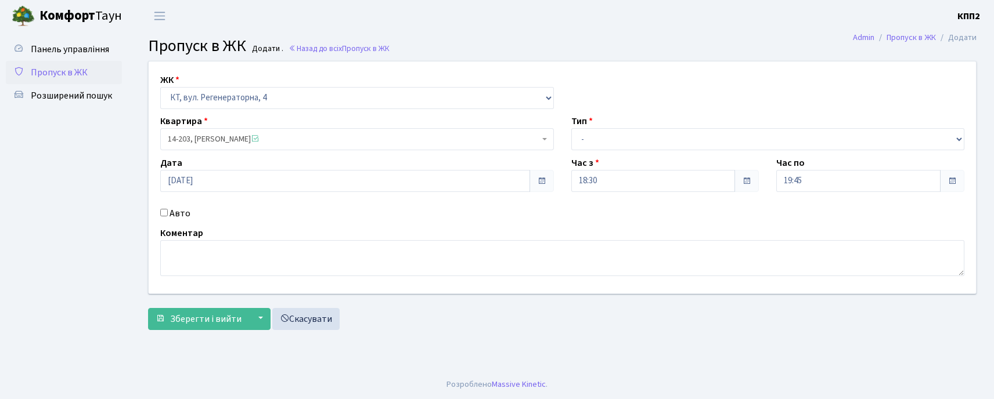
click at [171, 212] on label "Авто" at bounding box center [179, 214] width 21 height 14
click at [168, 212] on input "Авто" at bounding box center [164, 213] width 8 height 8
checkbox input "true"
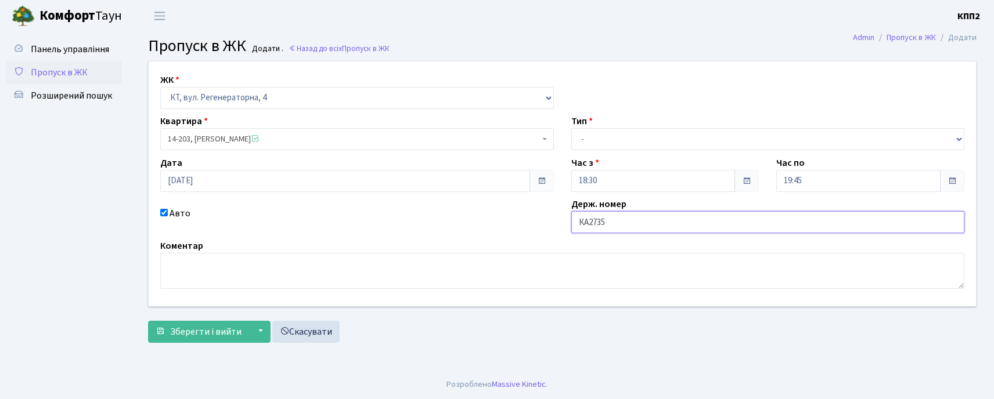
type input "КА2735ОХ"
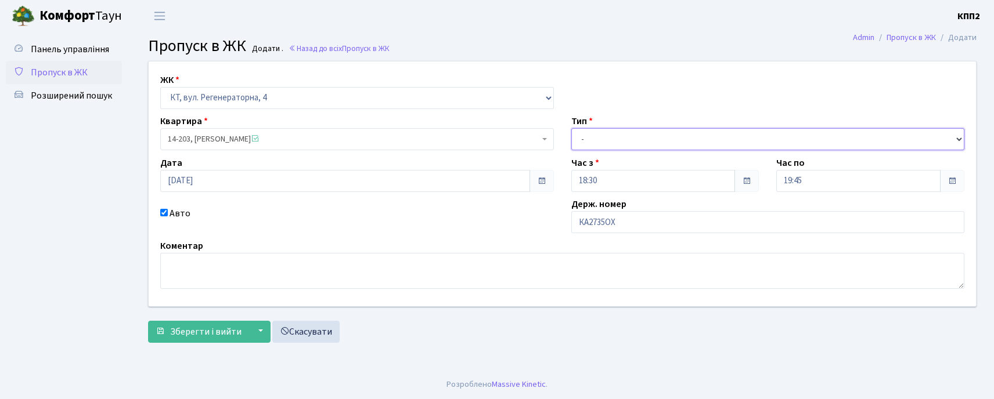
click at [618, 139] on select "- Доставка Таксі Гості Сервіс" at bounding box center [768, 139] width 394 height 22
select select "18"
click at [571, 128] on select "- Доставка Таксі Гості Сервіс" at bounding box center [768, 139] width 394 height 22
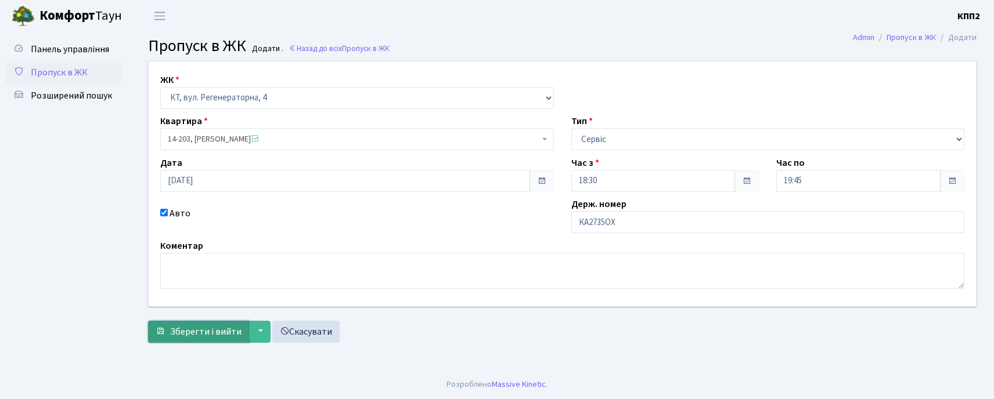
click at [223, 330] on span "Зберегти і вийти" at bounding box center [205, 332] width 71 height 13
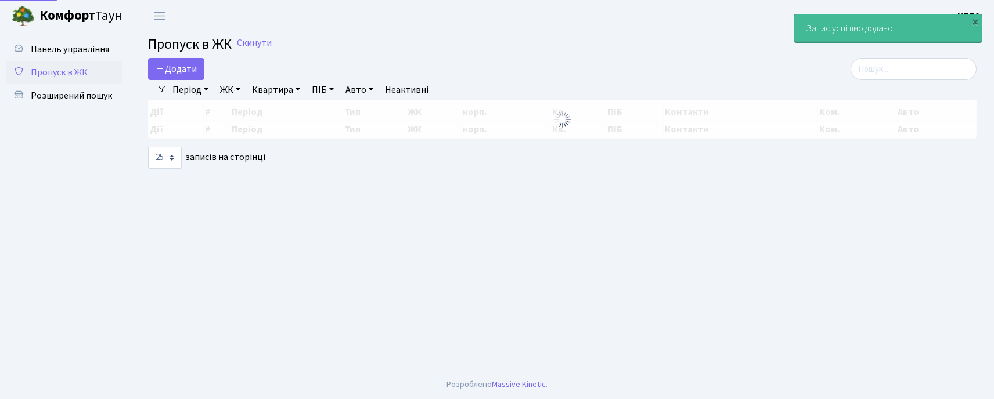
select select "25"
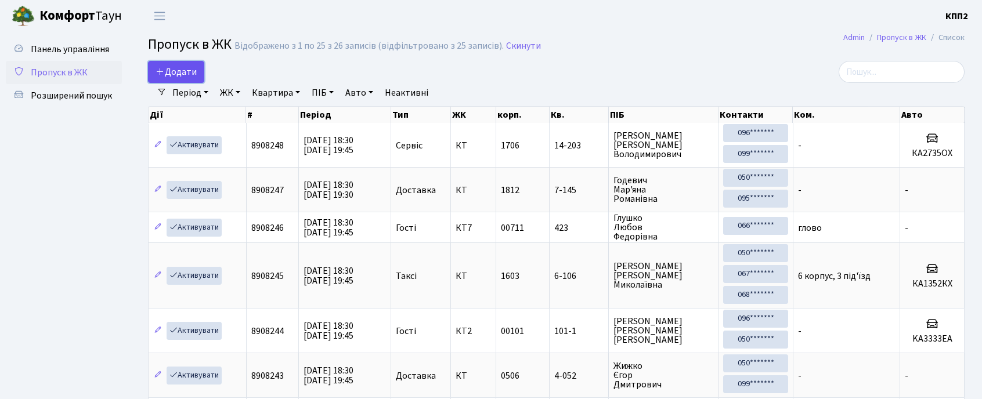
click at [174, 78] on span "Додати" at bounding box center [176, 72] width 41 height 13
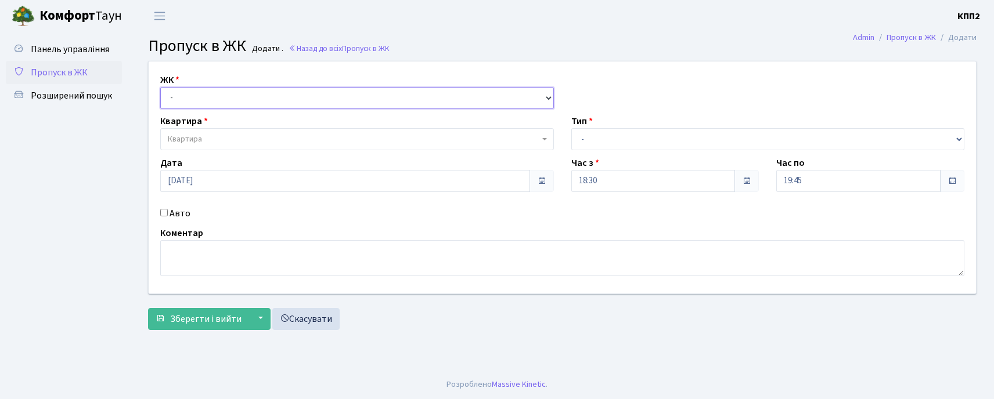
drag, startPoint x: 179, startPoint y: 101, endPoint x: 180, endPoint y: 107, distance: 6.4
click at [179, 101] on select "- КТ, вул. Регенераторна, 4 КТ2, просп. [STREET_ADDRESS] [STREET_ADDRESS] [PERS…" at bounding box center [357, 98] width 394 height 22
select select "271"
click at [160, 87] on select "- КТ, вул. Регенераторна, 4 КТ2, просп. [STREET_ADDRESS] [STREET_ADDRESS] [PERS…" at bounding box center [357, 98] width 394 height 22
select select
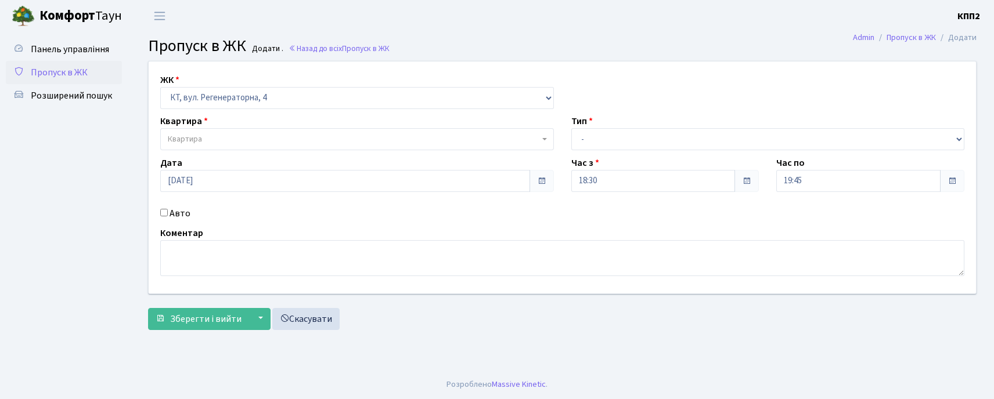
click at [186, 140] on span "Квартира" at bounding box center [185, 139] width 34 height 12
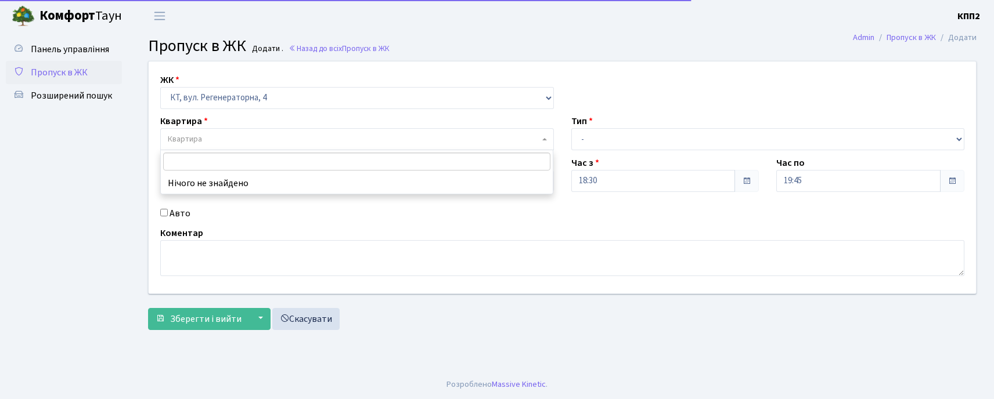
click at [182, 216] on label "Авто" at bounding box center [179, 214] width 21 height 14
click at [168, 216] on input "Авто" at bounding box center [164, 213] width 8 height 8
checkbox input "true"
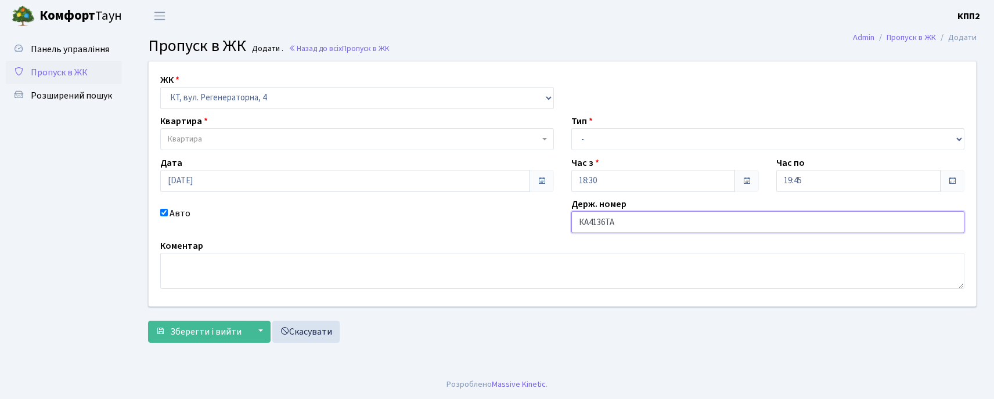
click at [606, 225] on input "КА4136ТА" at bounding box center [768, 222] width 394 height 22
type input "КА4163ТА"
click at [649, 126] on div "Тип - Доставка Таксі Гості Сервіс" at bounding box center [767, 132] width 411 height 36
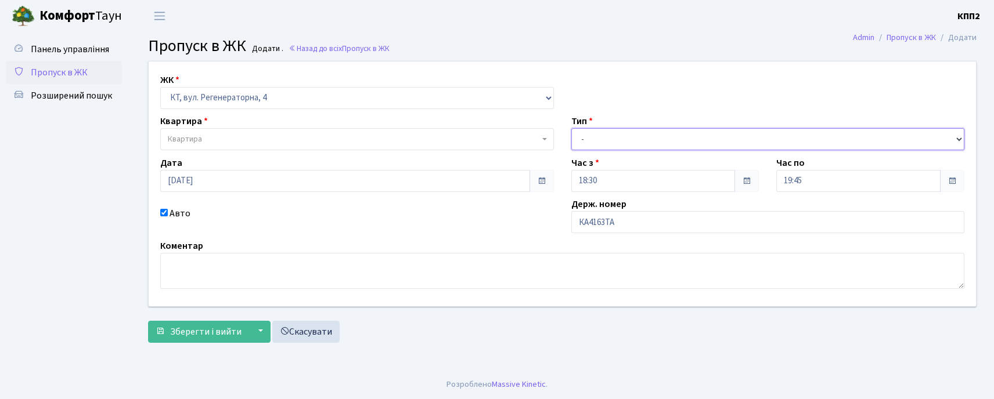
click at [645, 140] on select "- Доставка Таксі Гості Сервіс" at bounding box center [768, 139] width 394 height 22
select select "3"
click at [571, 128] on select "- Доставка Таксі Гості Сервіс" at bounding box center [768, 139] width 394 height 22
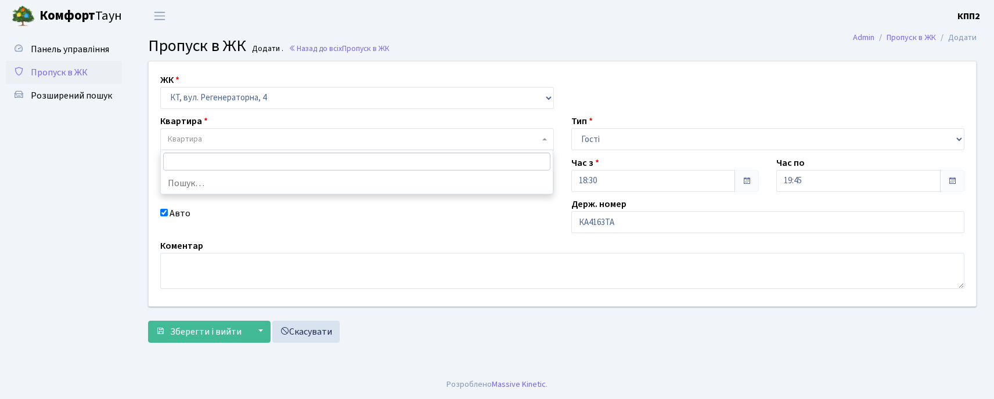
click at [284, 137] on span "Квартира" at bounding box center [353, 139] width 371 height 12
type input "5-452"
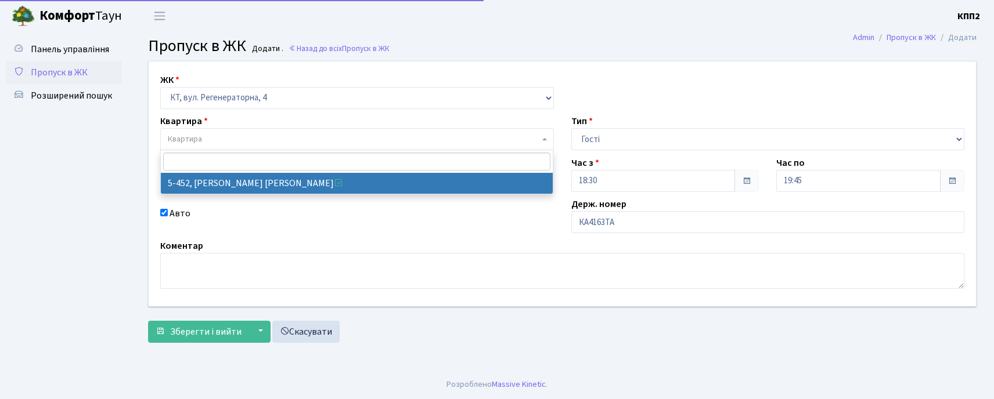
select select "2060"
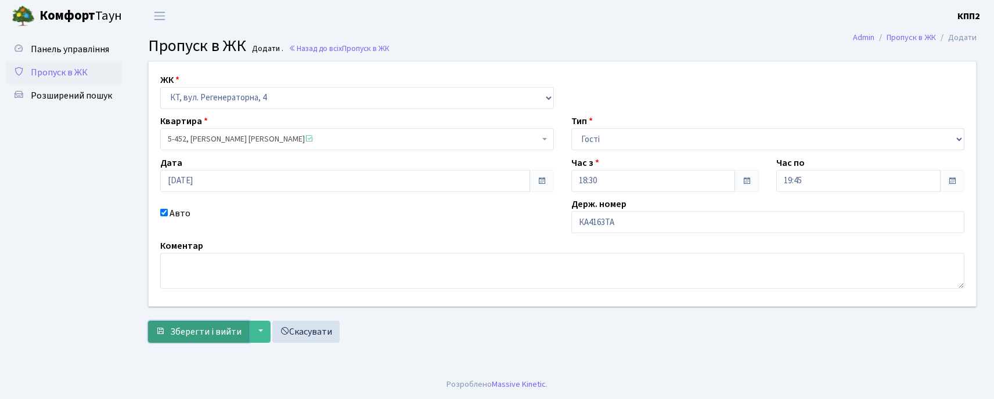
click at [193, 332] on span "Зберегти і вийти" at bounding box center [205, 332] width 71 height 13
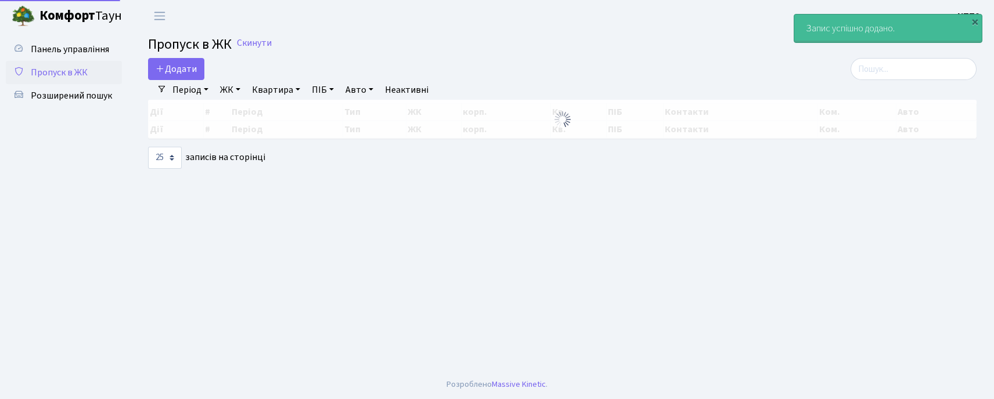
select select "25"
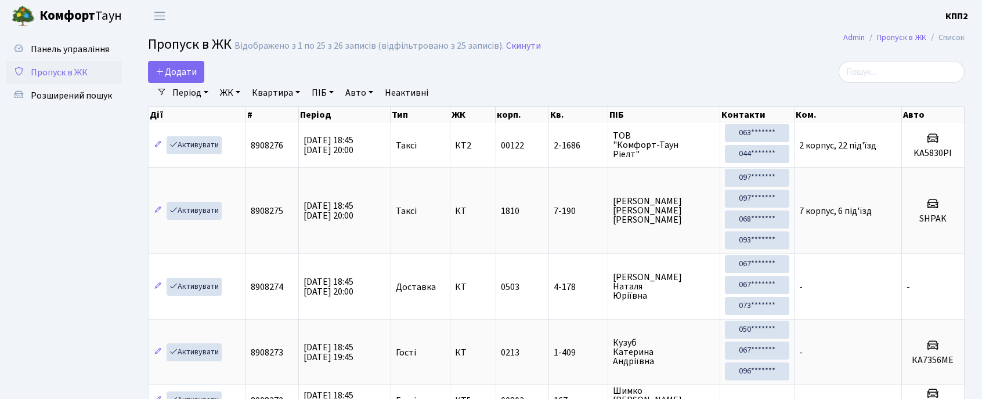
click at [195, 65] on link "Додати" at bounding box center [176, 72] width 56 height 22
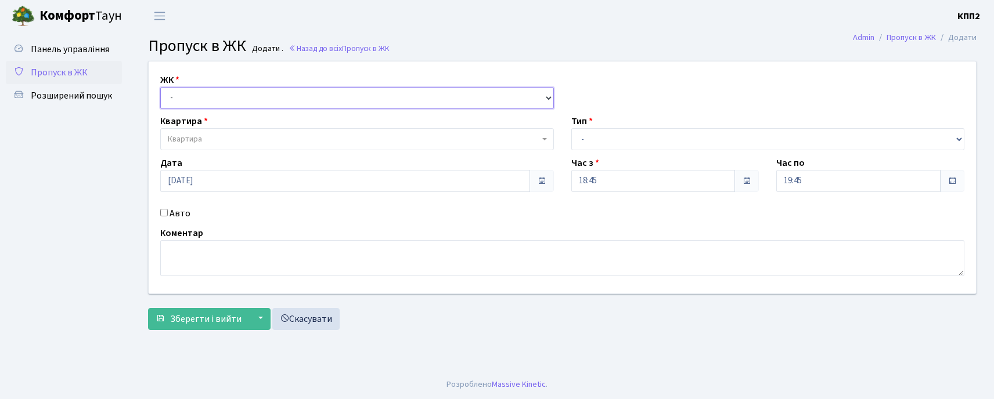
drag, startPoint x: 183, startPoint y: 89, endPoint x: 183, endPoint y: 98, distance: 9.3
click at [183, 92] on select "- КТ, вул. Регенераторна, 4 КТ2, просп. Соборності, 17 КТ3, вул. Березнева, 16 …" at bounding box center [357, 98] width 394 height 22
click at [183, 100] on select "- КТ, вул. Регенераторна, 4 КТ2, просп. Соборності, 17 КТ3, вул. Березнева, 16 …" at bounding box center [357, 98] width 394 height 22
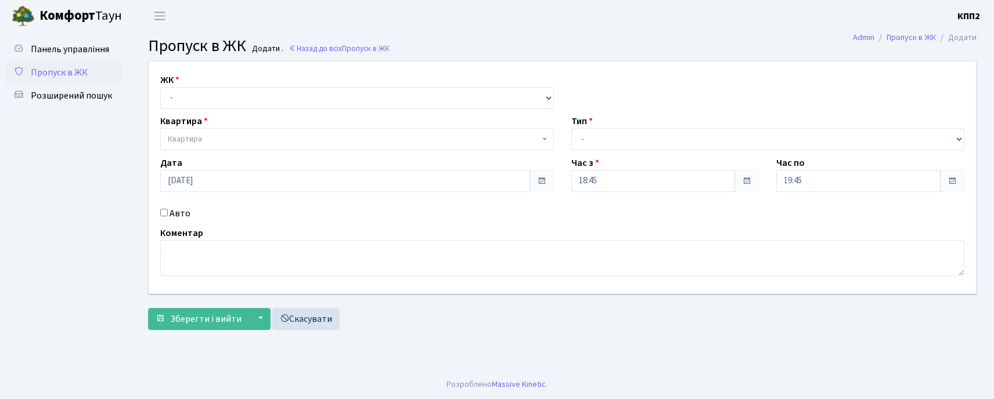
click at [187, 110] on div "ЖК - КТ, вул. Регенераторна, 4 КТ2, просп. Соборності, 17 КТ3, вул. Березнева, …" at bounding box center [562, 178] width 844 height 232
click at [168, 210] on div "Авто" at bounding box center [356, 214] width 411 height 14
click at [166, 214] on input "Авто" at bounding box center [164, 213] width 8 height 8
checkbox input "true"
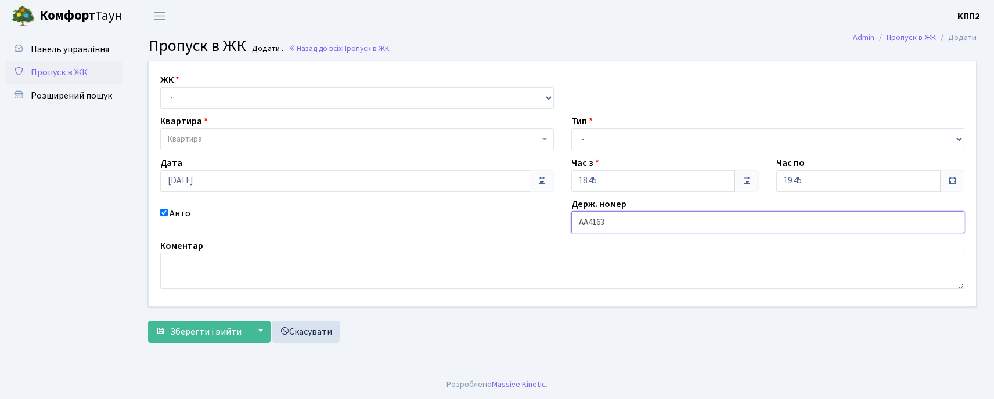
type input "АА4163ТТ"
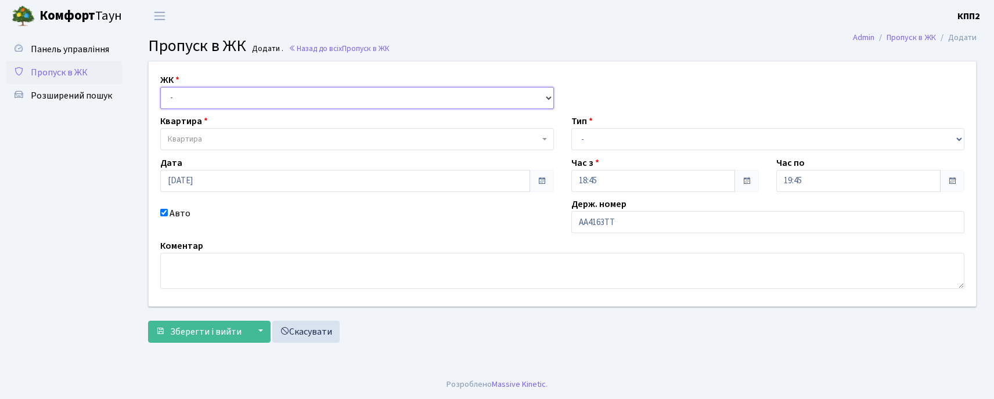
click at [247, 87] on select "- КТ, вул. Регенераторна, 4 КТ2, просп. Соборності, 17 КТ3, вул. Березнева, 16 …" at bounding box center [357, 98] width 394 height 22
select select "271"
click at [160, 87] on select "- КТ, вул. Регенераторна, 4 КТ2, просп. Соборності, 17 КТ3, вул. Березнева, 16 …" at bounding box center [357, 98] width 394 height 22
select select
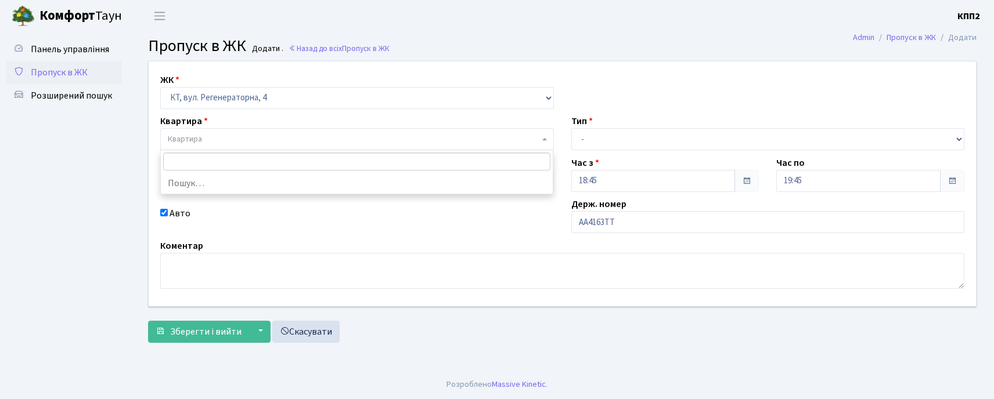
click at [217, 131] on span "Квартира" at bounding box center [357, 139] width 394 height 22
type input "5-452"
select select "2060"
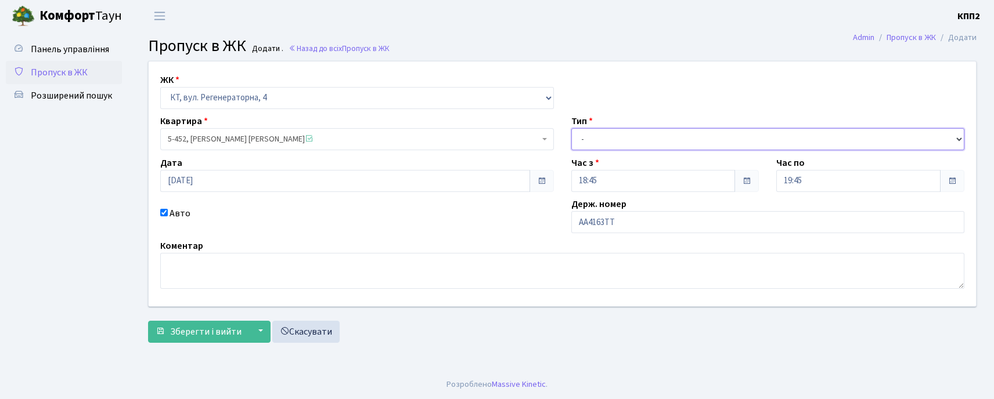
click at [608, 145] on select "- Доставка Таксі Гості Сервіс" at bounding box center [768, 139] width 394 height 22
select select "3"
click at [571, 128] on select "- Доставка Таксі Гості Сервіс" at bounding box center [768, 139] width 394 height 22
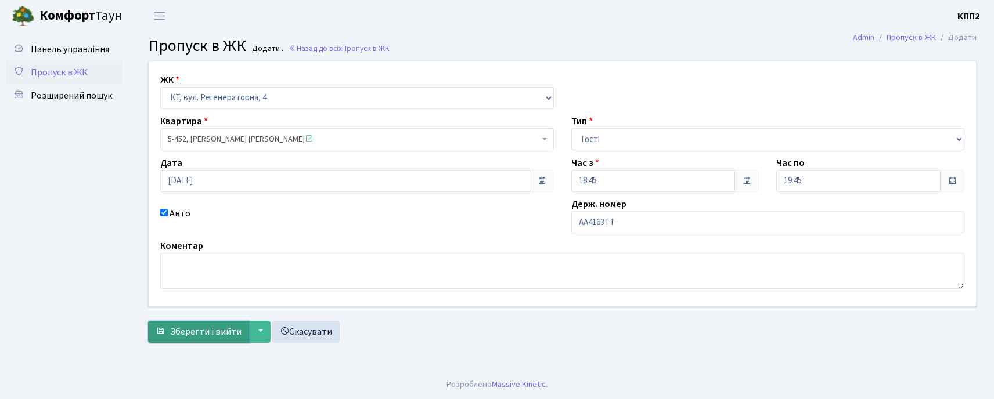
click at [230, 326] on span "Зберегти і вийти" at bounding box center [205, 332] width 71 height 13
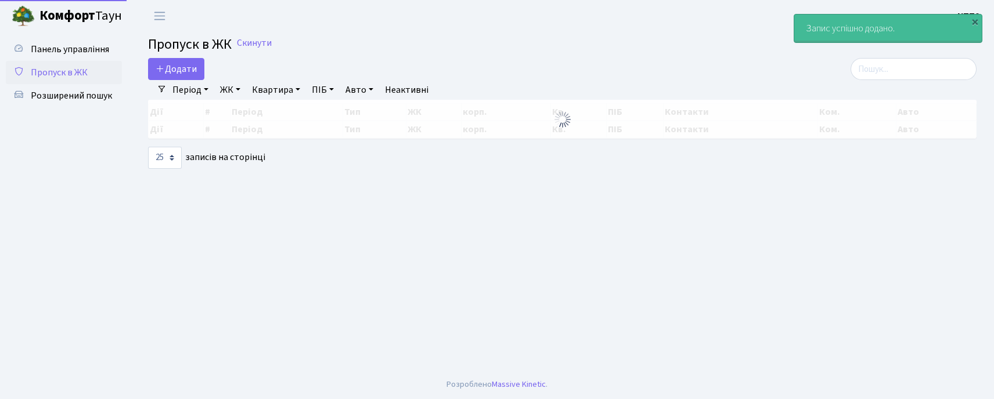
select select "25"
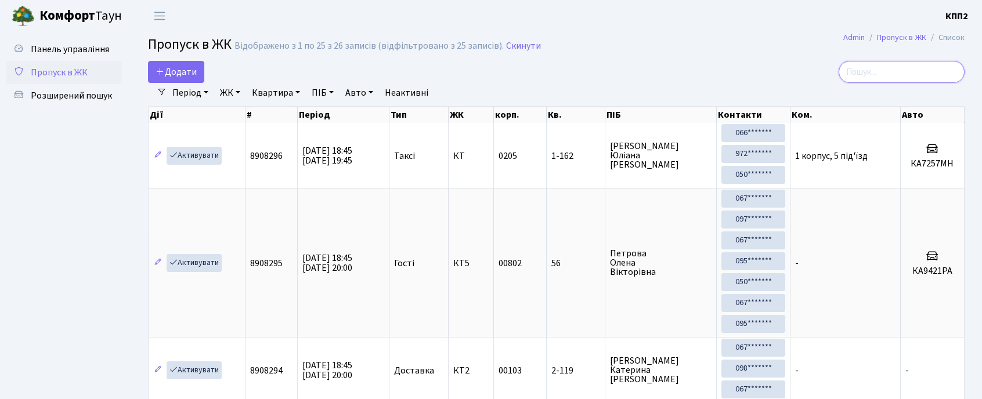
click at [932, 75] on input "search" at bounding box center [902, 72] width 126 height 22
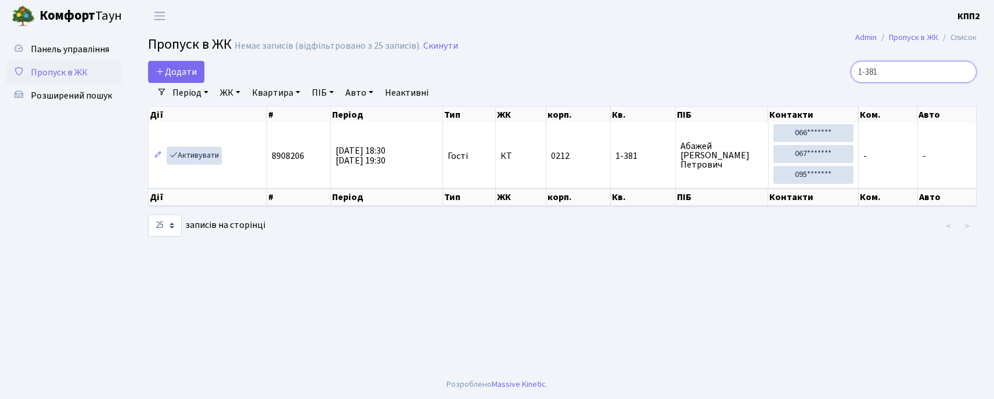
click at [896, 80] on input "1-381" at bounding box center [913, 72] width 126 height 22
click at [896, 81] on input "1-381" at bounding box center [913, 72] width 126 height 22
click at [897, 81] on input "1-381" at bounding box center [913, 72] width 126 height 22
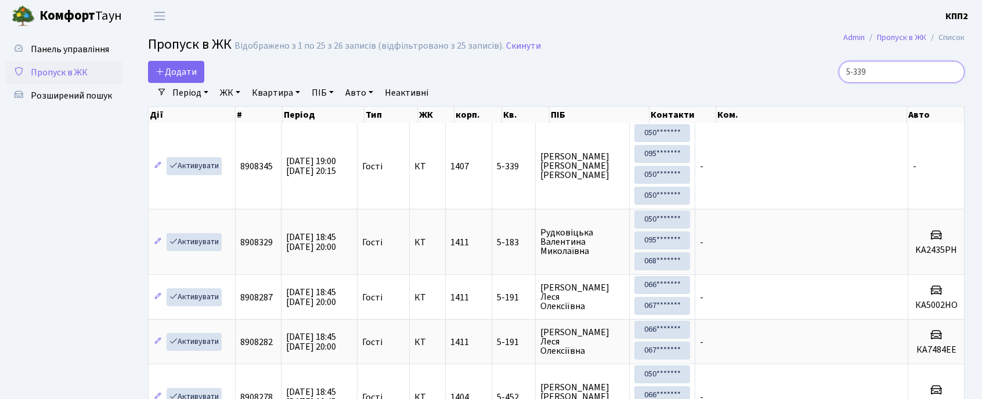
type input "5-339"
